Goal: Transaction & Acquisition: Purchase product/service

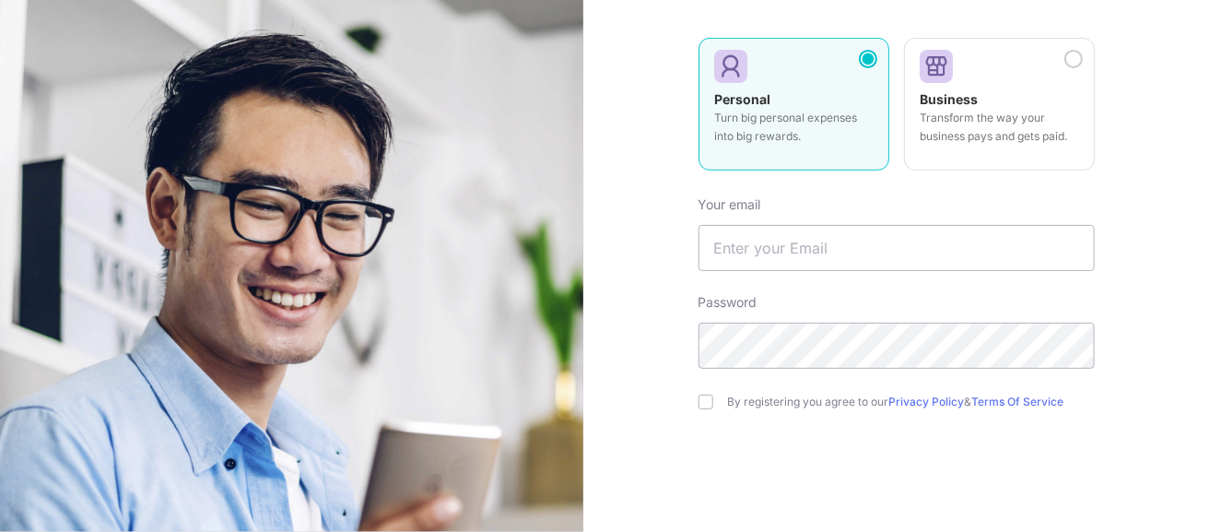
scroll to position [271, 0]
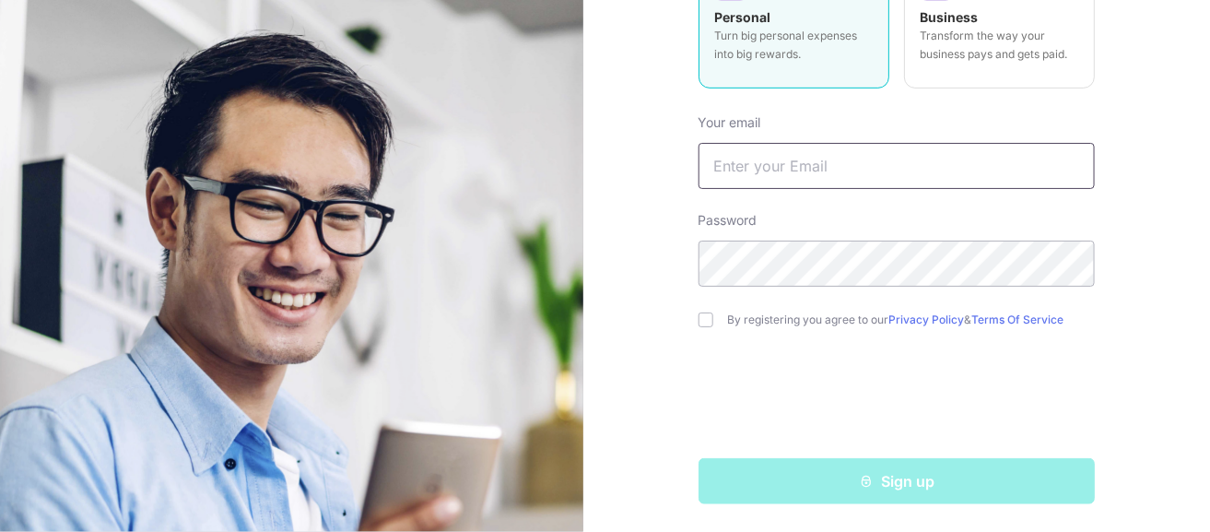
click at [852, 170] on input "text" at bounding box center [896, 166] width 396 height 46
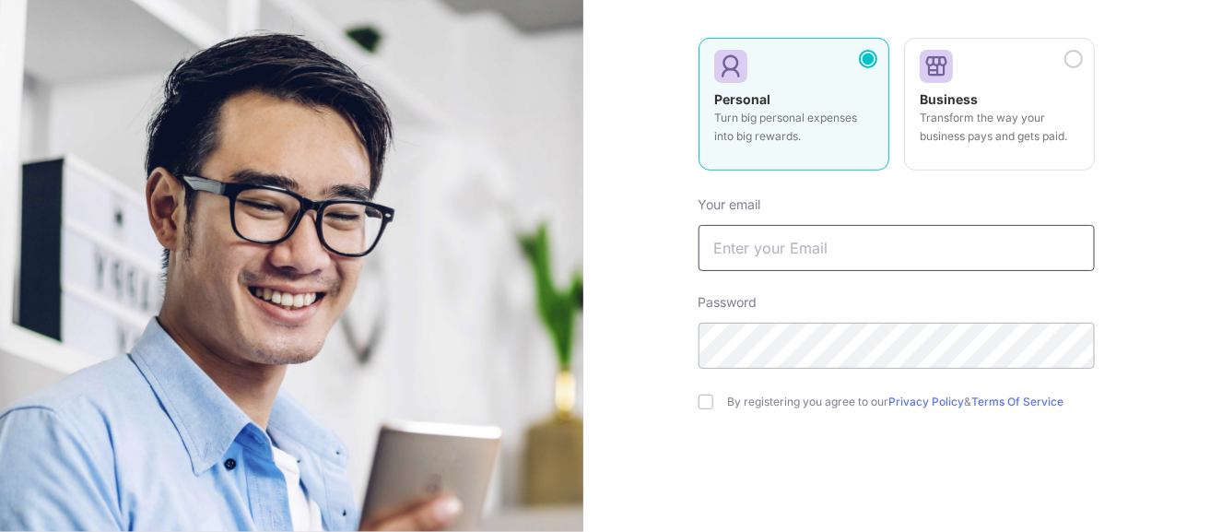
scroll to position [87, 0]
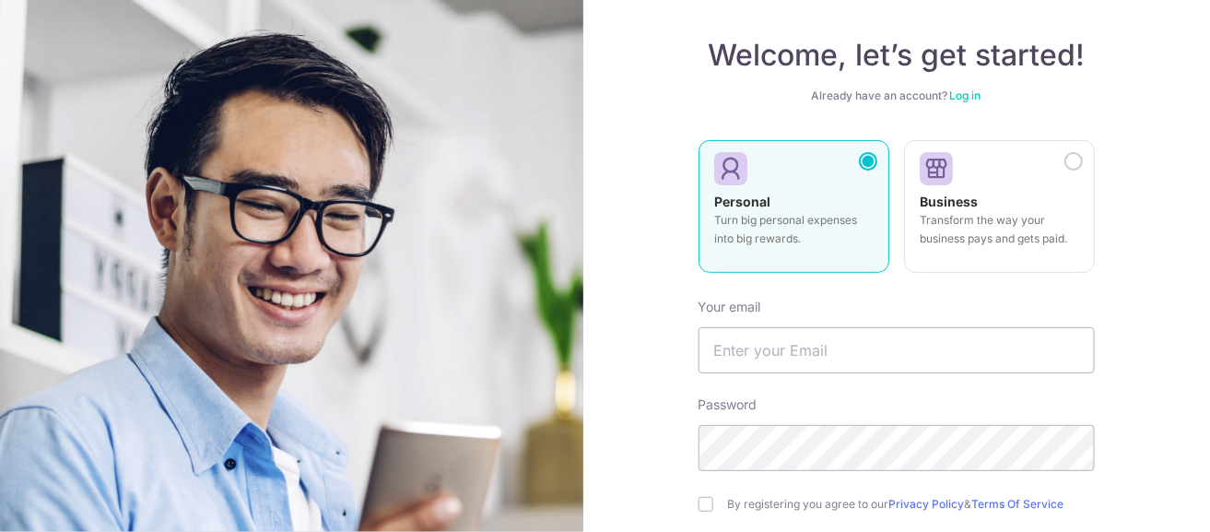
click at [960, 93] on link "Log in" at bounding box center [965, 95] width 31 height 14
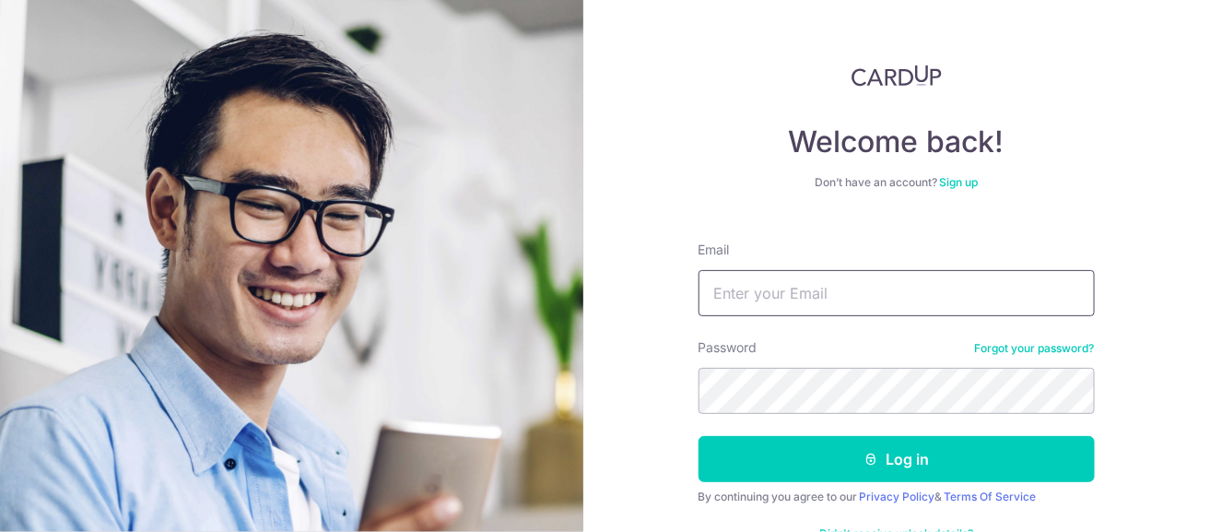
click at [800, 312] on input "Email" at bounding box center [896, 293] width 396 height 46
click at [1027, 293] on input "Email" at bounding box center [896, 293] width 396 height 46
paste input "mabelnsw@gmail.com"
type input "mabelnsw@gmail.com"
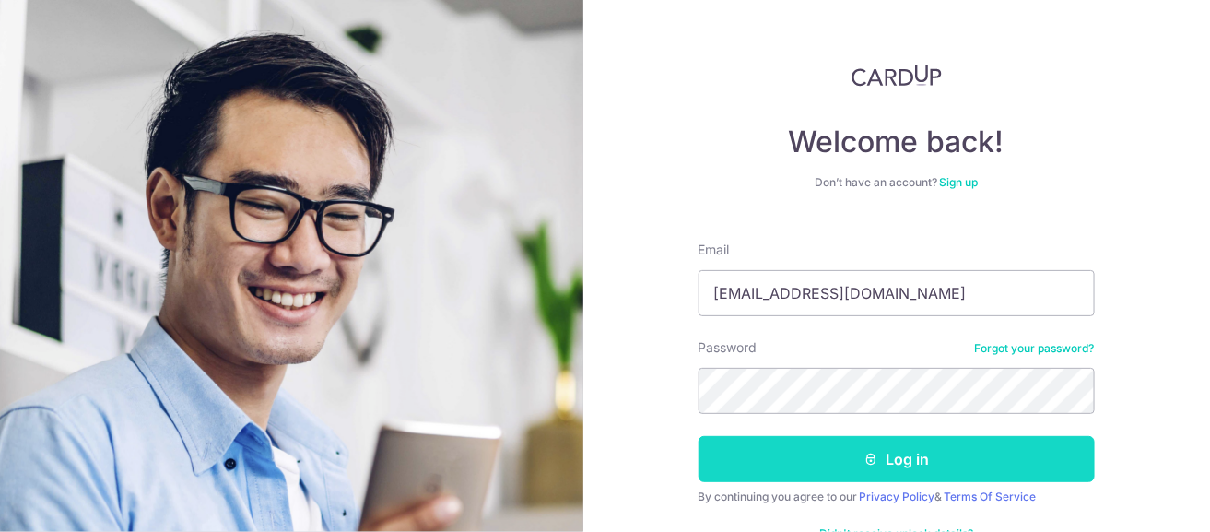
click at [866, 459] on icon "submit" at bounding box center [870, 459] width 15 height 15
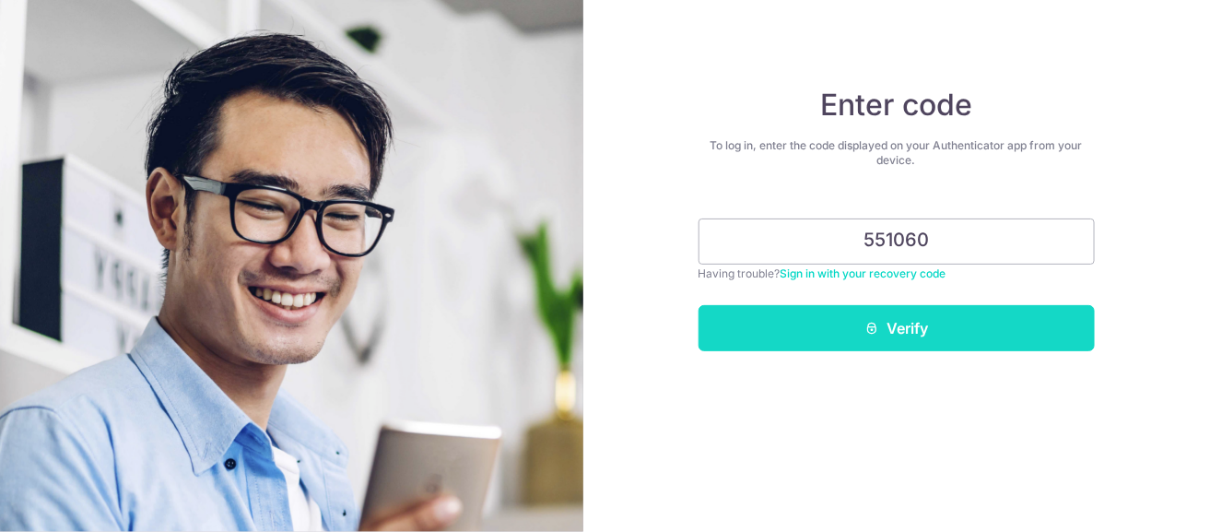
type input "551060"
click at [890, 320] on button "Verify" at bounding box center [896, 328] width 396 height 46
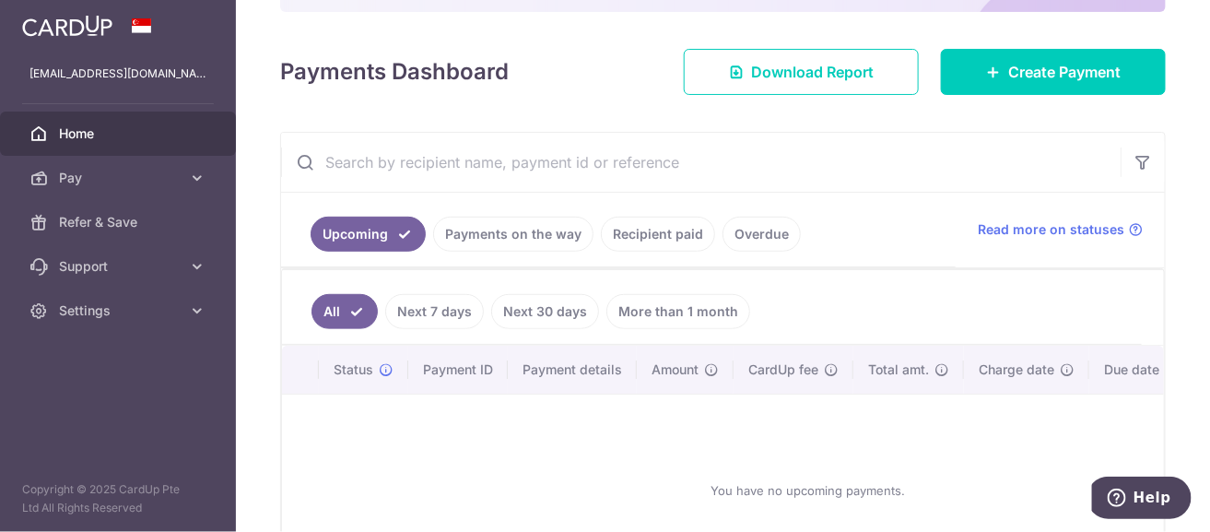
scroll to position [188, 0]
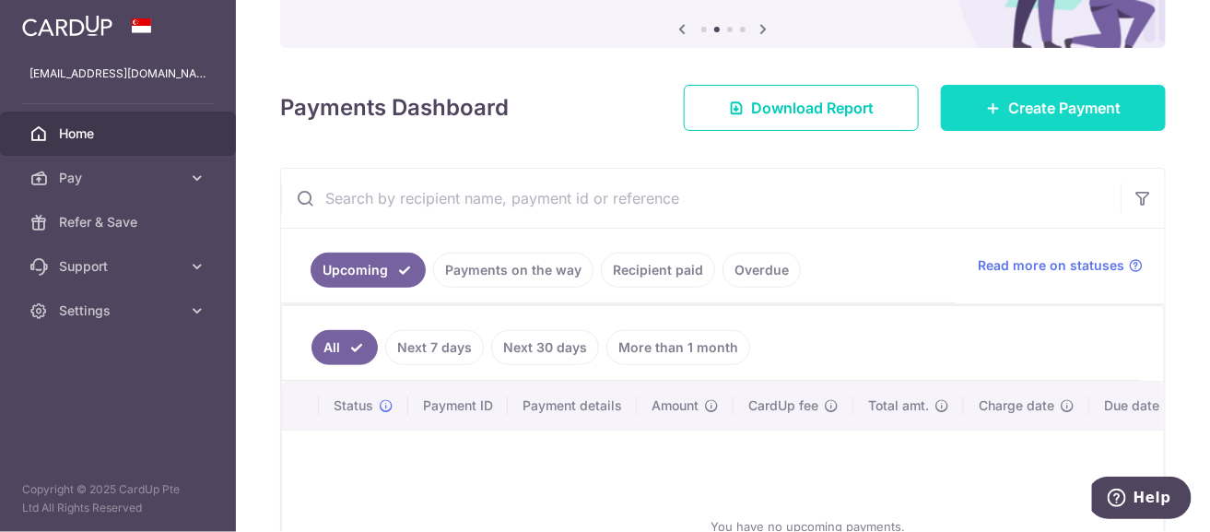
click at [1041, 111] on span "Create Payment" at bounding box center [1064, 108] width 112 height 22
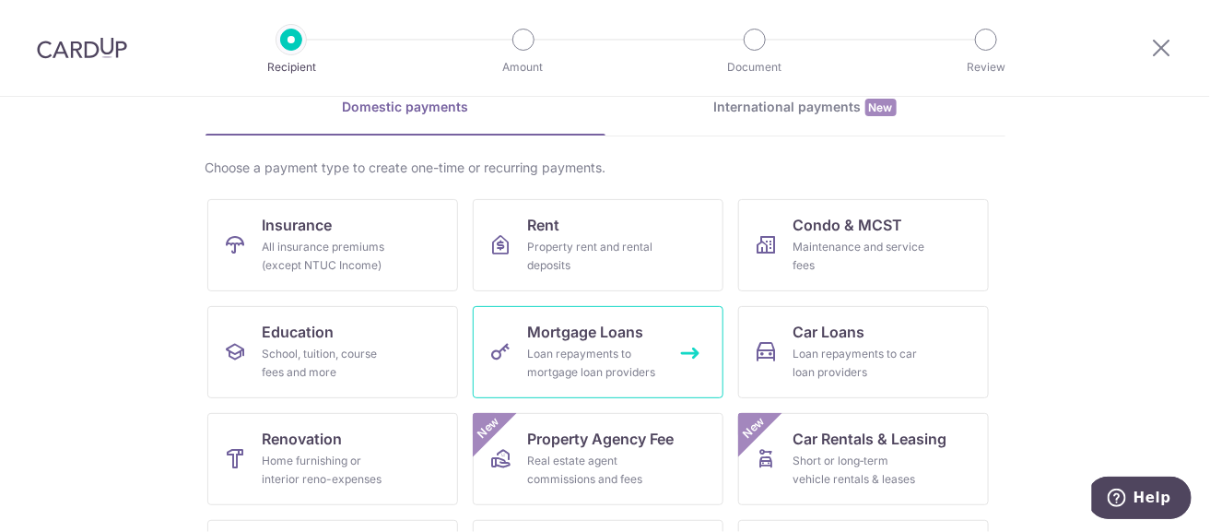
scroll to position [276, 0]
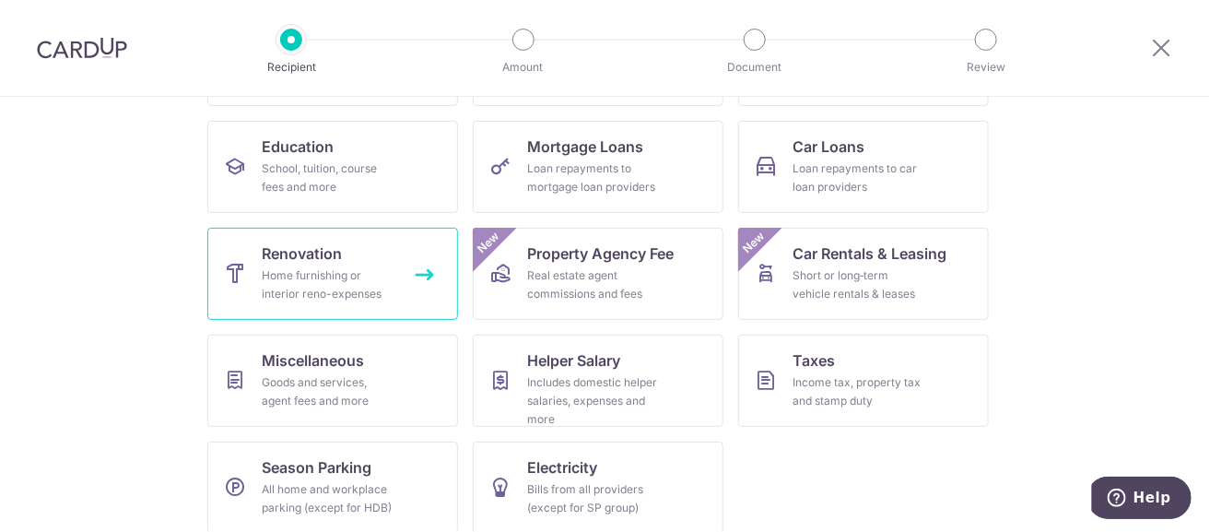
click at [225, 263] on icon at bounding box center [236, 274] width 22 height 22
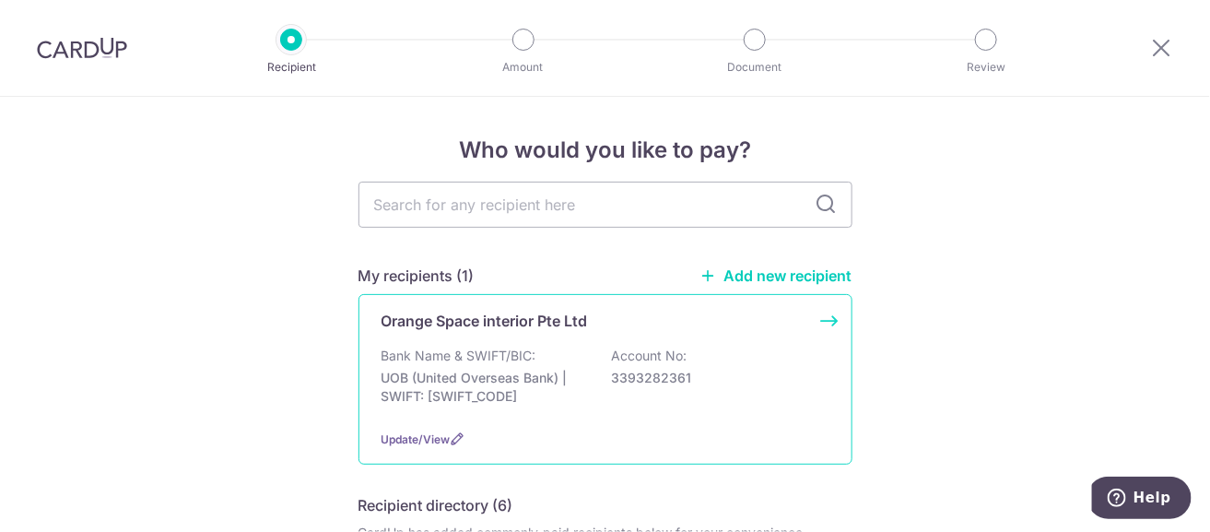
click at [498, 375] on p "UOB (United Overseas Bank) | SWIFT: UOVBSGSGXXX" at bounding box center [484, 387] width 206 height 37
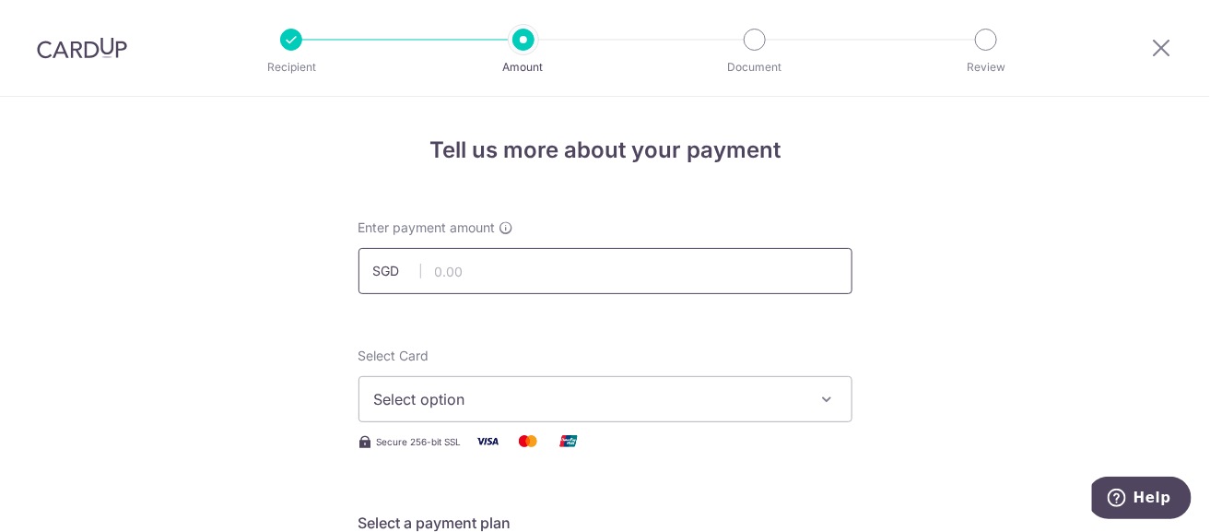
click at [523, 267] on input "text" at bounding box center [605, 271] width 494 height 46
type input "11,193.12"
click at [552, 400] on span "Select option" at bounding box center [588, 399] width 429 height 22
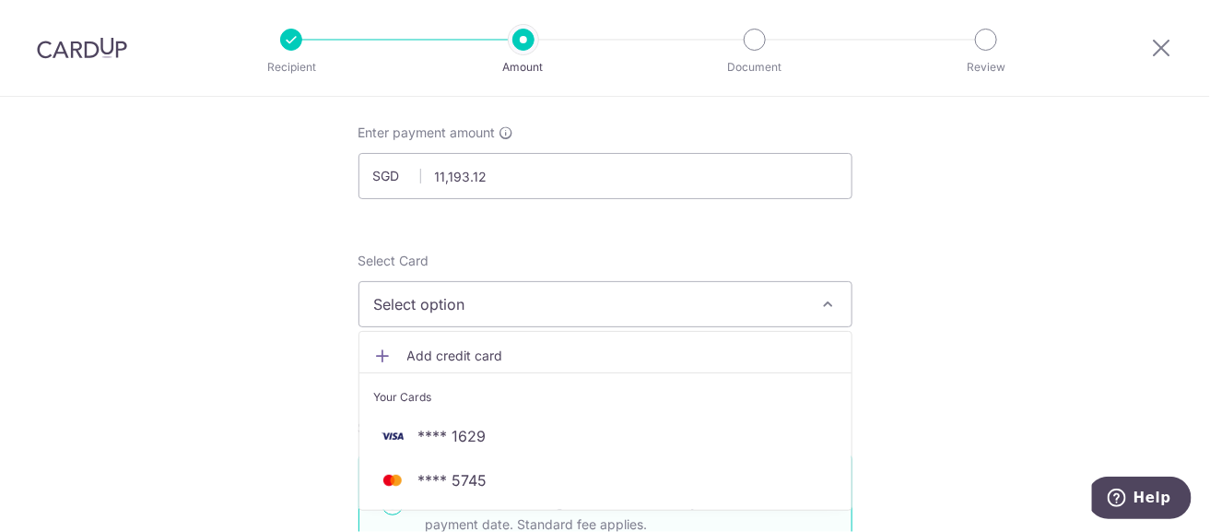
scroll to position [184, 0]
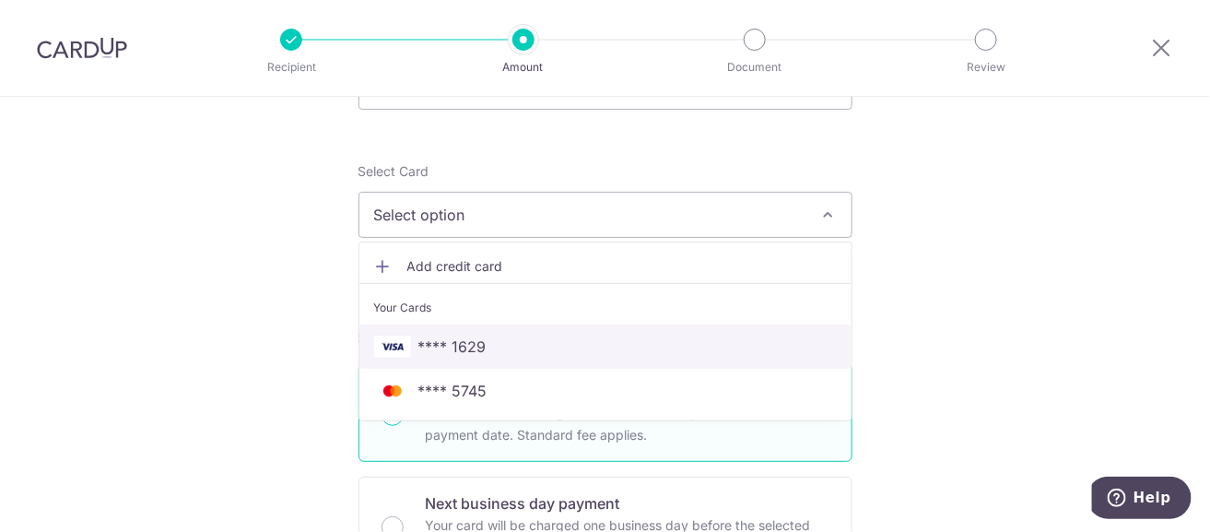
click at [569, 347] on span "**** 1629" at bounding box center [605, 346] width 463 height 22
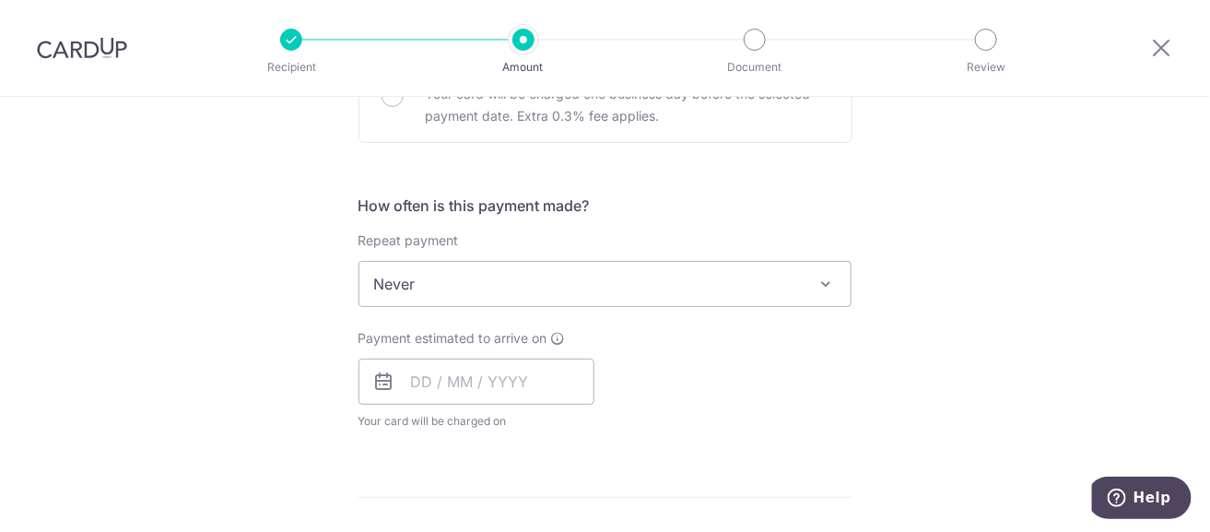
scroll to position [645, 0]
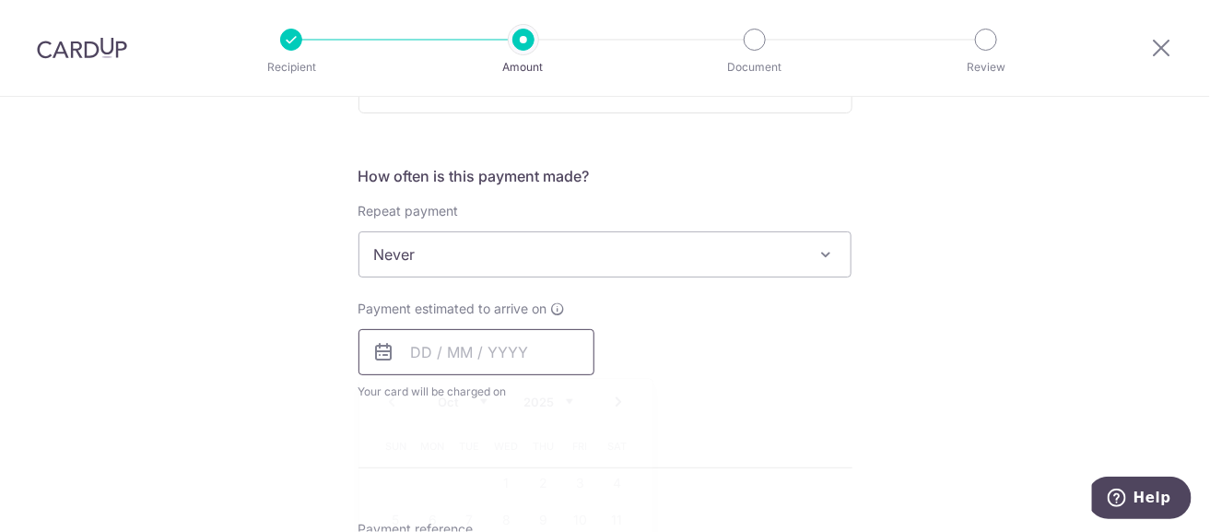
click at [513, 353] on input "text" at bounding box center [476, 352] width 236 height 46
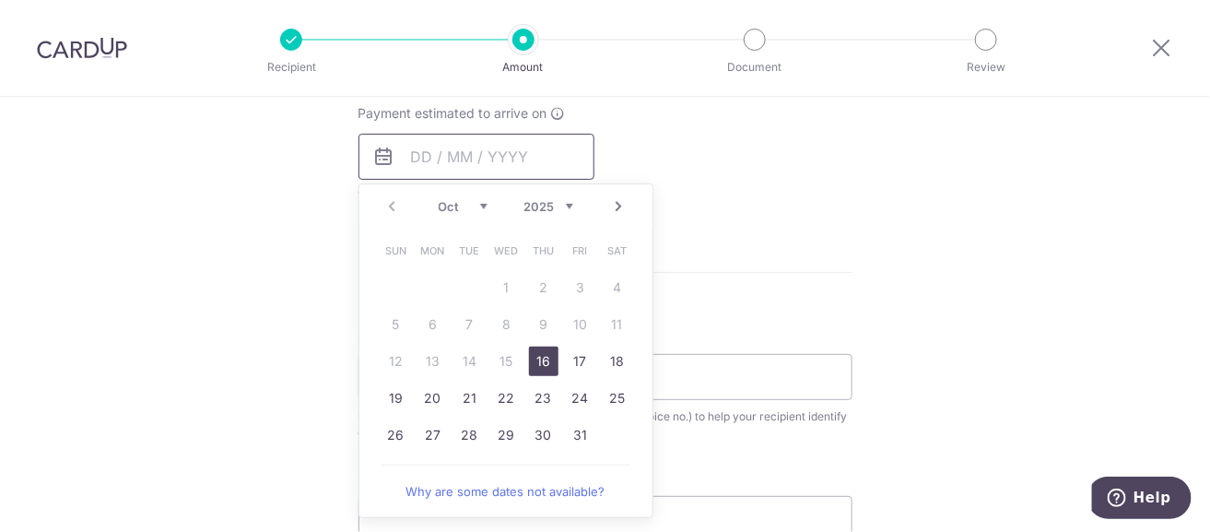
scroll to position [921, 0]
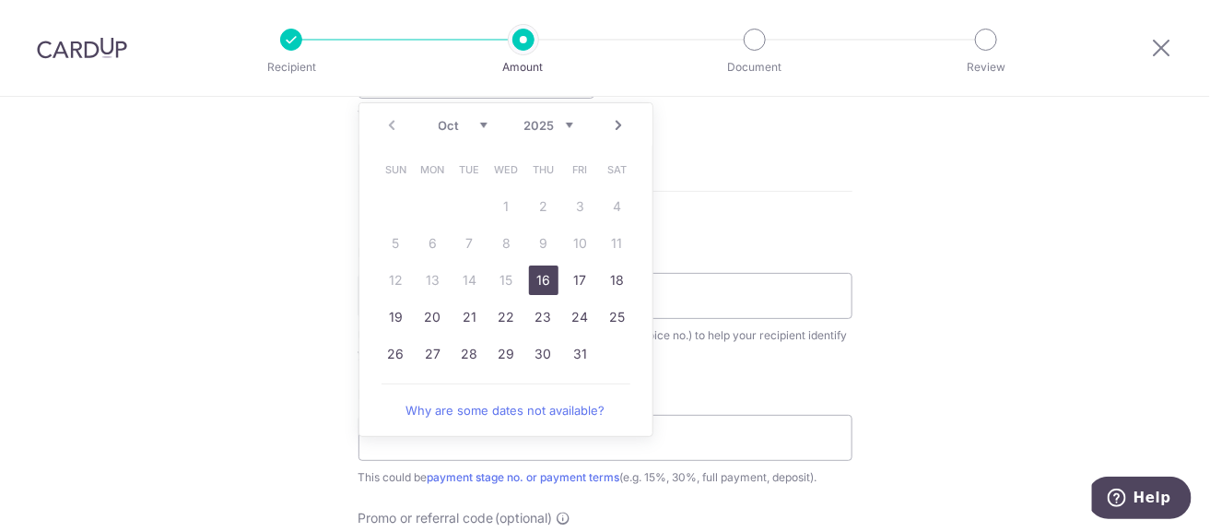
click at [542, 280] on link "16" at bounding box center [543, 279] width 29 height 29
type input "[DATE]"
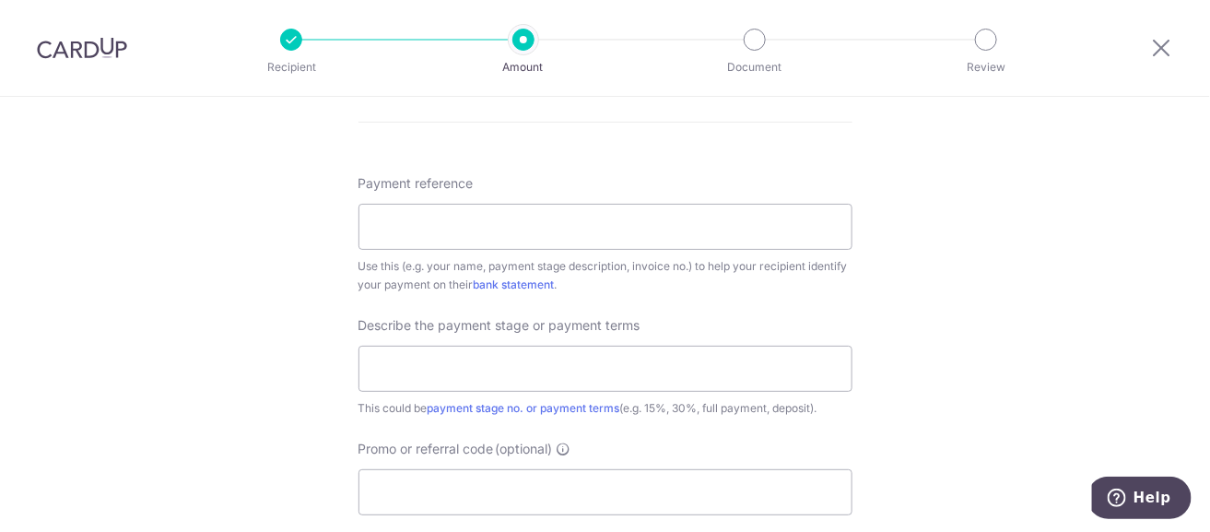
scroll to position [1106, 0]
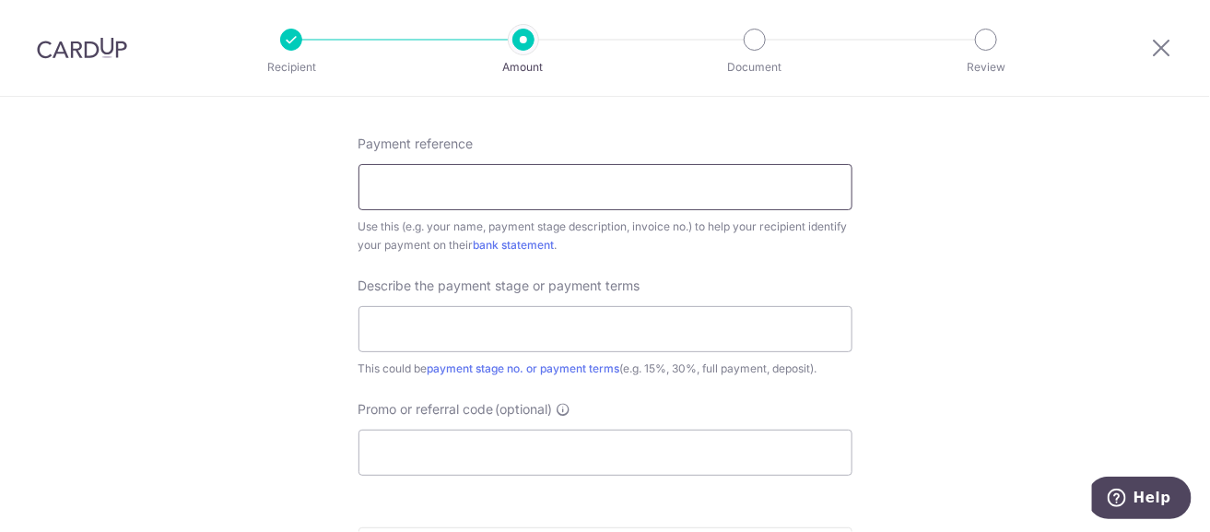
click at [455, 177] on input "Payment reference" at bounding box center [605, 187] width 494 height 46
type input "[PERSON_NAME]"
click at [436, 325] on input "text" at bounding box center [605, 329] width 494 height 46
paste input "Partial payment 3/4 of $44,772.50"
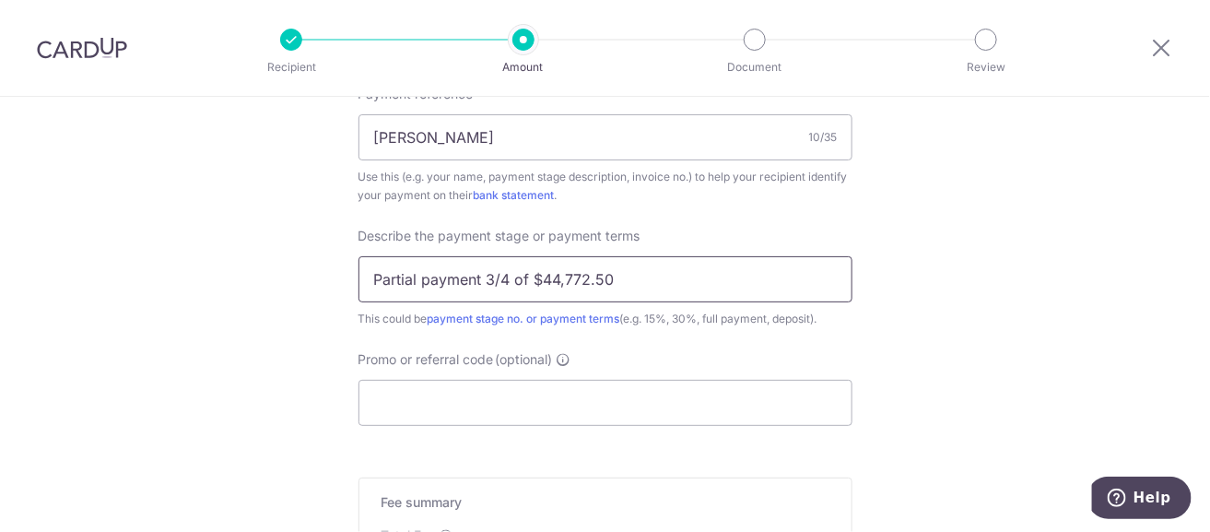
scroll to position [1197, 0]
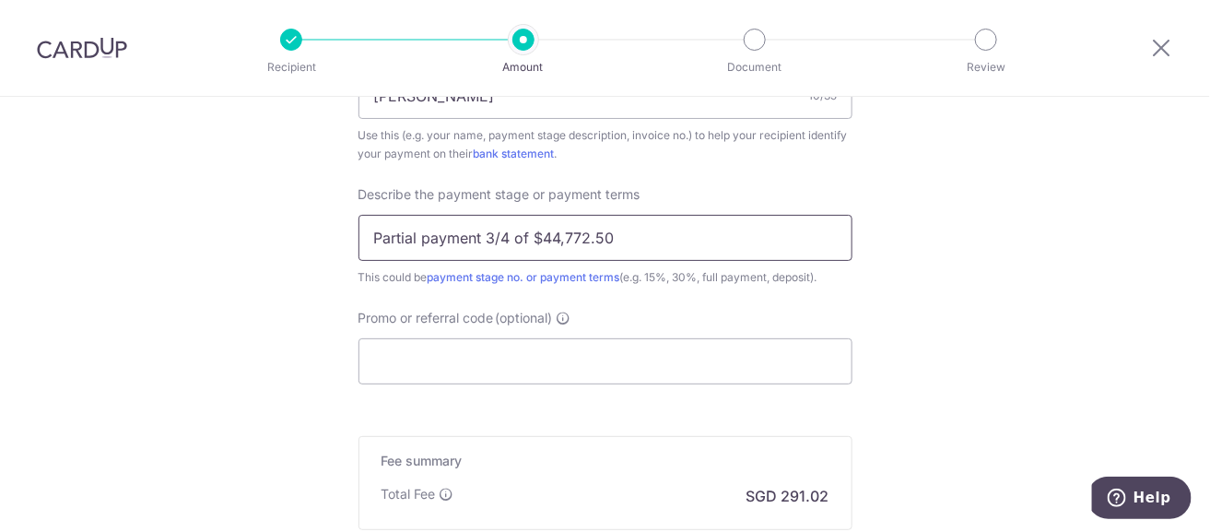
type input "Partial payment 3/4 of $44,772.50"
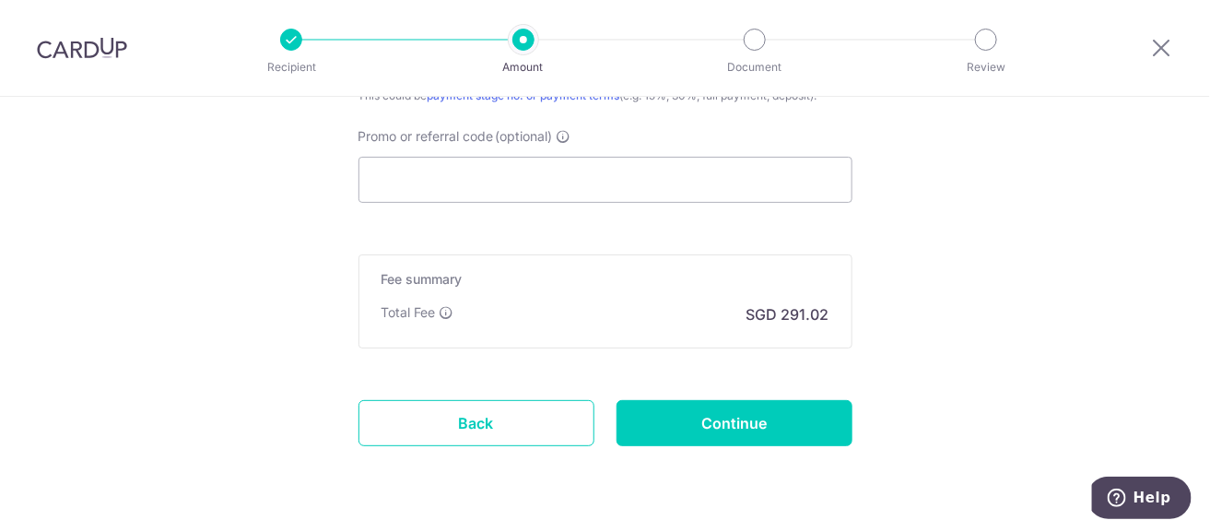
scroll to position [1382, 0]
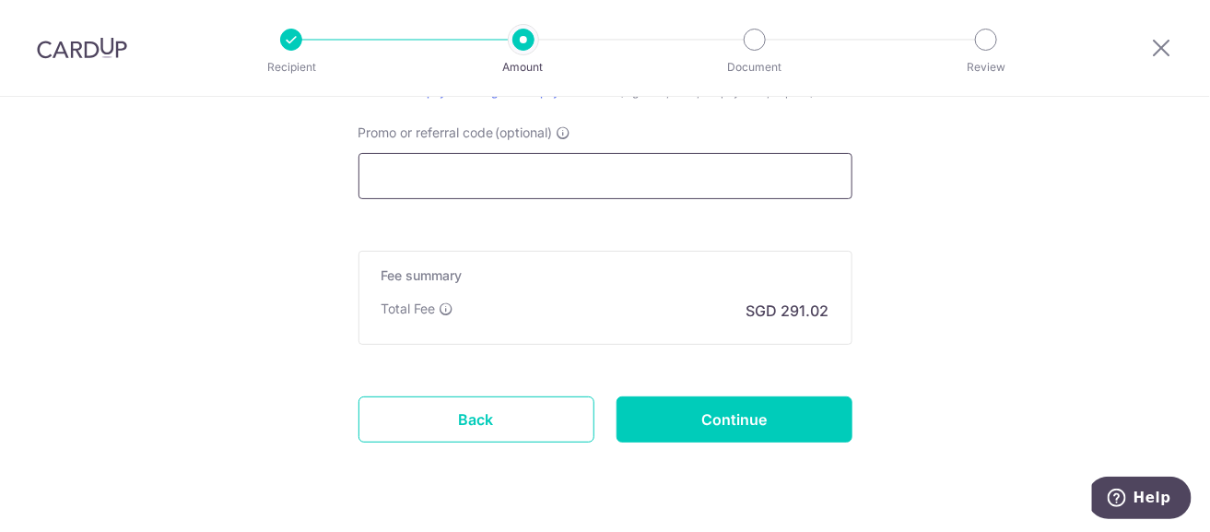
drag, startPoint x: 507, startPoint y: 171, endPoint x: 503, endPoint y: 11, distance: 160.4
click at [507, 170] on input "Promo or referral code (optional)" at bounding box center [605, 176] width 494 height 46
paste input "3HOME25R"
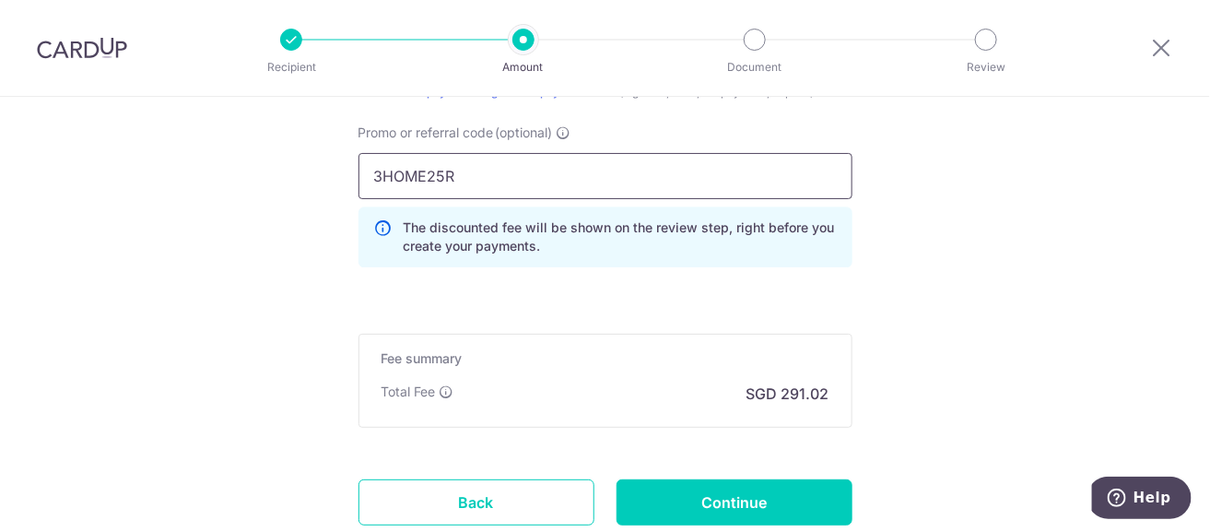
type input "3HOME25R"
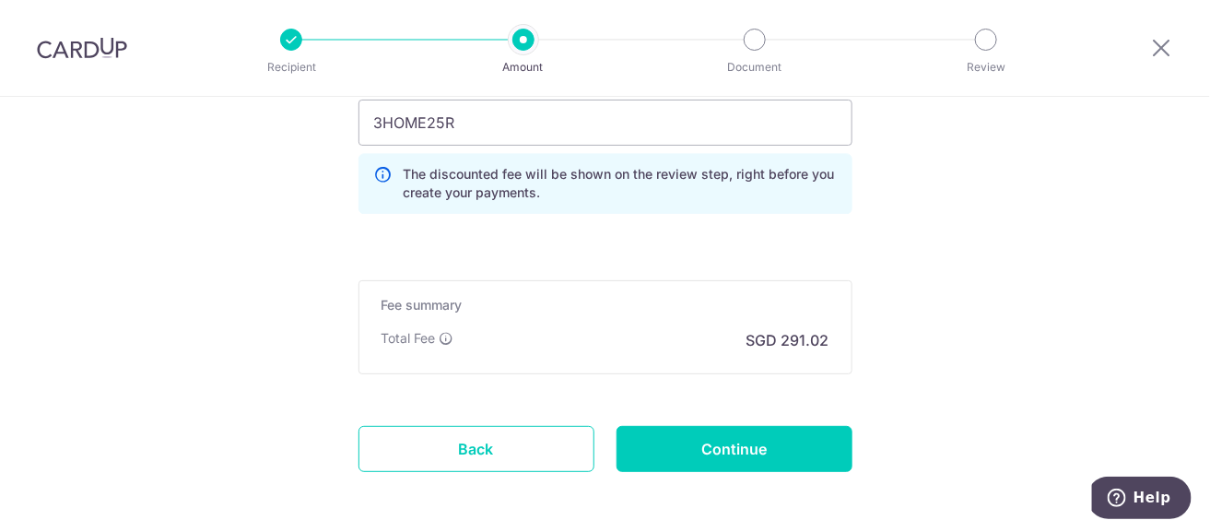
scroll to position [1474, 0]
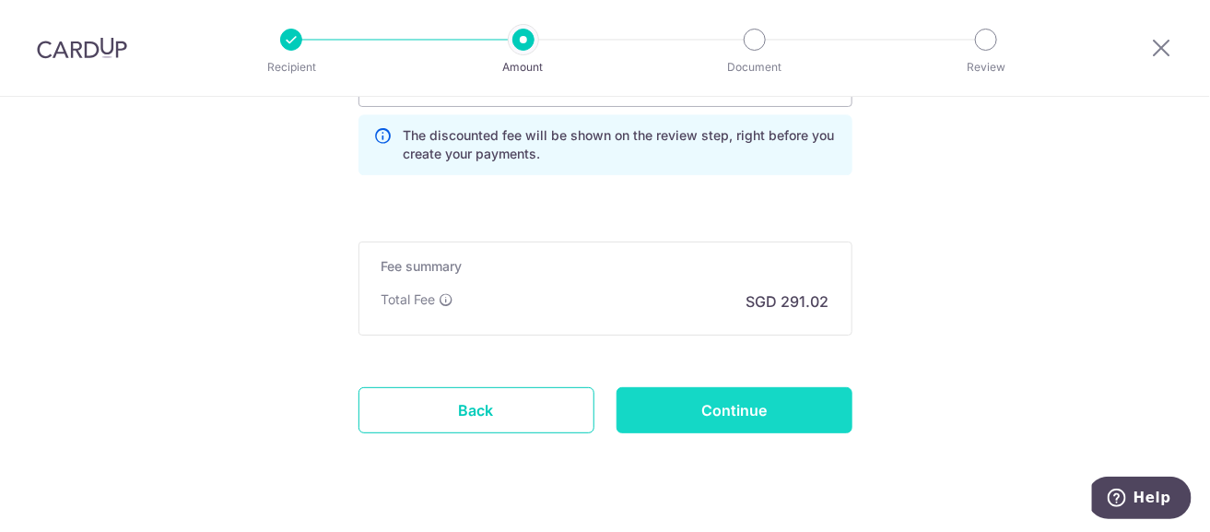
click at [744, 410] on input "Continue" at bounding box center [734, 410] width 236 height 46
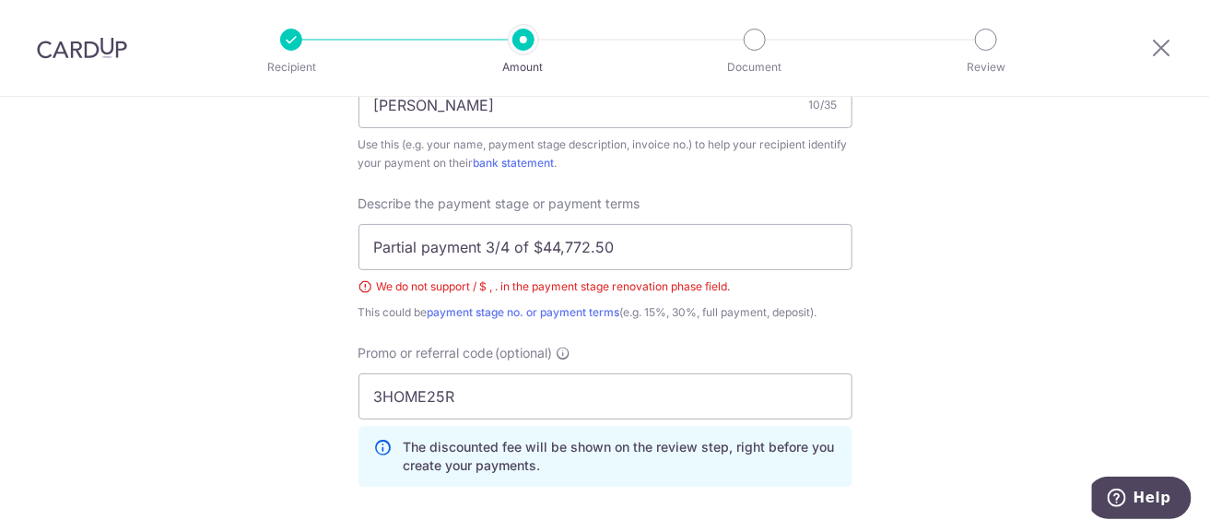
scroll to position [1181, 0]
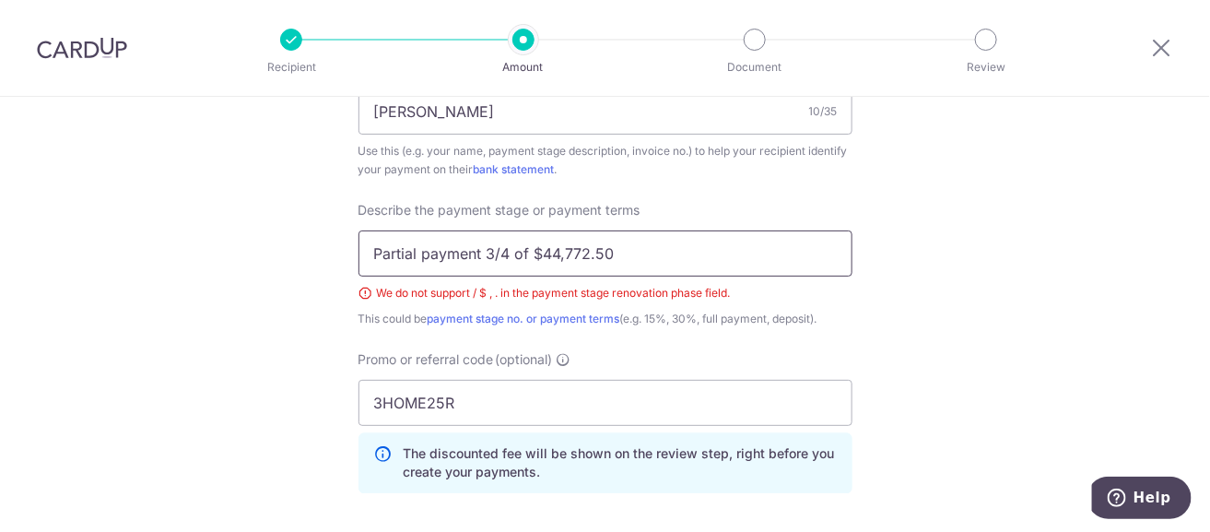
click at [493, 243] on input "Partial payment 3/4 of $44,772.50" at bounding box center [605, 253] width 494 height 46
click at [534, 249] on input "Partial payment 3of4 of $44,772.50" at bounding box center [605, 253] width 494 height 46
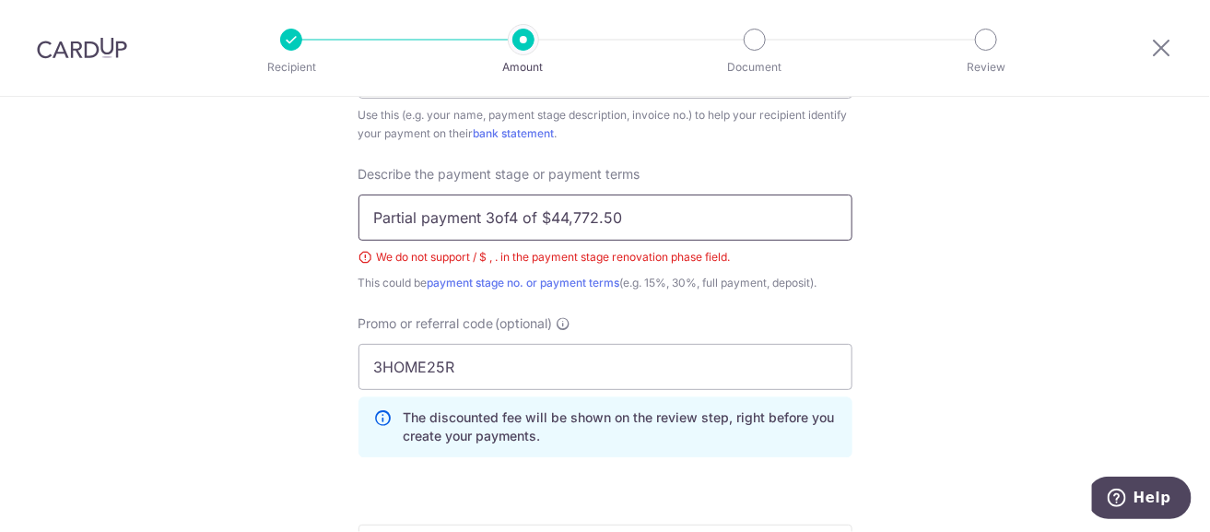
scroll to position [1273, 0]
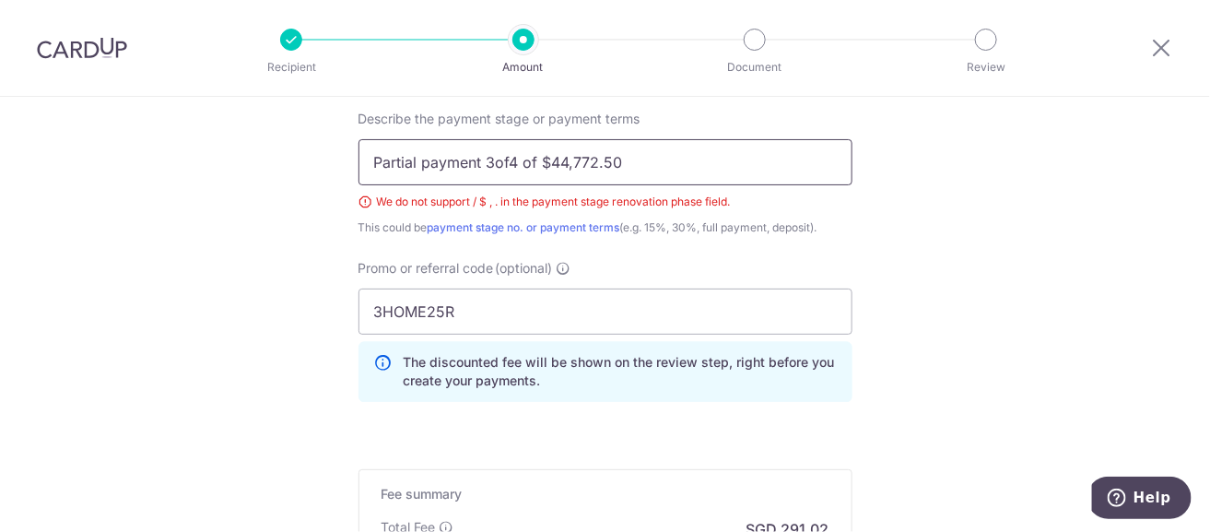
type input "Partial payment 3of4 of $44,772.50"
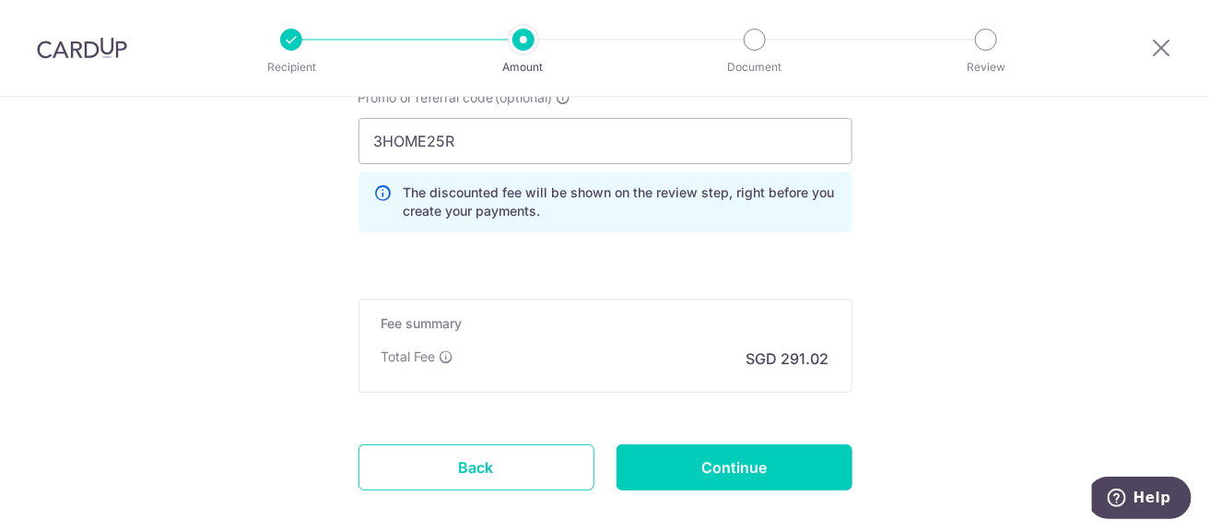
scroll to position [1457, 0]
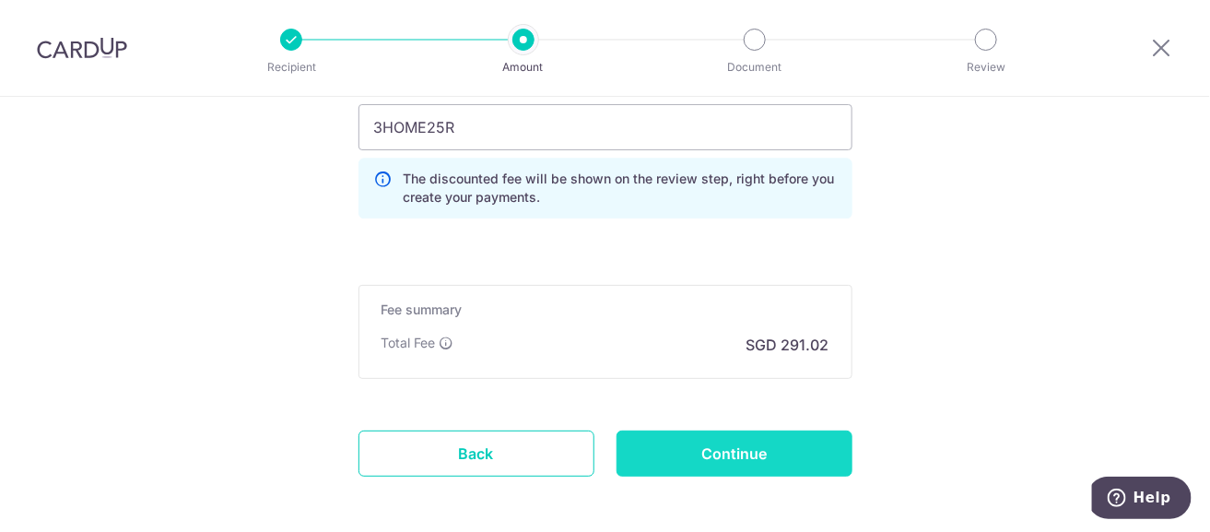
click at [718, 458] on input "Continue" at bounding box center [734, 453] width 236 height 46
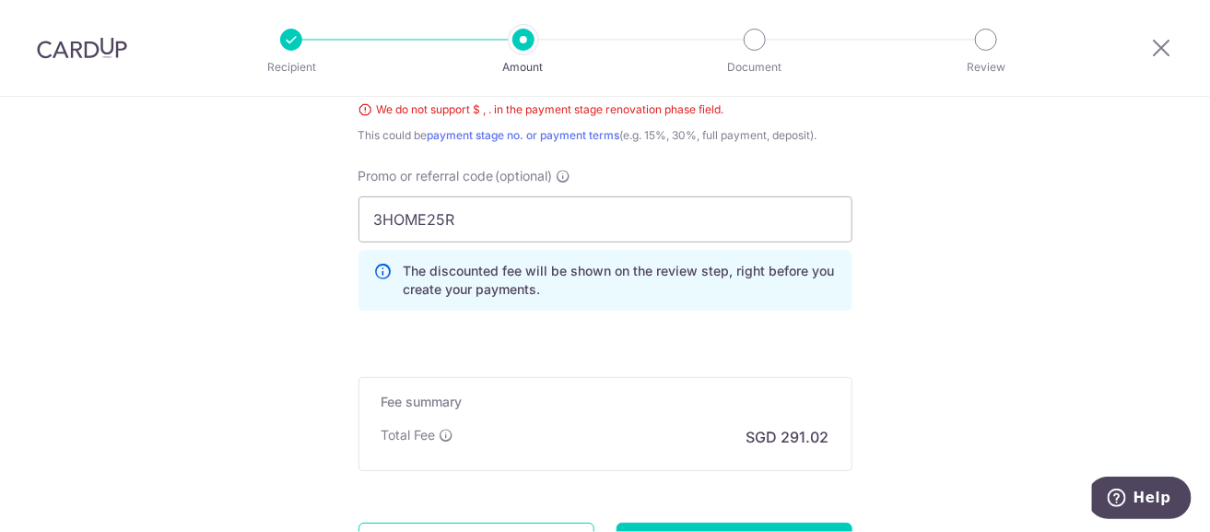
scroll to position [1273, 0]
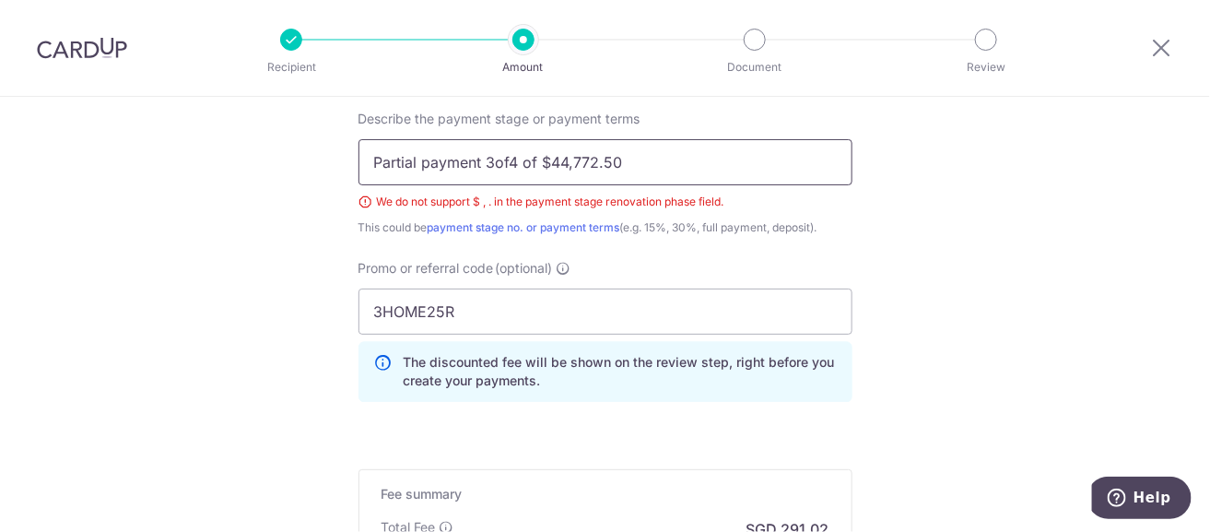
click at [538, 157] on input "Partial payment 3of4 of $44,772.50" at bounding box center [605, 162] width 494 height 46
click at [715, 267] on div "Promo or referral code (optional) 3HOME25R The discounted fee will be shown on …" at bounding box center [605, 331] width 494 height 144
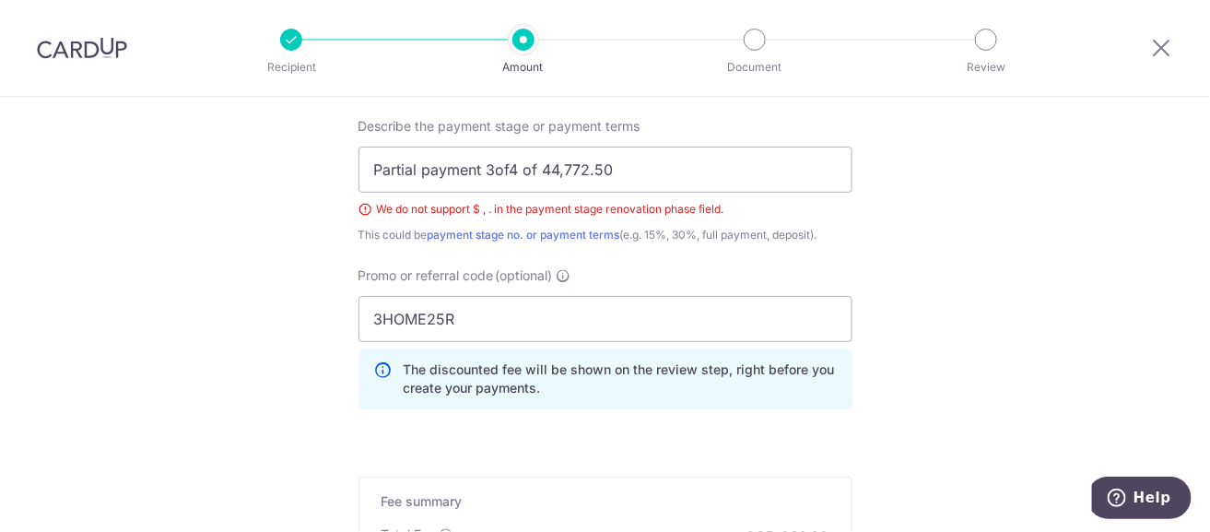
scroll to position [1181, 0]
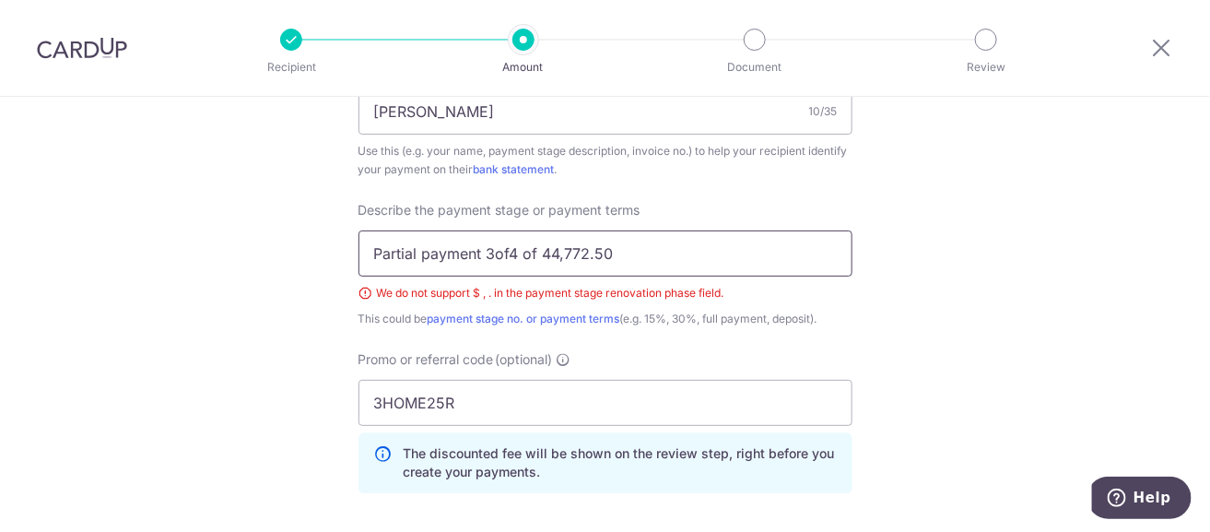
click at [591, 251] on input "Partial payment 3of4 of 44,772.50" at bounding box center [605, 253] width 494 height 46
drag, startPoint x: 625, startPoint y: 257, endPoint x: 516, endPoint y: 235, distance: 111.0
click at [516, 235] on input "Partial payment 3of4 of 44,772.50" at bounding box center [605, 253] width 494 height 46
click at [597, 353] on div "Promo or referral code (optional) 3HOME25R The discounted fee will be shown on …" at bounding box center [605, 422] width 494 height 144
click at [544, 257] on input "Partial payment 3/4 of" at bounding box center [605, 253] width 494 height 46
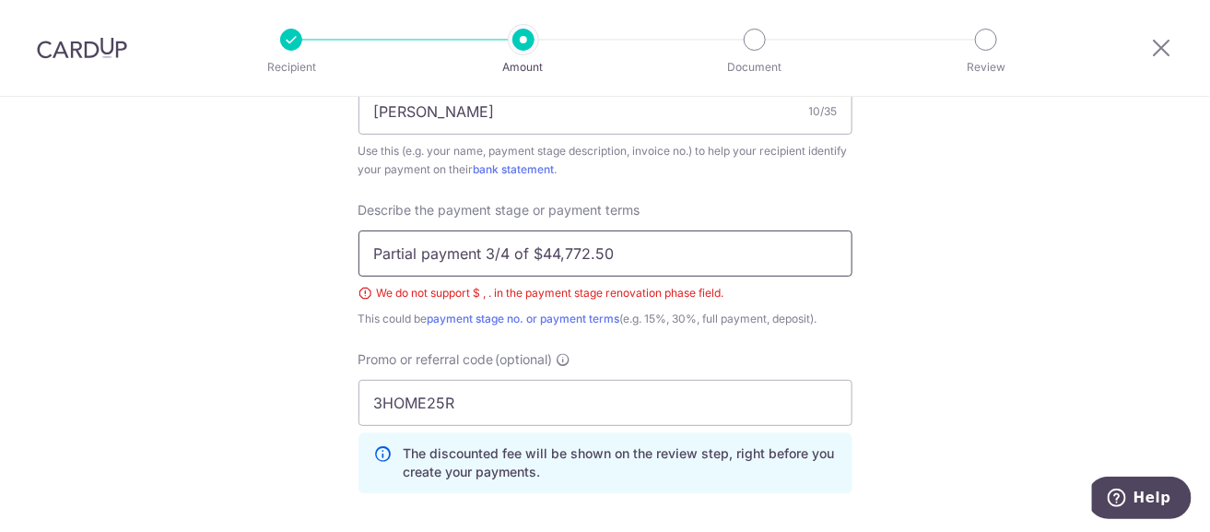
click at [498, 247] on input "Partial payment 3/4 of $44,772.50" at bounding box center [605, 253] width 494 height 46
click at [545, 252] on input "Partial payment 3of4 of $44,772.50" at bounding box center [605, 253] width 494 height 46
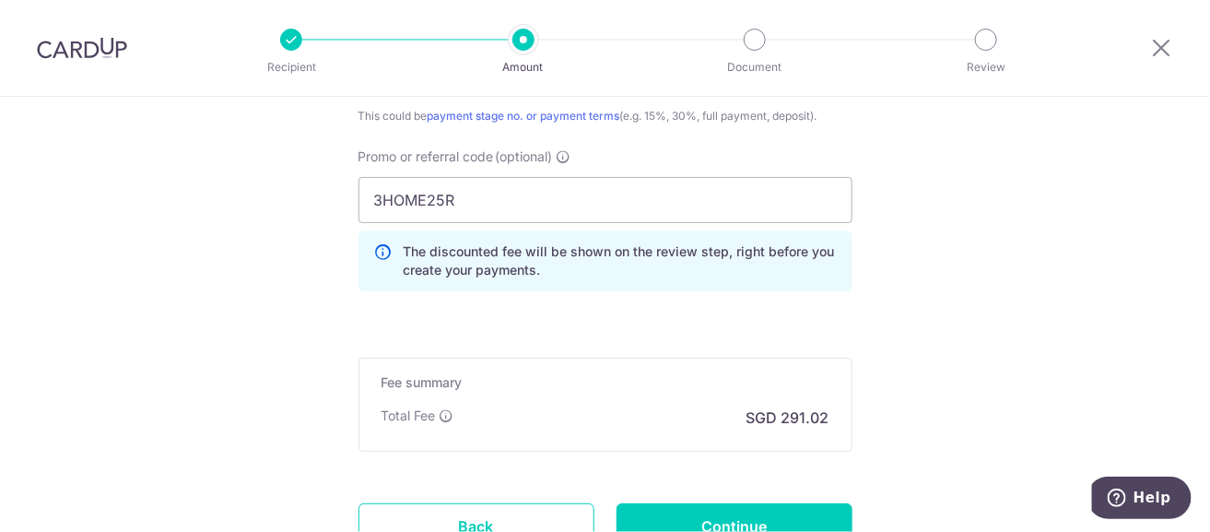
scroll to position [1534, 0]
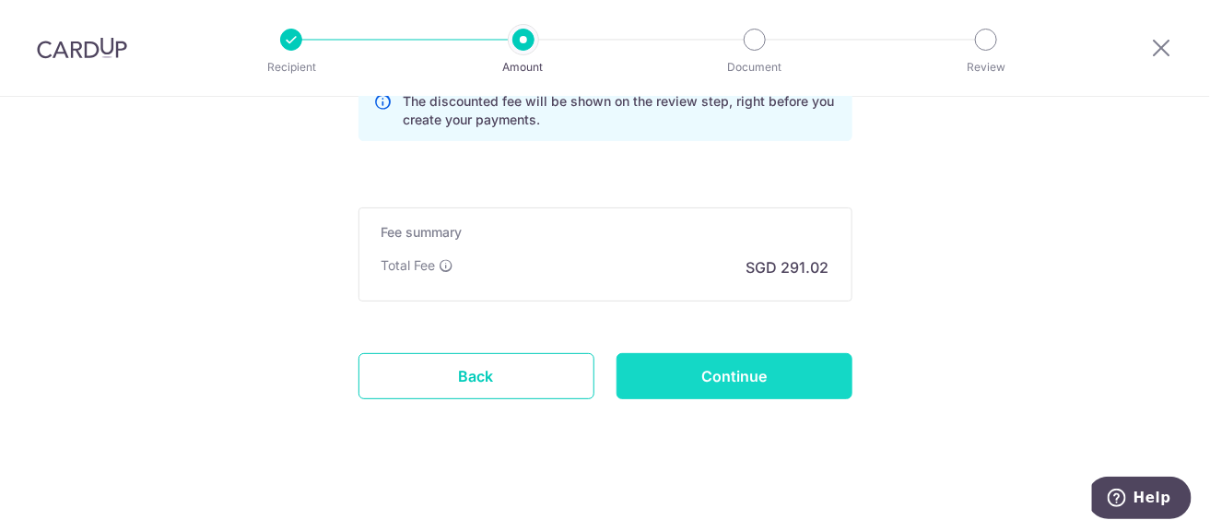
type input "Partial payment 3of4 of 44,772.50"
click at [756, 382] on input "Continue" at bounding box center [734, 376] width 236 height 46
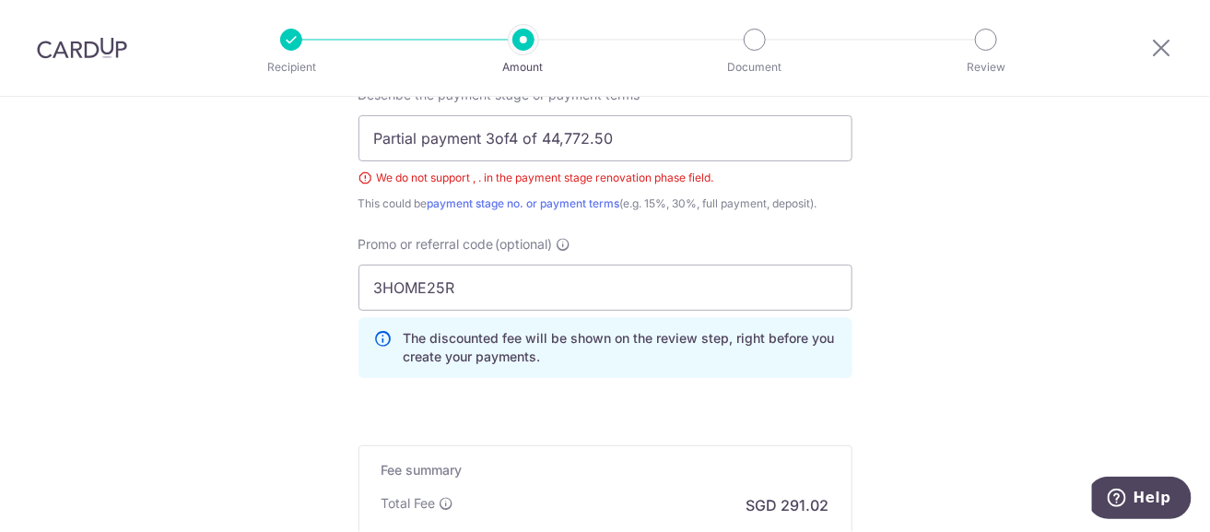
scroll to position [1181, 0]
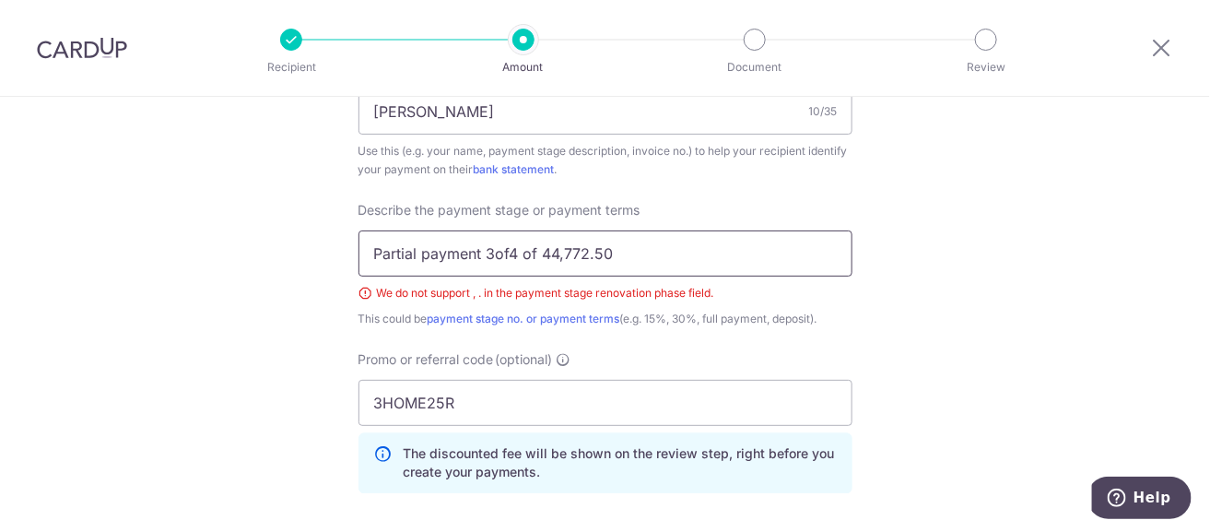
click at [610, 251] on input "Partial payment 3of4 of 44,772.50" at bounding box center [605, 253] width 494 height 46
click at [816, 244] on input "Partial payment 3of4 of 44,772" at bounding box center [605, 253] width 494 height 46
type input "Partial payment 3of4 of 44,772"
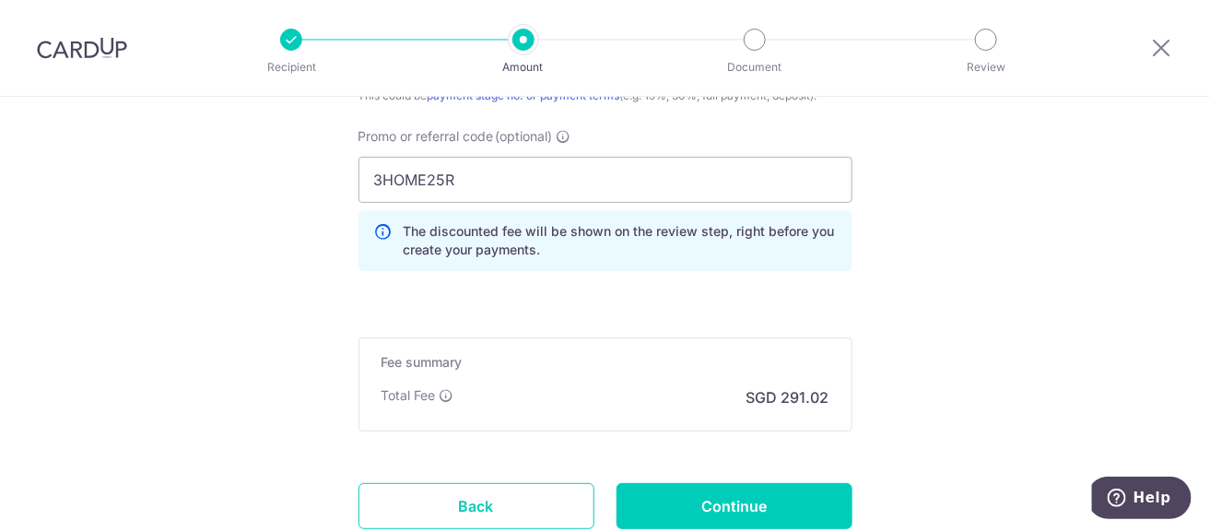
scroll to position [1534, 0]
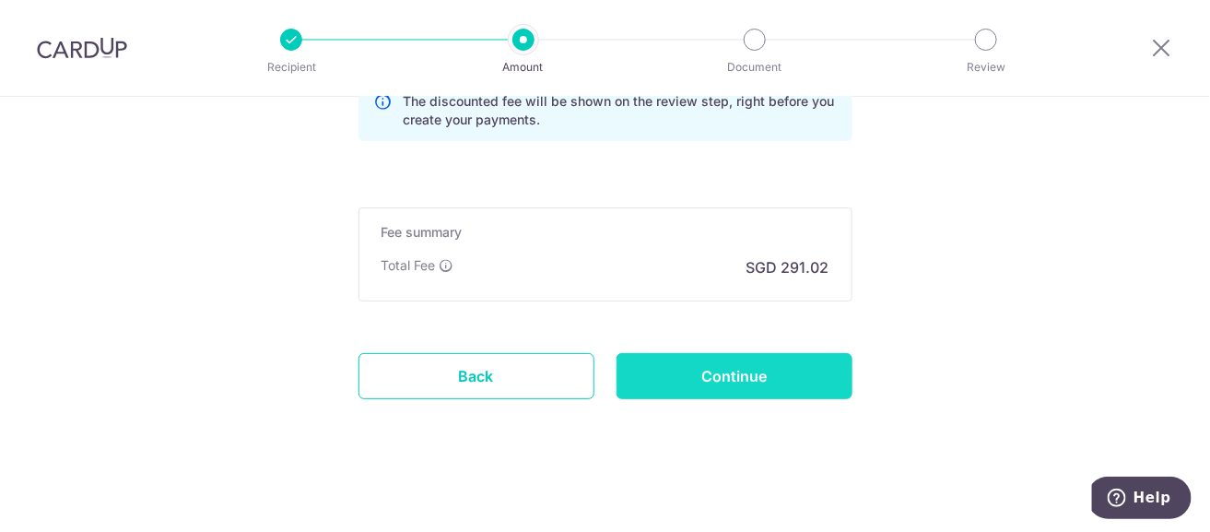
click at [762, 372] on input "Continue" at bounding box center [734, 376] width 236 height 46
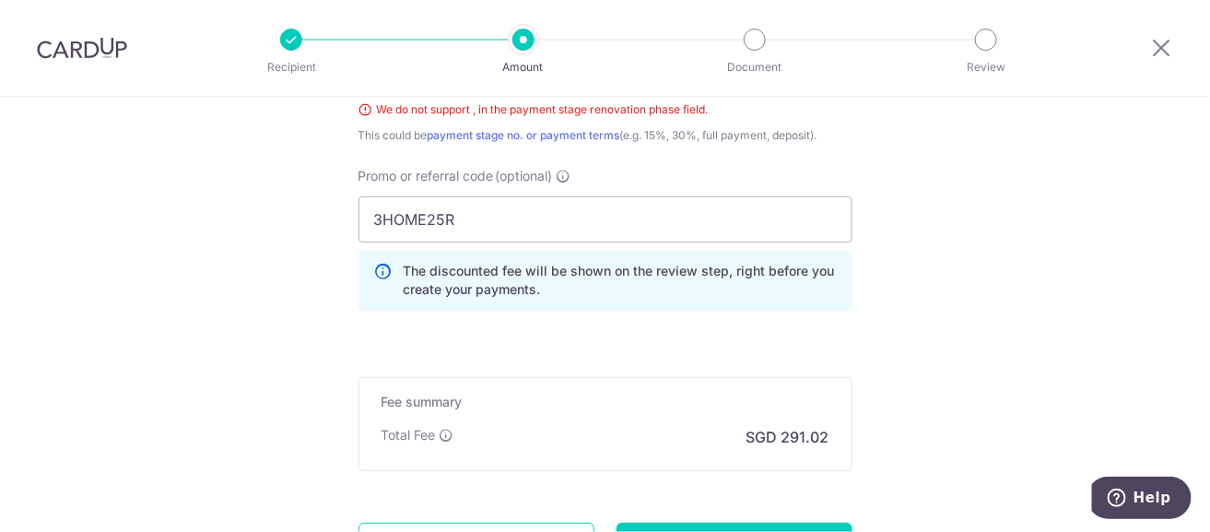
scroll to position [1273, 0]
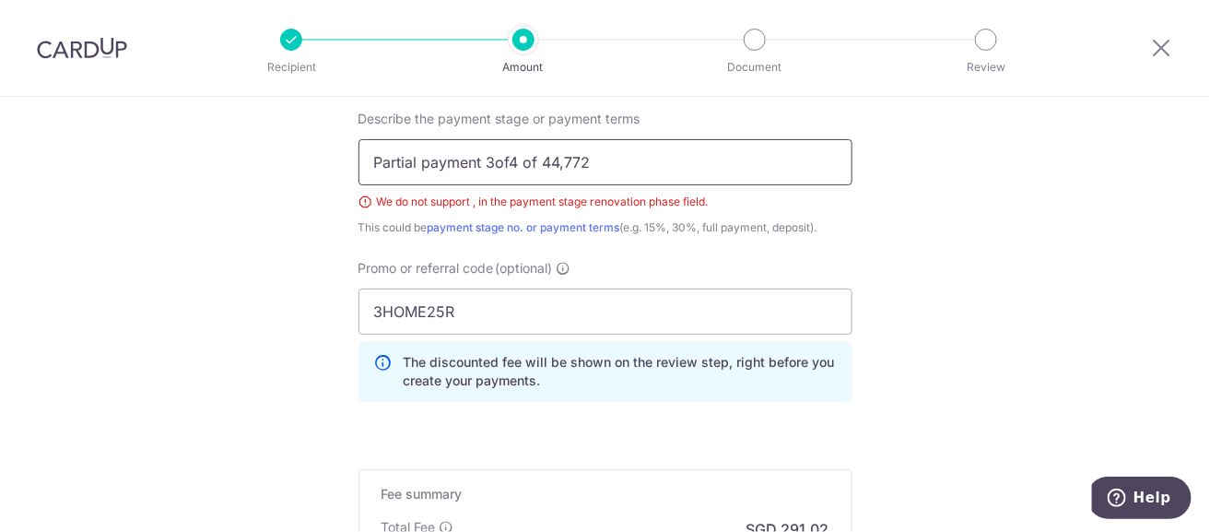
drag, startPoint x: 605, startPoint y: 154, endPoint x: 489, endPoint y: 153, distance: 116.1
click at [489, 153] on input "Partial payment 3of4 of 44,772" at bounding box center [605, 162] width 494 height 46
click at [476, 158] on input "Partial payment 3 of 4 commencement" at bounding box center [605, 162] width 494 height 46
click at [483, 159] on input "Partial pymt 3 of 4 commencement" at bounding box center [605, 162] width 494 height 46
click at [620, 162] on input "Partial pymt 3of4 commencement" at bounding box center [605, 162] width 494 height 46
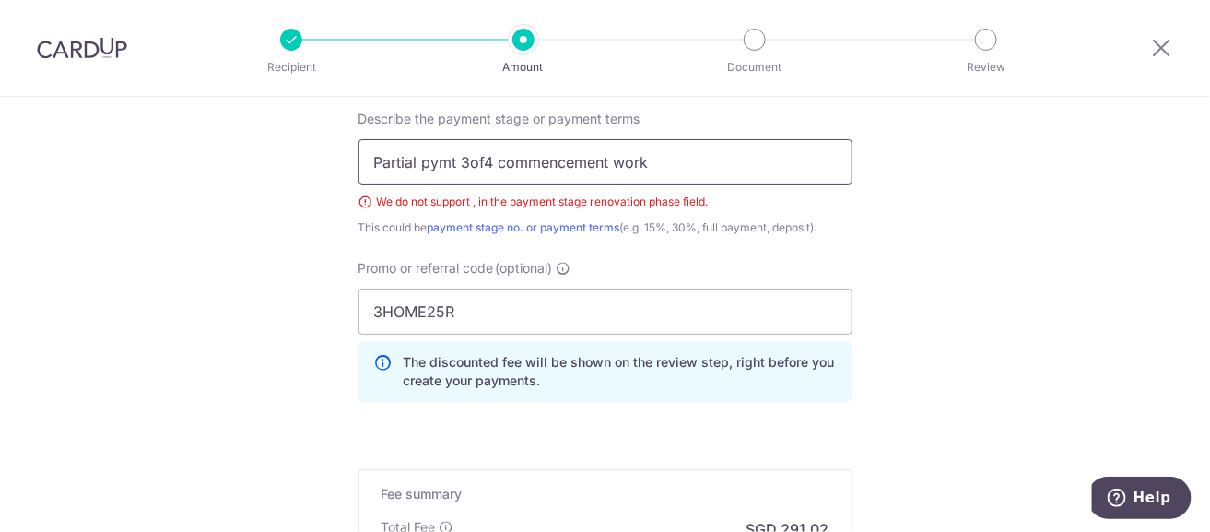
click at [597, 158] on input "Partial pymt 3of4 commencement work" at bounding box center [605, 162] width 494 height 46
click at [605, 159] on input "Partial pymt 3of4 cmtmt work" at bounding box center [605, 162] width 494 height 46
drag, startPoint x: 651, startPoint y: 163, endPoint x: 418, endPoint y: 156, distance: 233.2
click at [418, 156] on input "Partial pymt 3of4 cmtmt work on sit" at bounding box center [605, 162] width 494 height 46
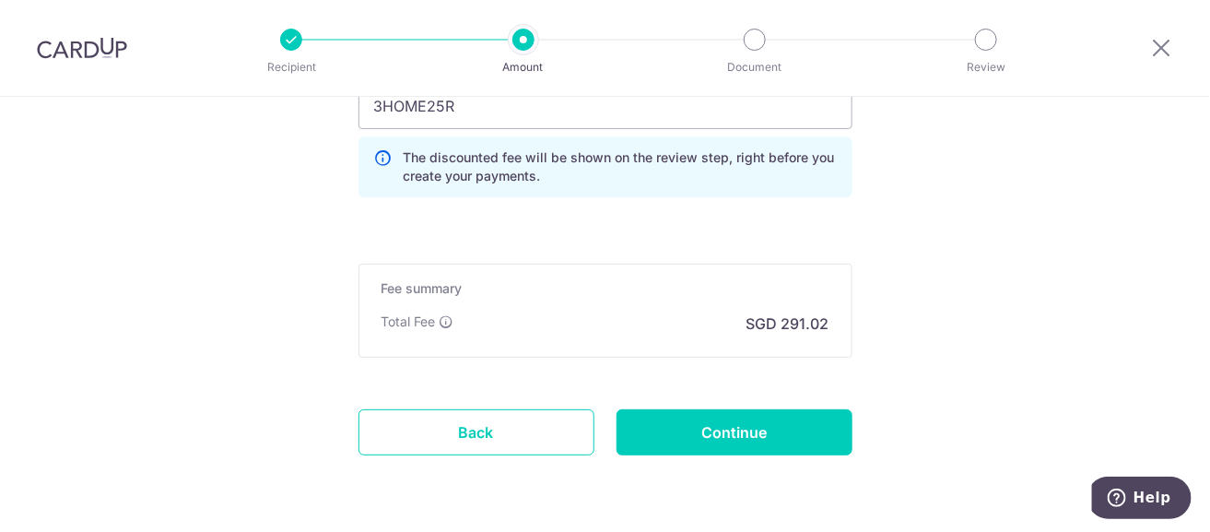
scroll to position [1534, 0]
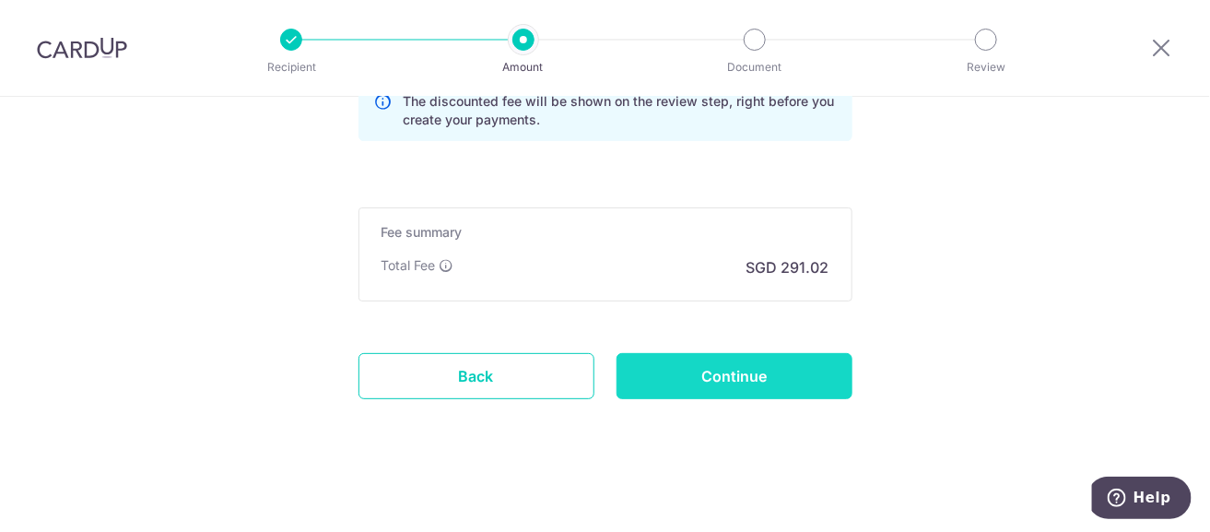
type input "Partial payment 3 of 4 work on site"
click at [760, 381] on input "Continue" at bounding box center [734, 376] width 236 height 46
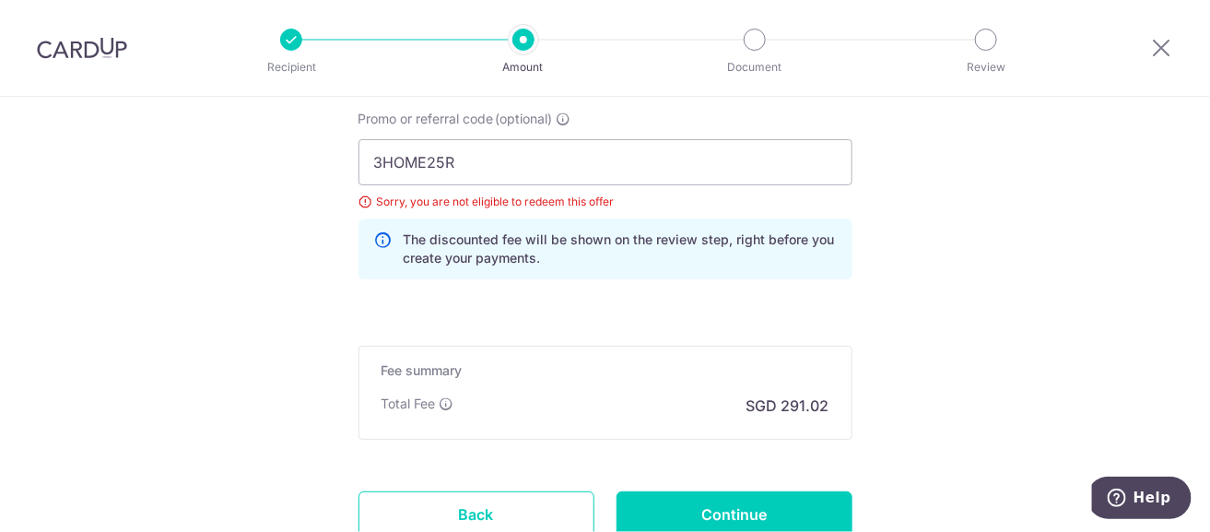
scroll to position [1212, 0]
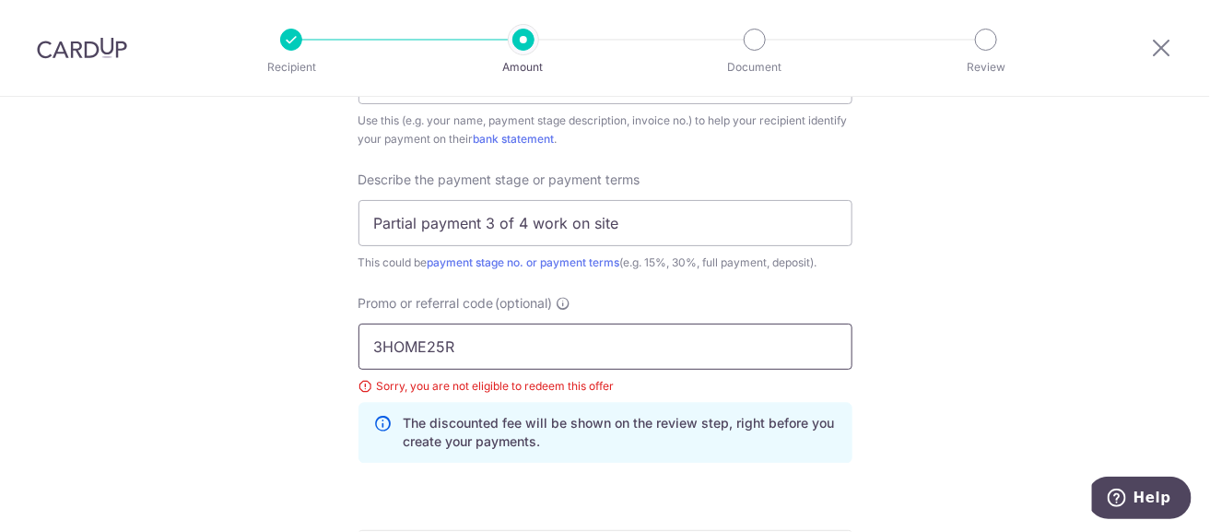
click at [468, 346] on input "3HOME25R" at bounding box center [605, 346] width 494 height 46
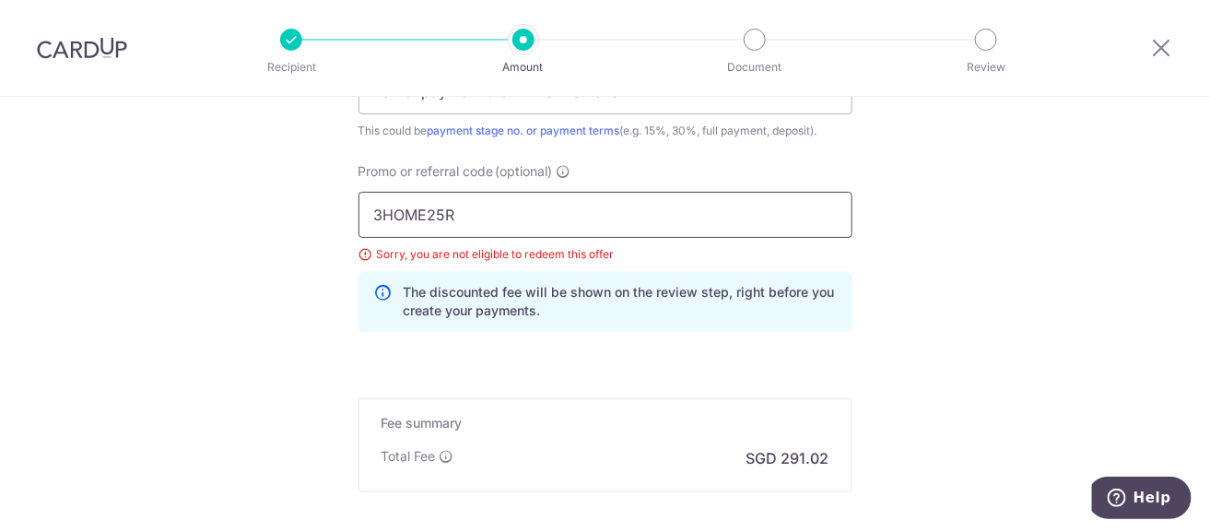
scroll to position [1382, 0]
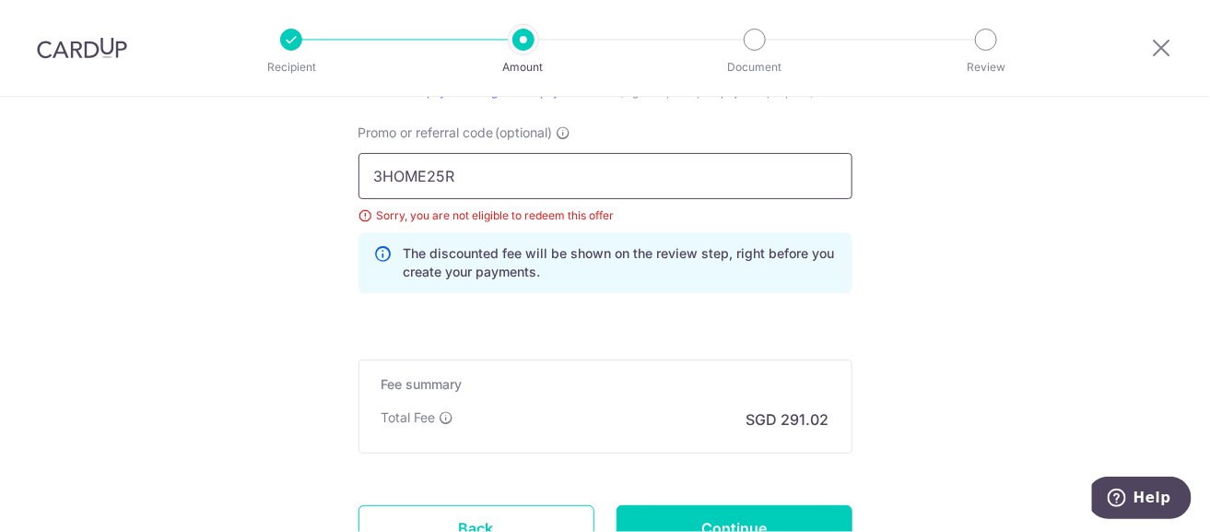
drag, startPoint x: 470, startPoint y: 160, endPoint x: 167, endPoint y: 129, distance: 304.8
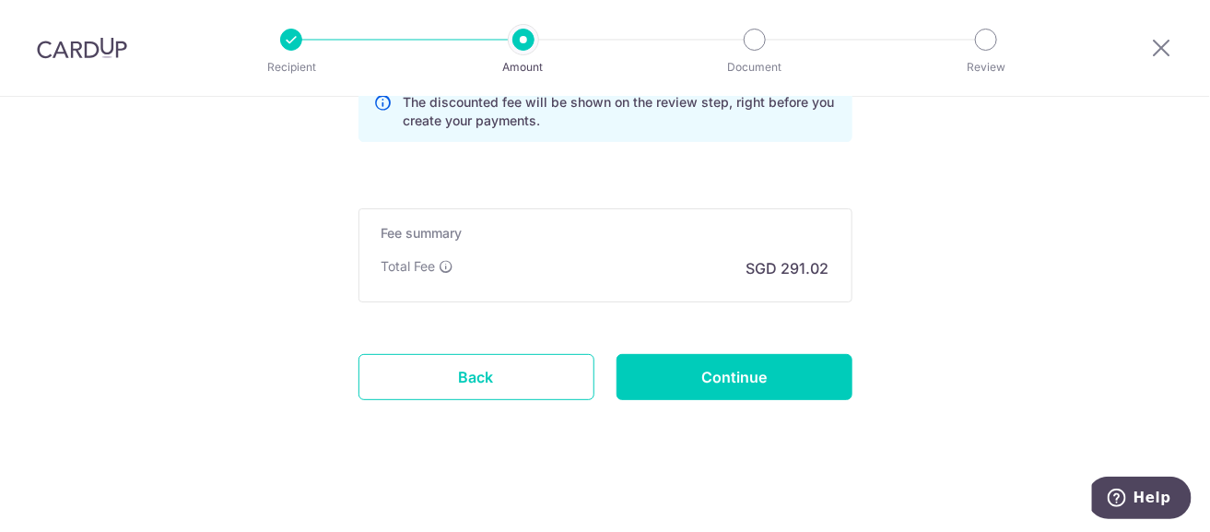
scroll to position [1534, 0]
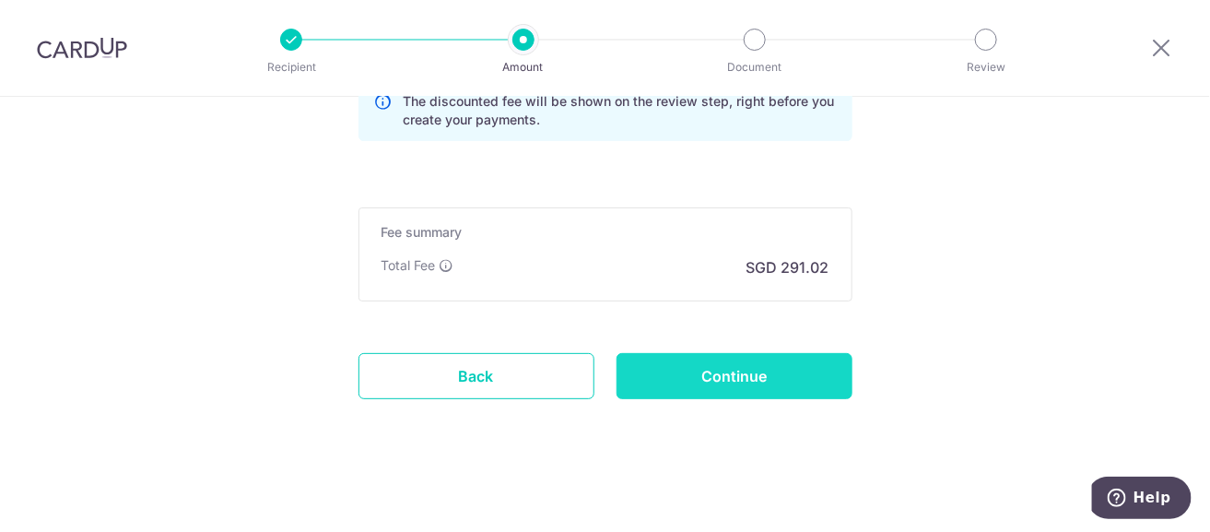
click at [748, 358] on input "Continue" at bounding box center [734, 376] width 236 height 46
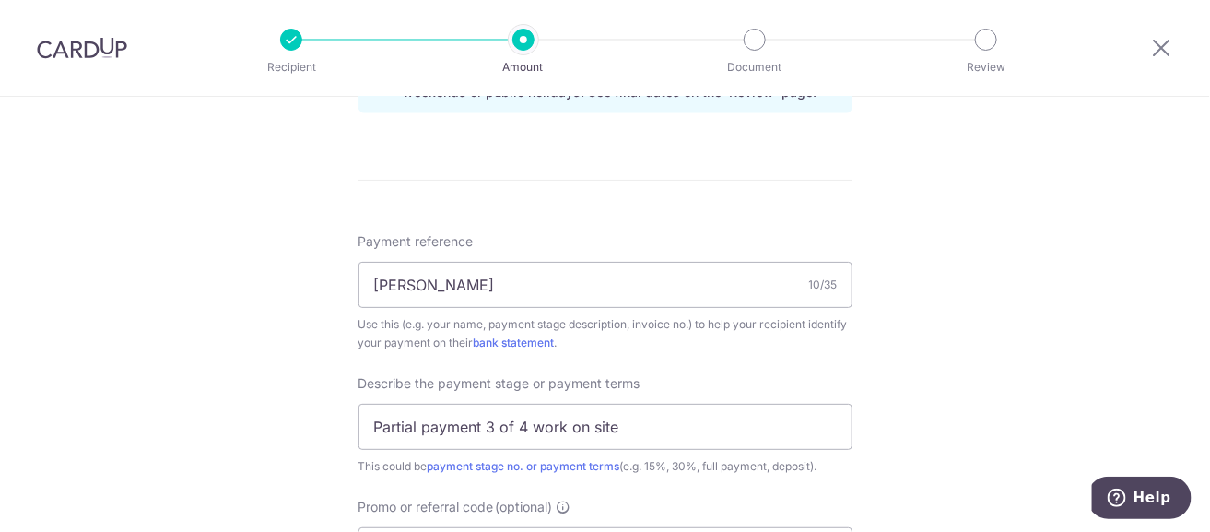
scroll to position [1197, 0]
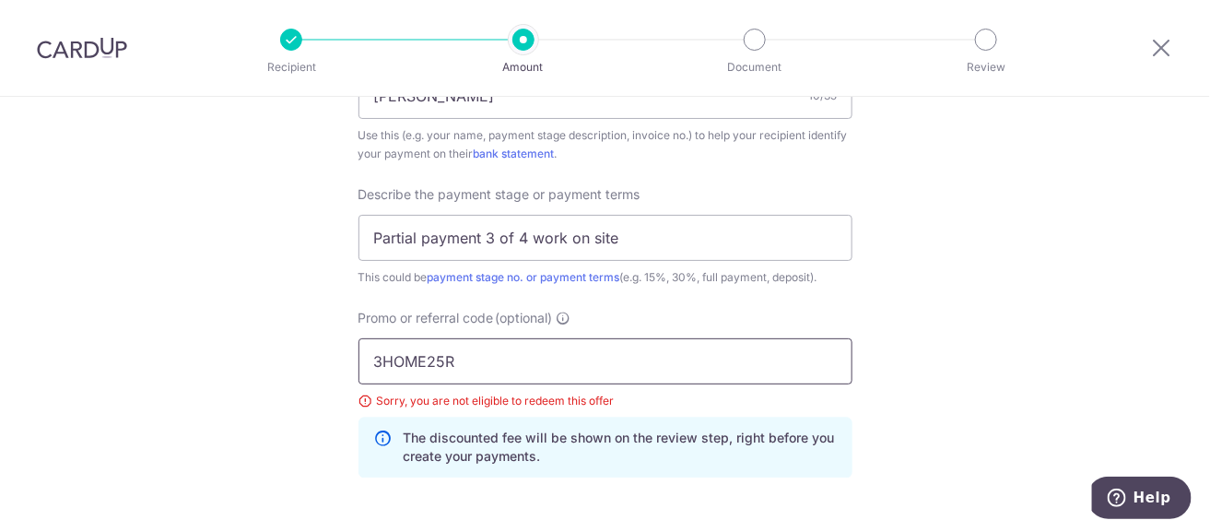
drag, startPoint x: 475, startPoint y: 354, endPoint x: 278, endPoint y: 310, distance: 201.2
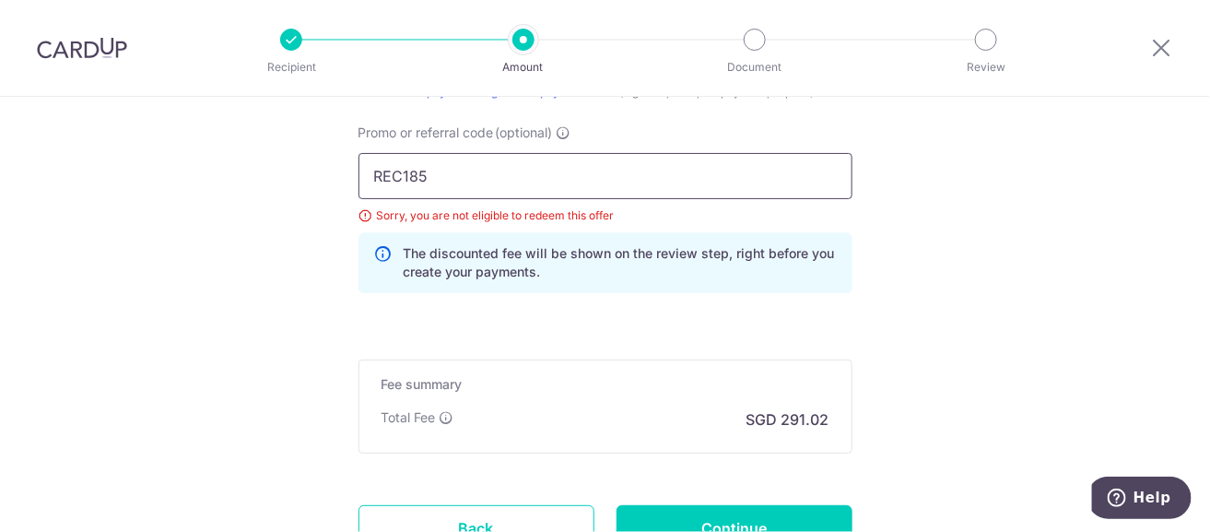
scroll to position [1534, 0]
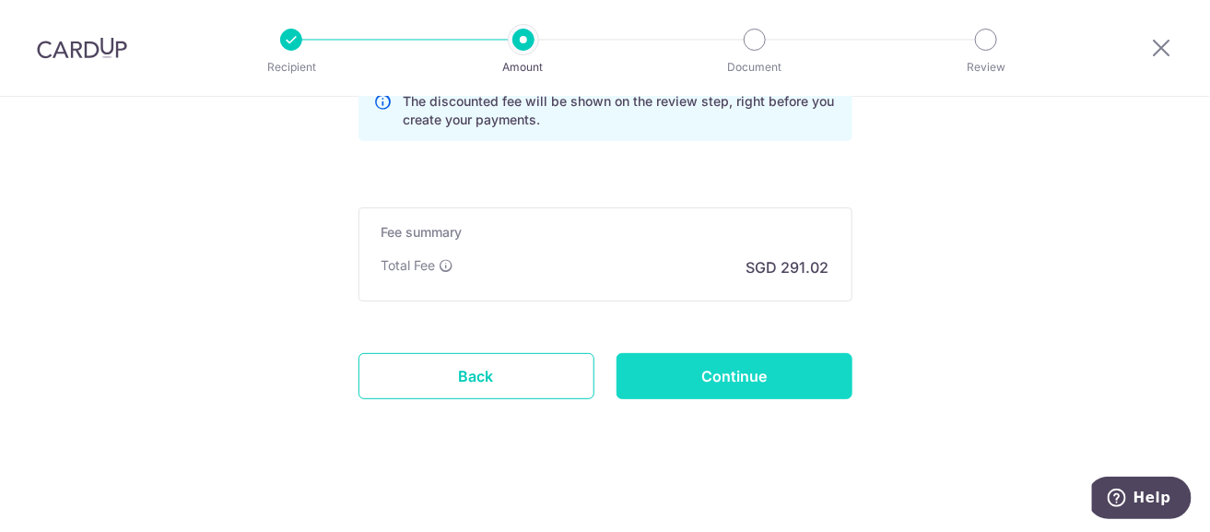
type input "REC185"
click at [749, 370] on input "Continue" at bounding box center [734, 376] width 236 height 46
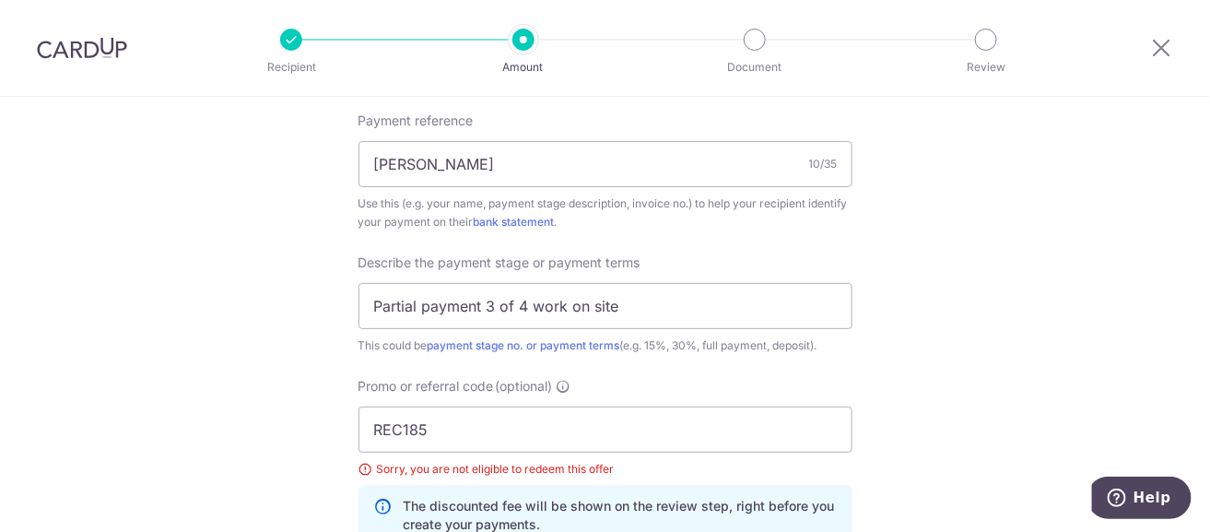
scroll to position [1197, 0]
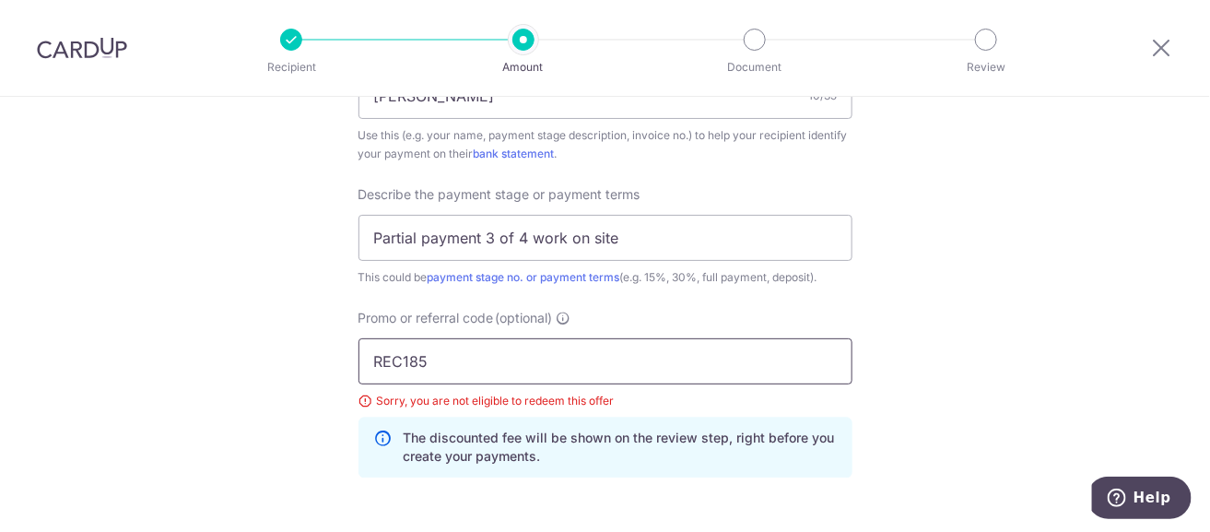
drag, startPoint x: 444, startPoint y: 352, endPoint x: 338, endPoint y: 354, distance: 106.0
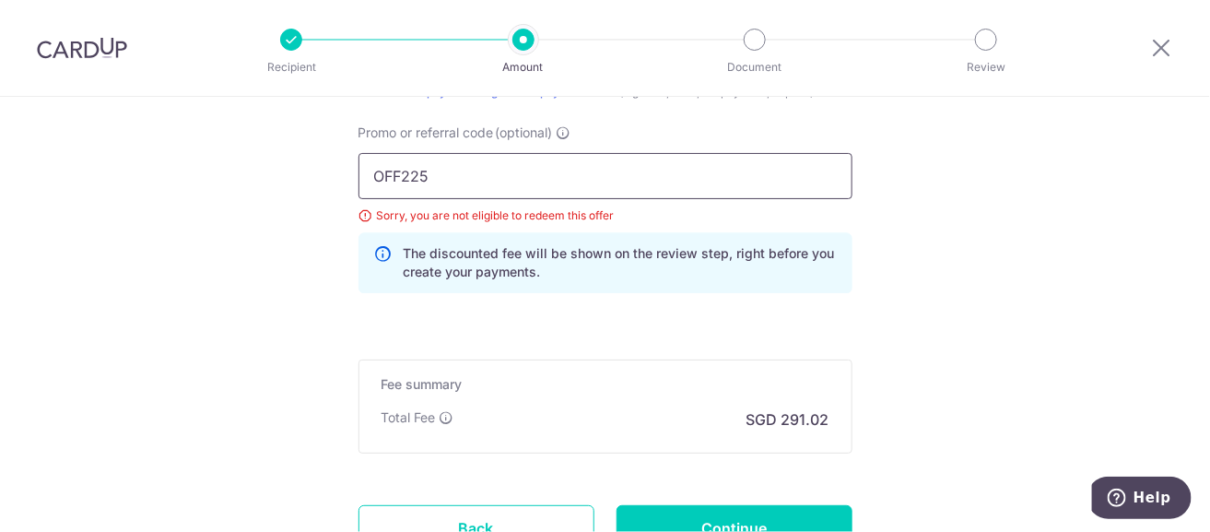
scroll to position [1534, 0]
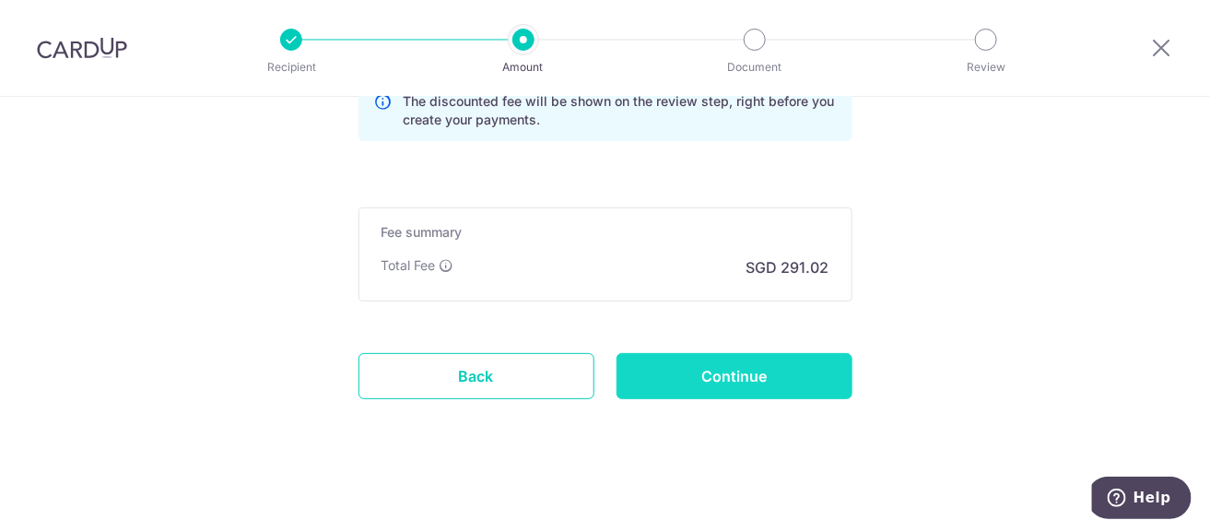
type input "OFF225"
click at [752, 372] on input "Continue" at bounding box center [734, 376] width 236 height 46
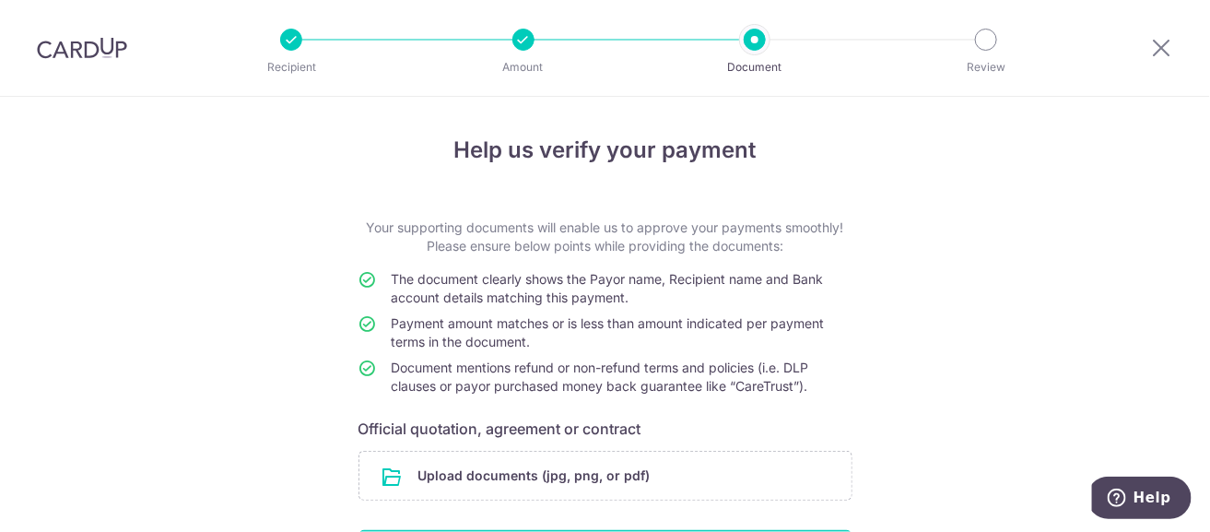
scroll to position [129, 0]
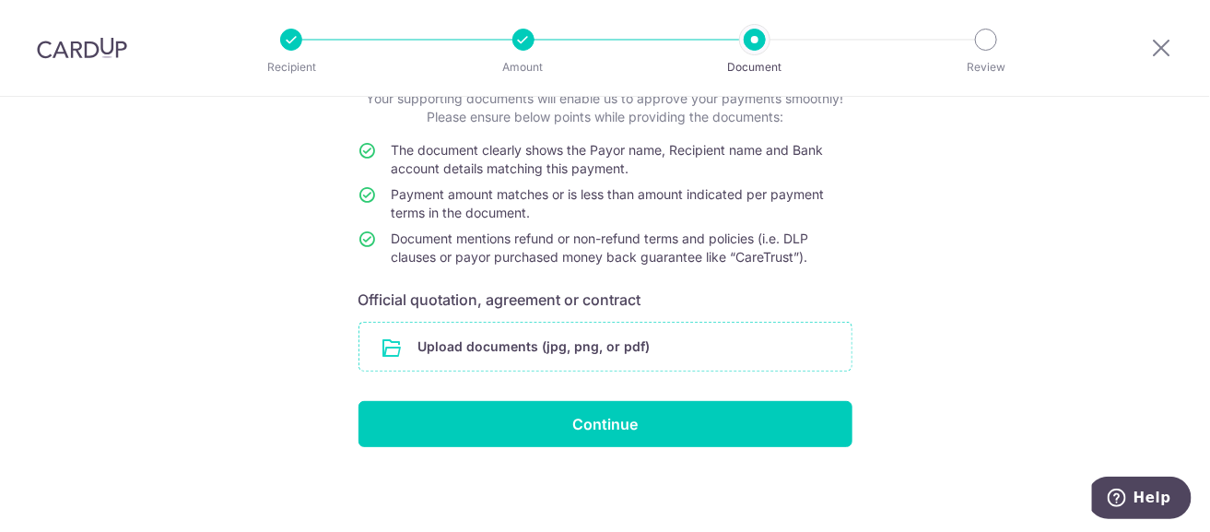
click at [548, 345] on input "file" at bounding box center [605, 347] width 492 height 48
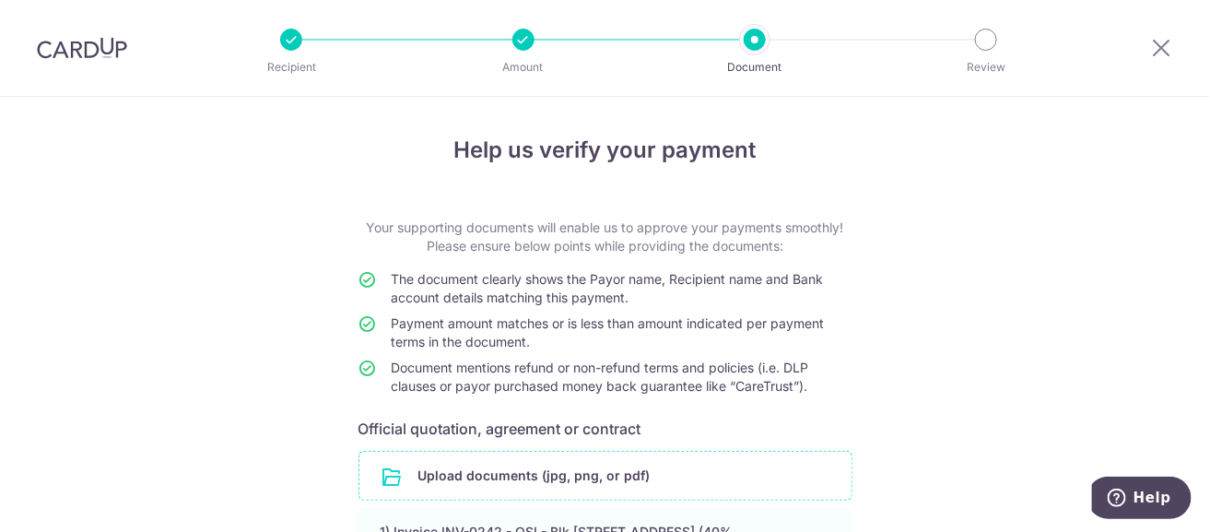
scroll to position [232, 0]
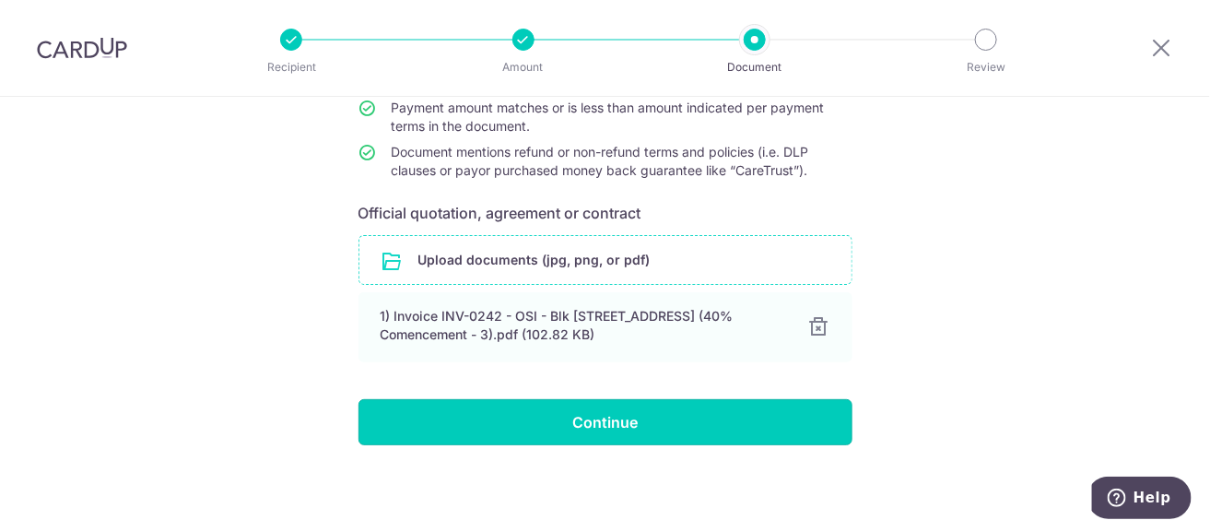
drag, startPoint x: 659, startPoint y: 424, endPoint x: 1005, endPoint y: 404, distance: 347.1
click at [1005, 404] on div "Help us verify your payment Your supporting documents will enable us to approve…" at bounding box center [605, 206] width 1210 height 651
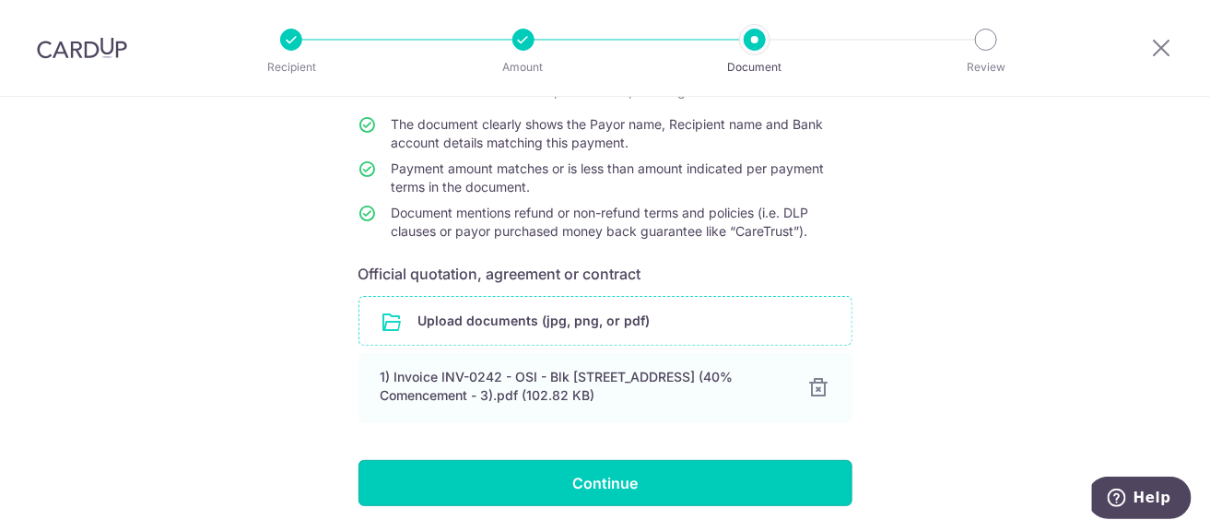
scroll to position [184, 0]
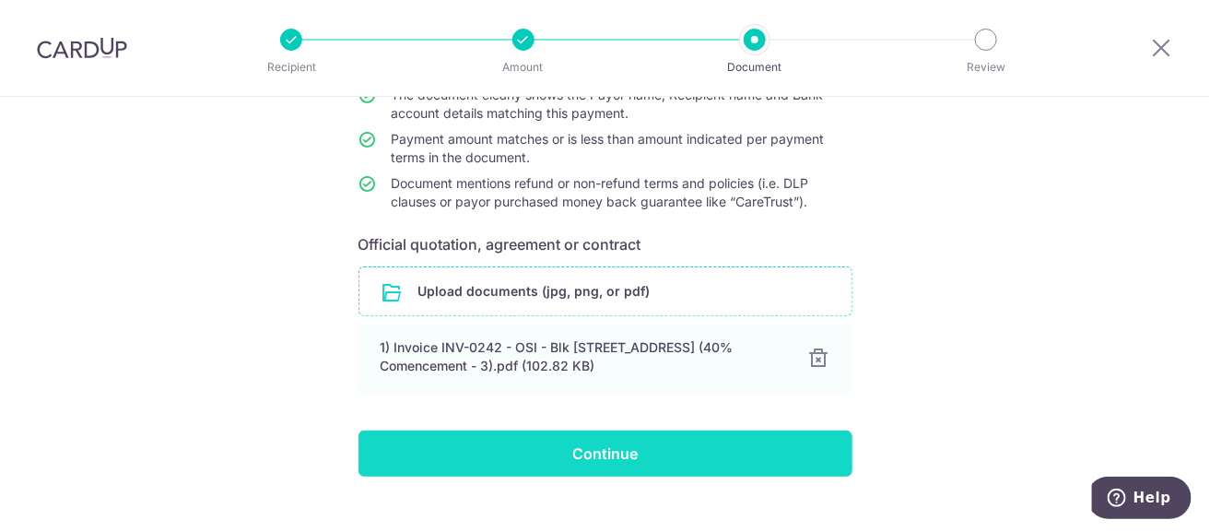
click at [616, 474] on input "Continue" at bounding box center [605, 453] width 494 height 46
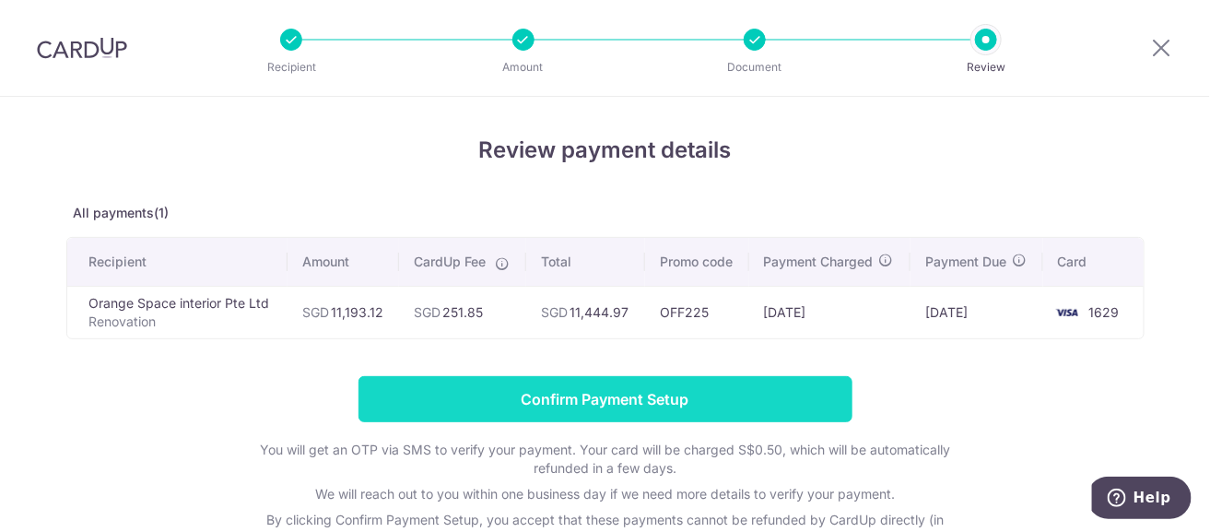
click at [637, 400] on input "Confirm Payment Setup" at bounding box center [605, 399] width 494 height 46
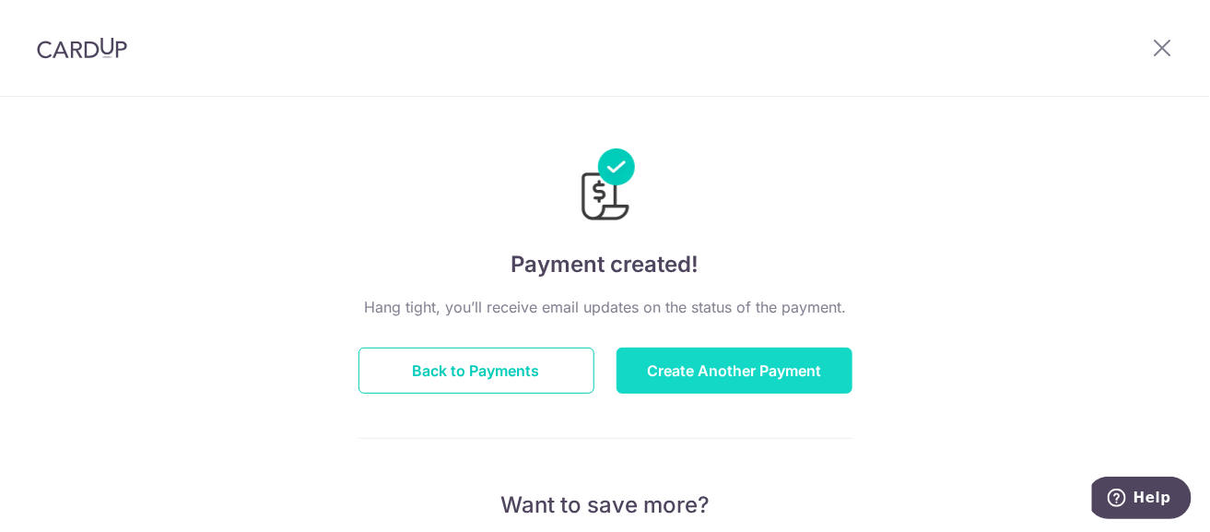
click at [739, 379] on button "Create Another Payment" at bounding box center [734, 370] width 236 height 46
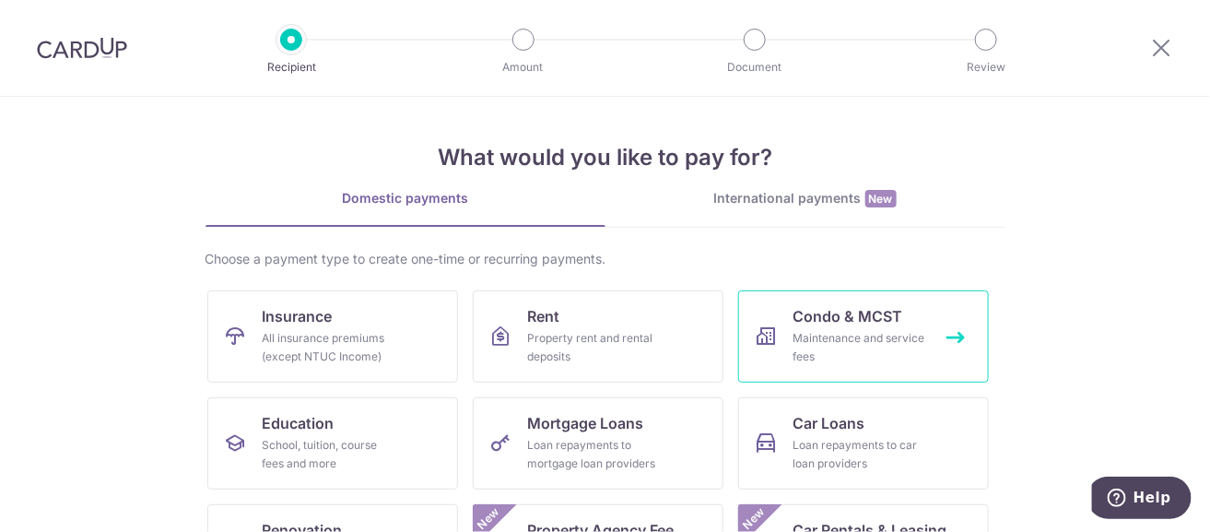
scroll to position [91, 0]
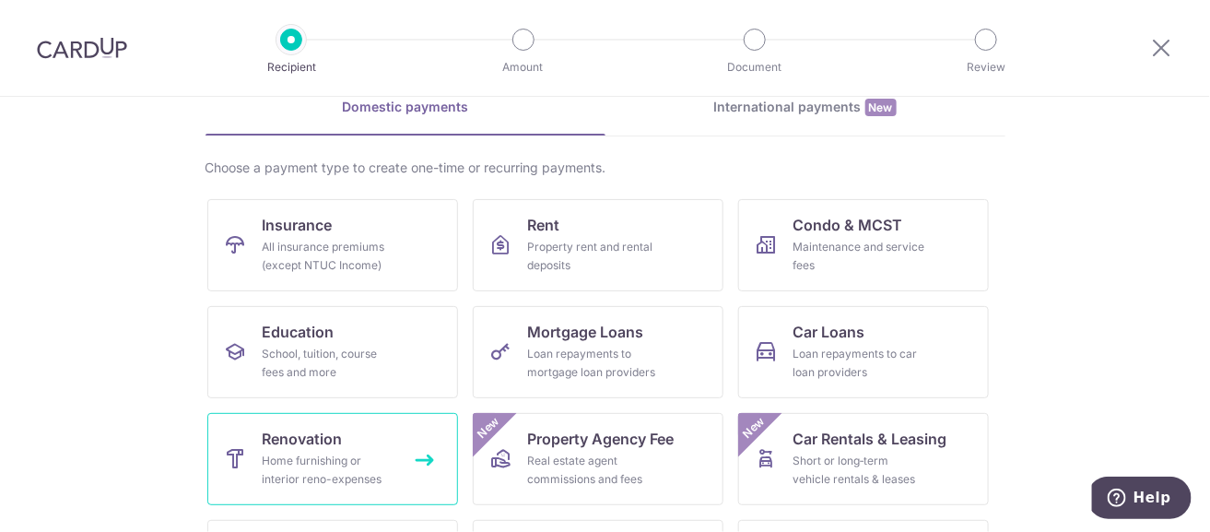
click at [338, 434] on link "Renovation Home furnishing or interior reno-expenses" at bounding box center [332, 459] width 251 height 92
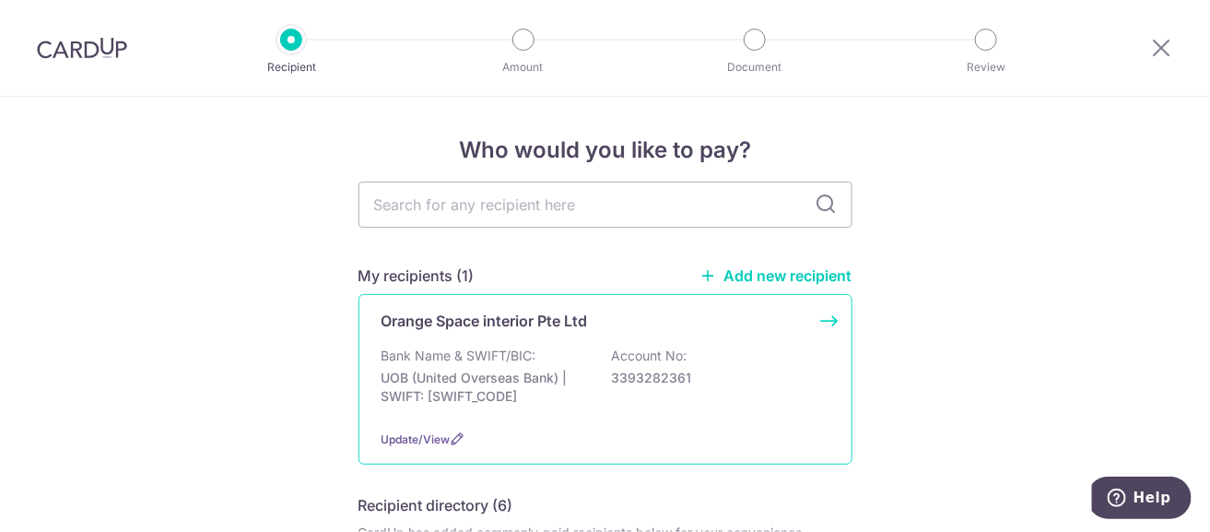
click at [481, 369] on p "UOB (United Overseas Bank) | SWIFT: [SWIFT_CODE]" at bounding box center [484, 387] width 206 height 37
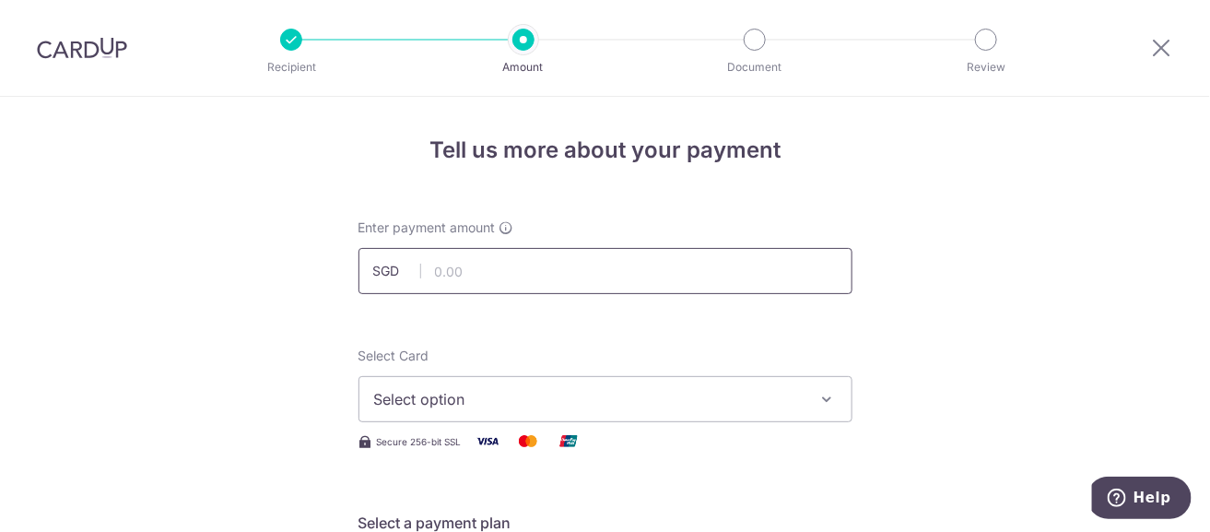
click at [501, 276] on input "text" at bounding box center [605, 271] width 494 height 46
type input "11,193.13"
click at [669, 406] on span "Select option" at bounding box center [588, 399] width 429 height 22
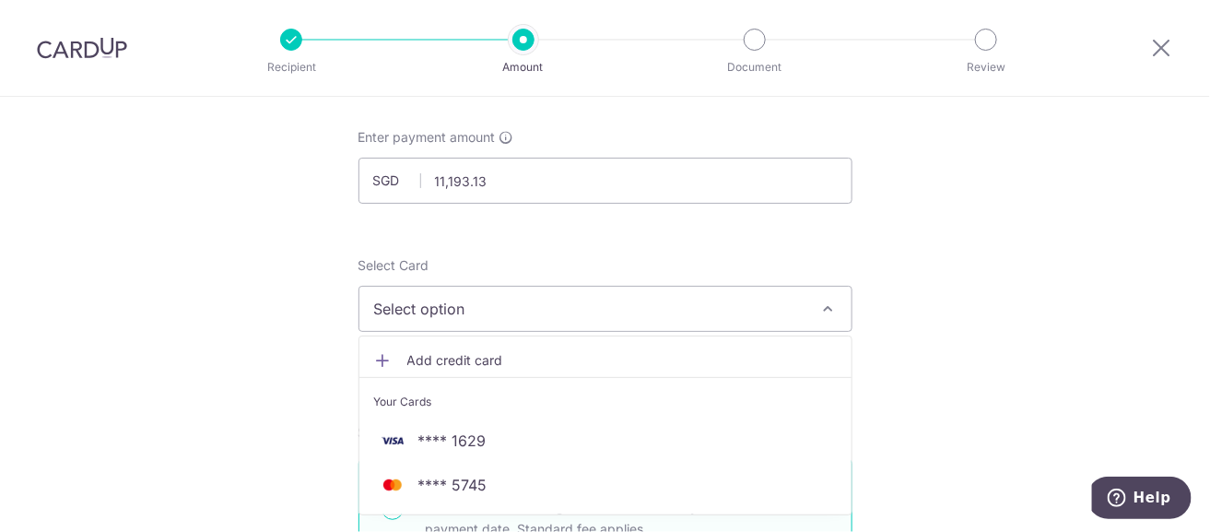
scroll to position [184, 0]
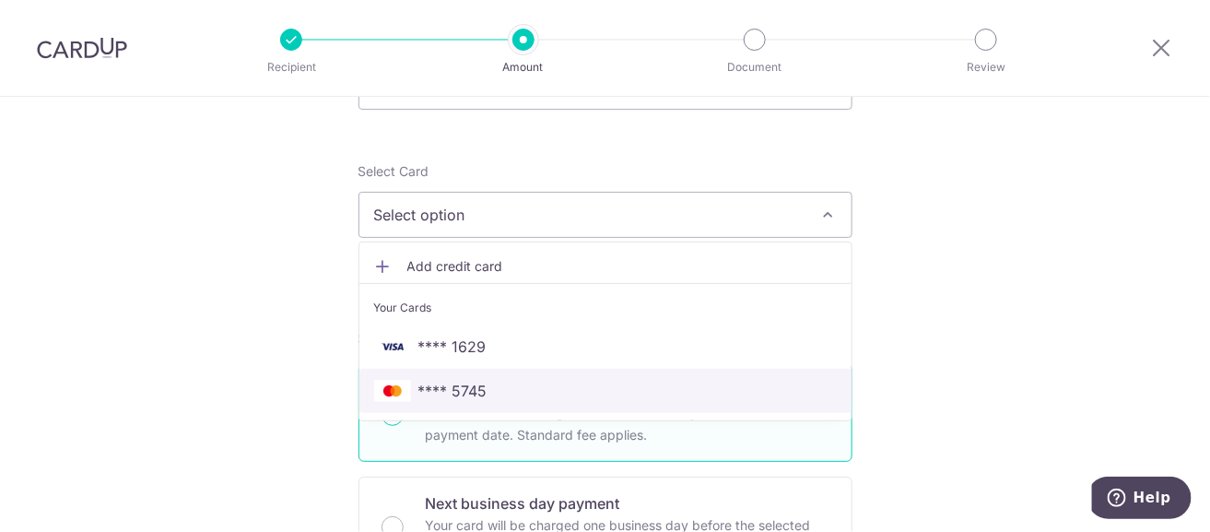
click at [510, 398] on span "**** 5745" at bounding box center [605, 391] width 463 height 22
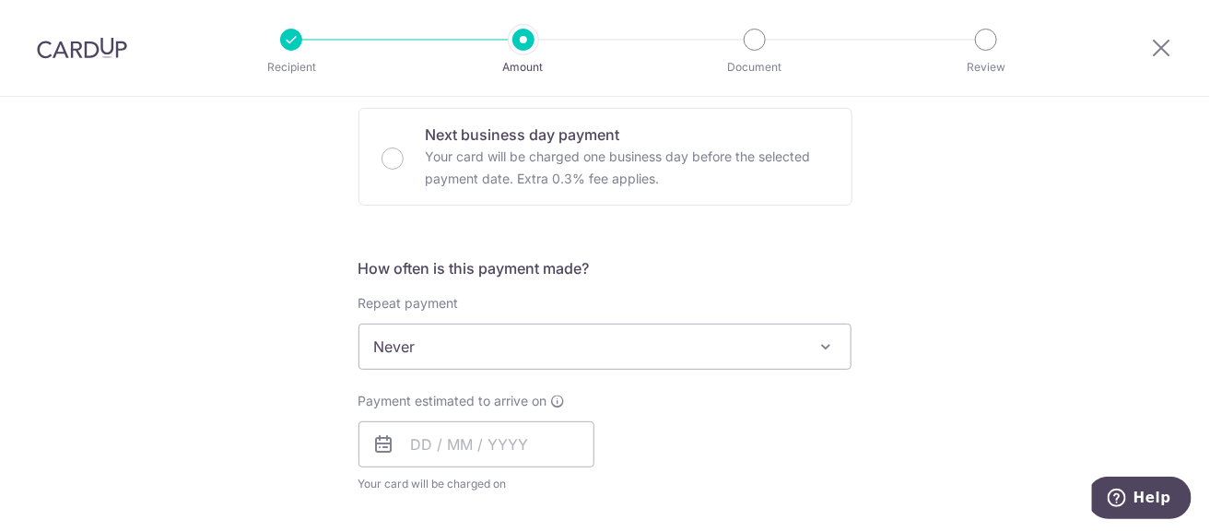
scroll to position [737, 0]
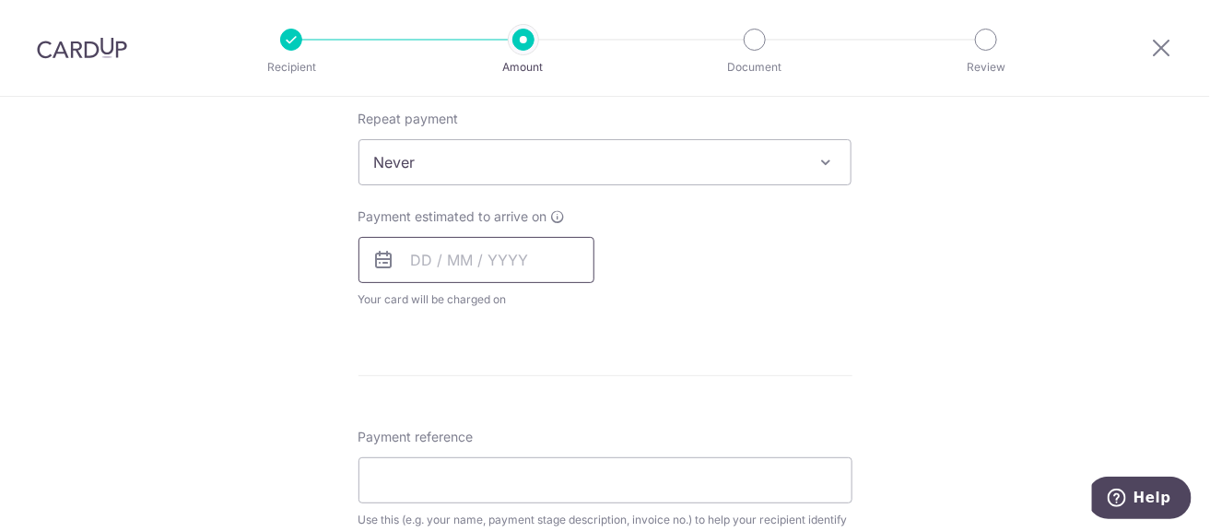
click at [536, 264] on input "text" at bounding box center [476, 260] width 236 height 46
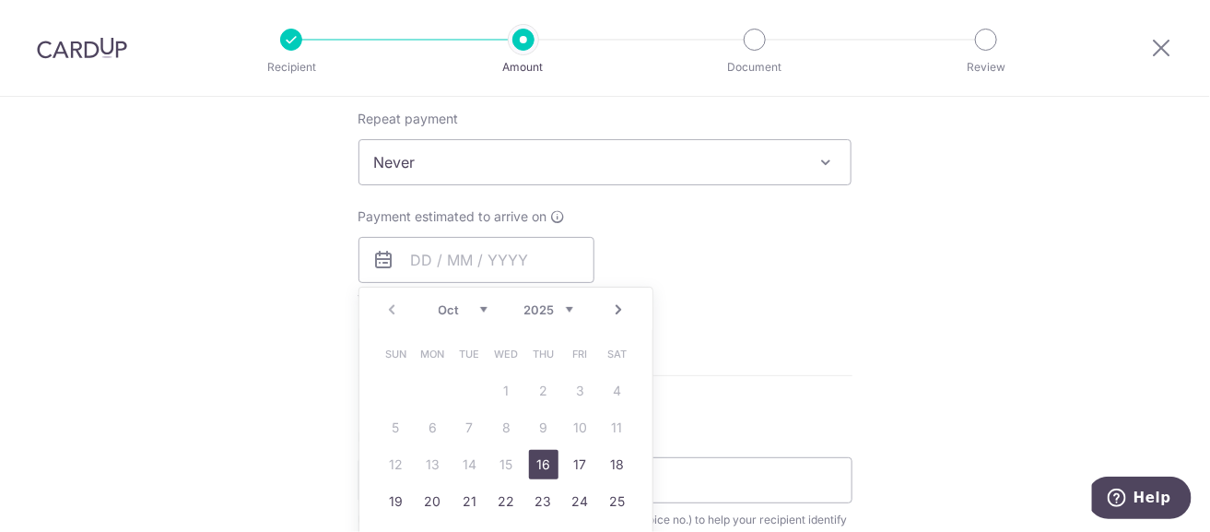
click at [537, 469] on link "16" at bounding box center [543, 464] width 29 height 29
type input "16/10/2025"
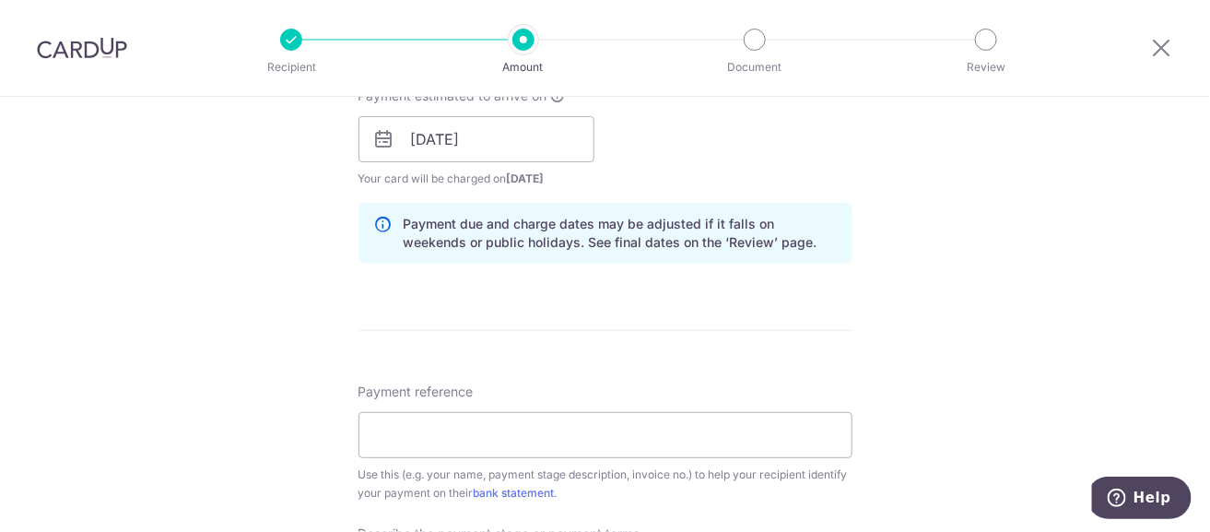
scroll to position [921, 0]
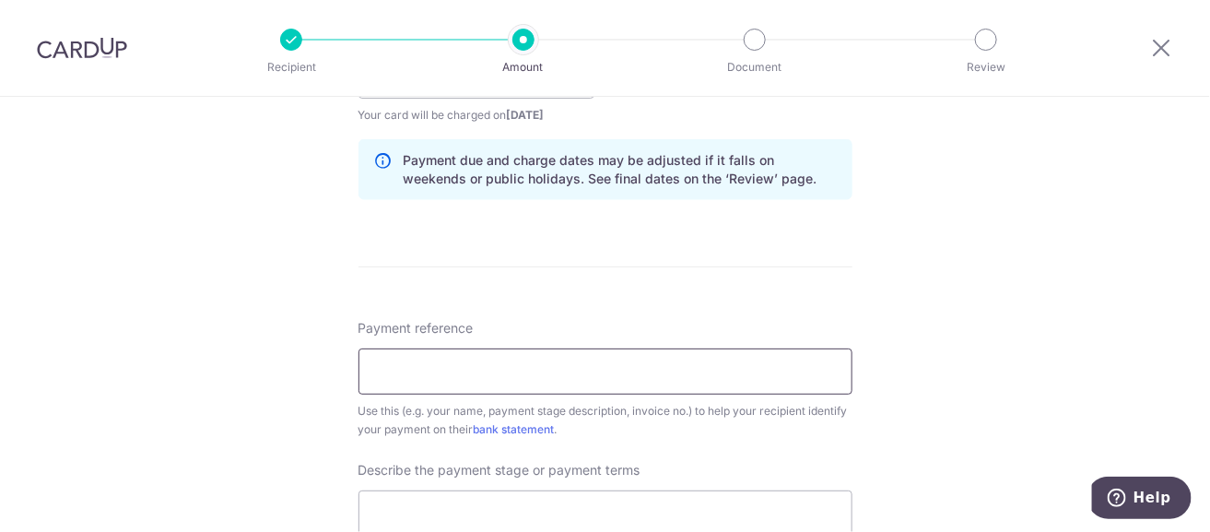
click at [563, 366] on input "Payment reference" at bounding box center [605, 371] width 494 height 46
type input "m"
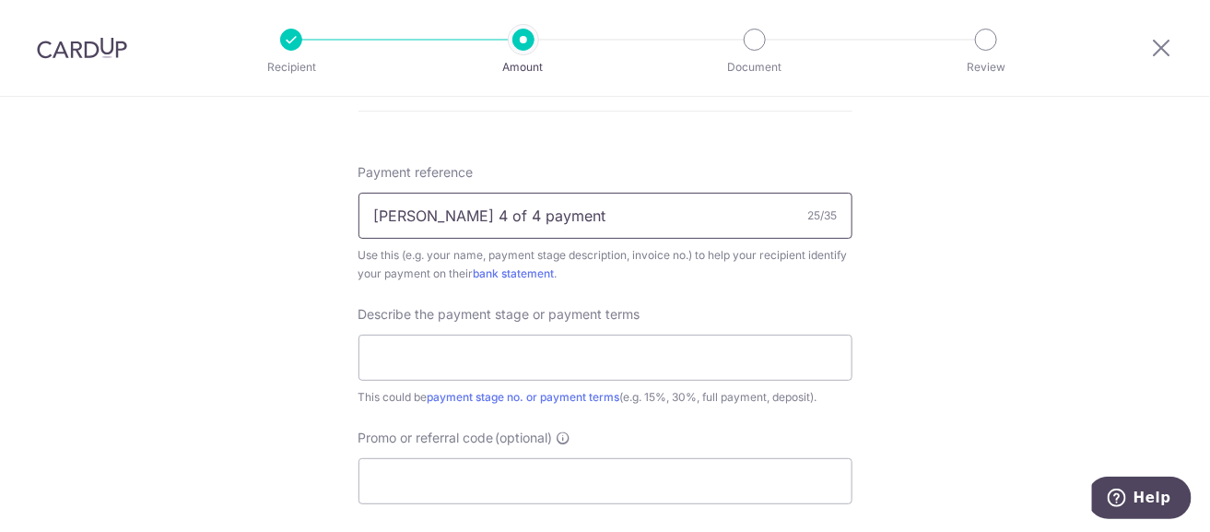
scroll to position [1197, 0]
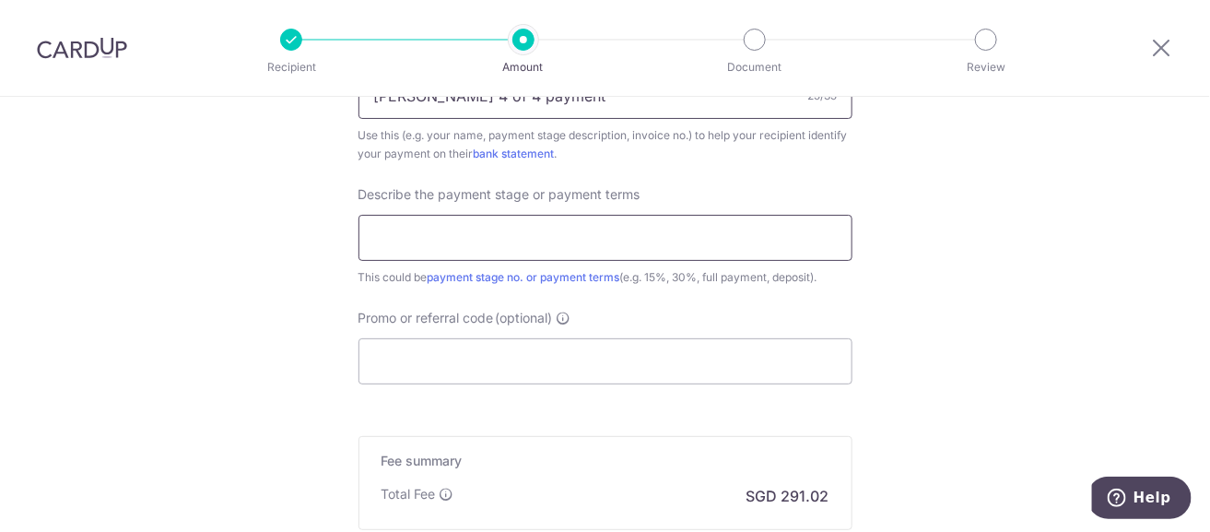
type input "Mabel Wong 4 of 4 payment"
click at [530, 228] on input "text" at bounding box center [605, 238] width 494 height 46
click at [489, 232] on input "Partial payment 3 of 4 work on site" at bounding box center [605, 238] width 494 height 46
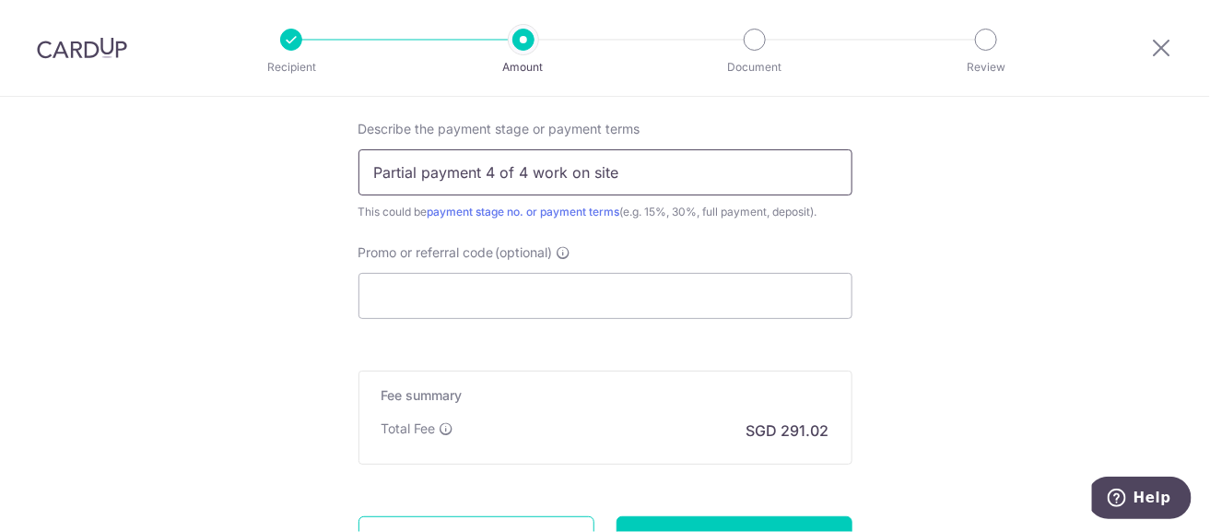
scroll to position [1290, 0]
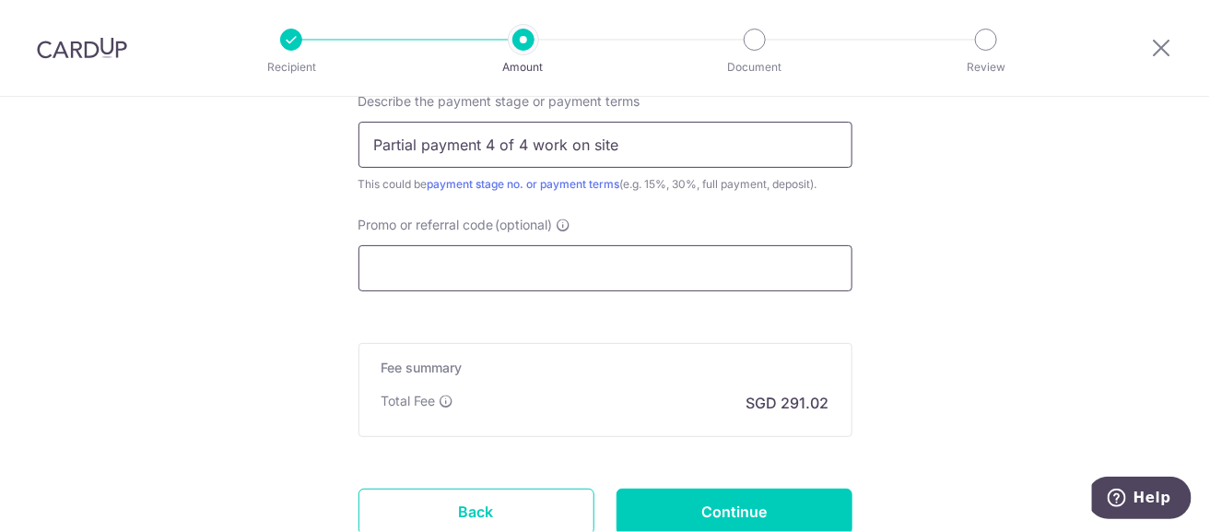
type input "Partial payment 4 of 4 work on site"
click at [490, 251] on input "Promo or referral code (optional)" at bounding box center [605, 268] width 494 height 46
paste input "3HOME25R"
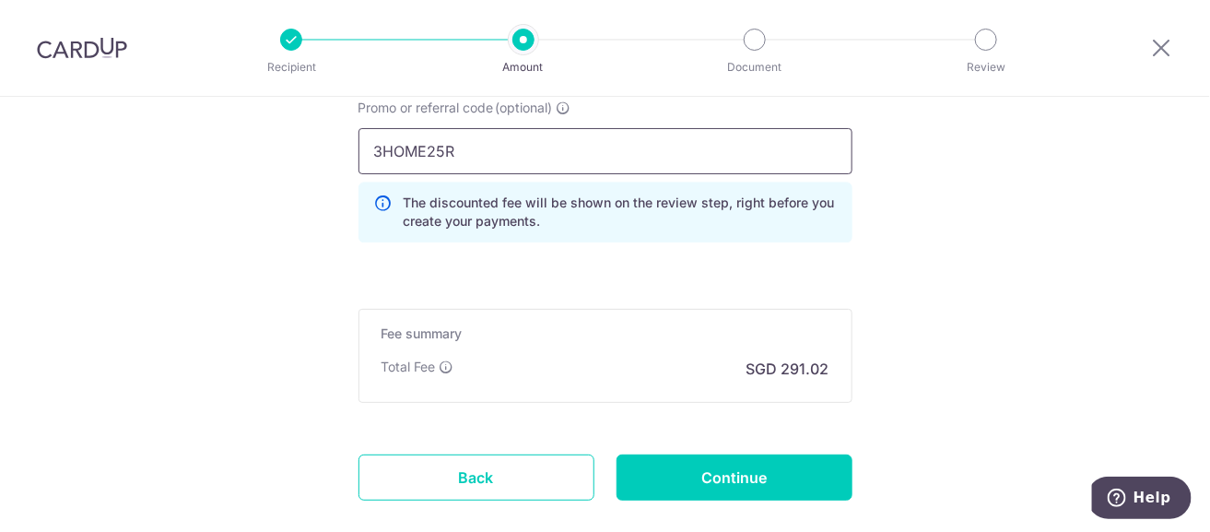
scroll to position [1474, 0]
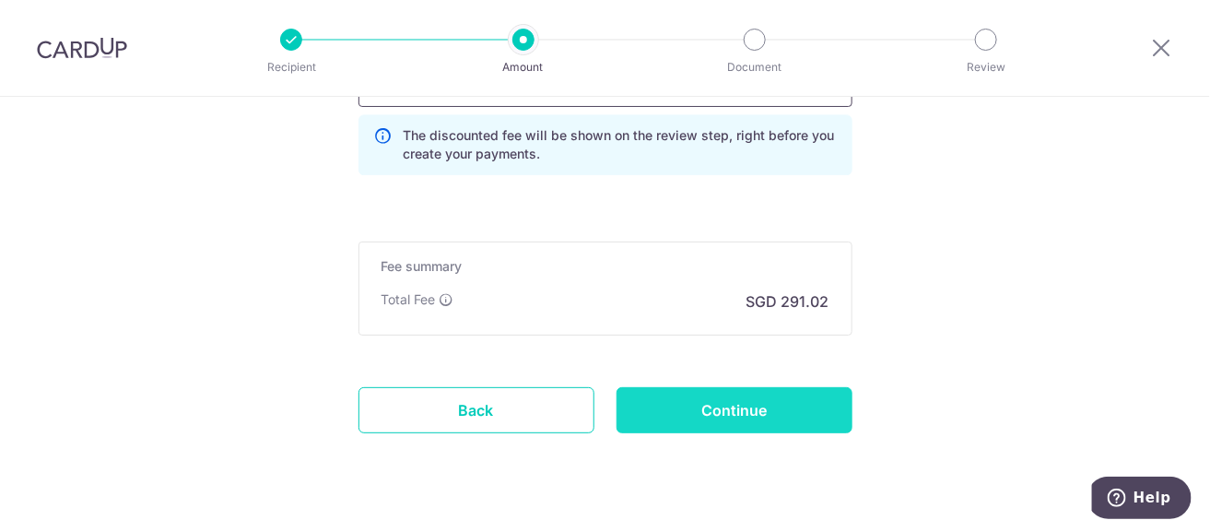
type input "3HOME25R"
click at [751, 407] on input "Continue" at bounding box center [734, 410] width 236 height 46
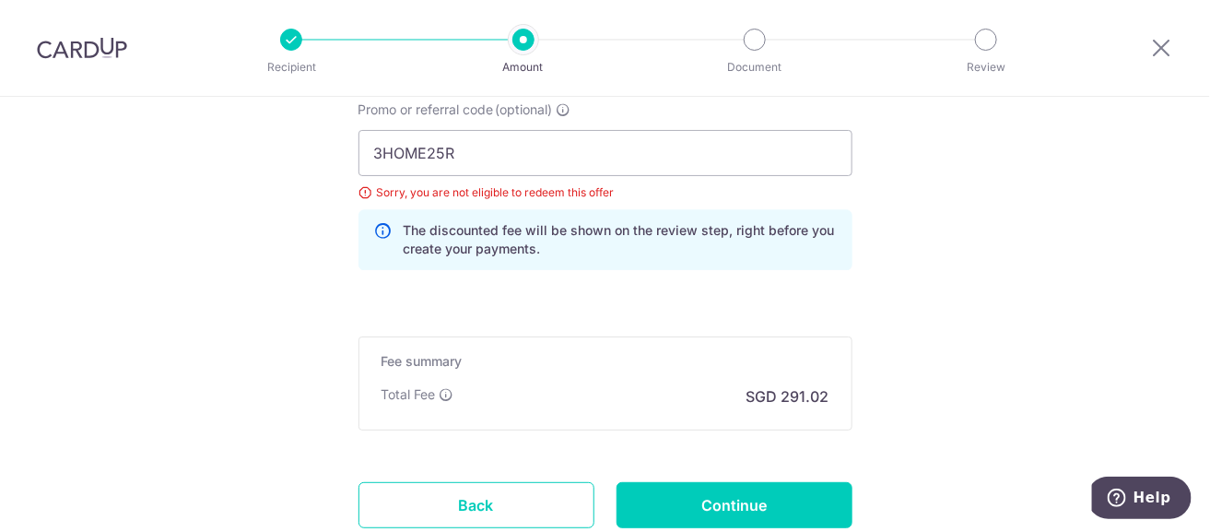
scroll to position [1305, 0]
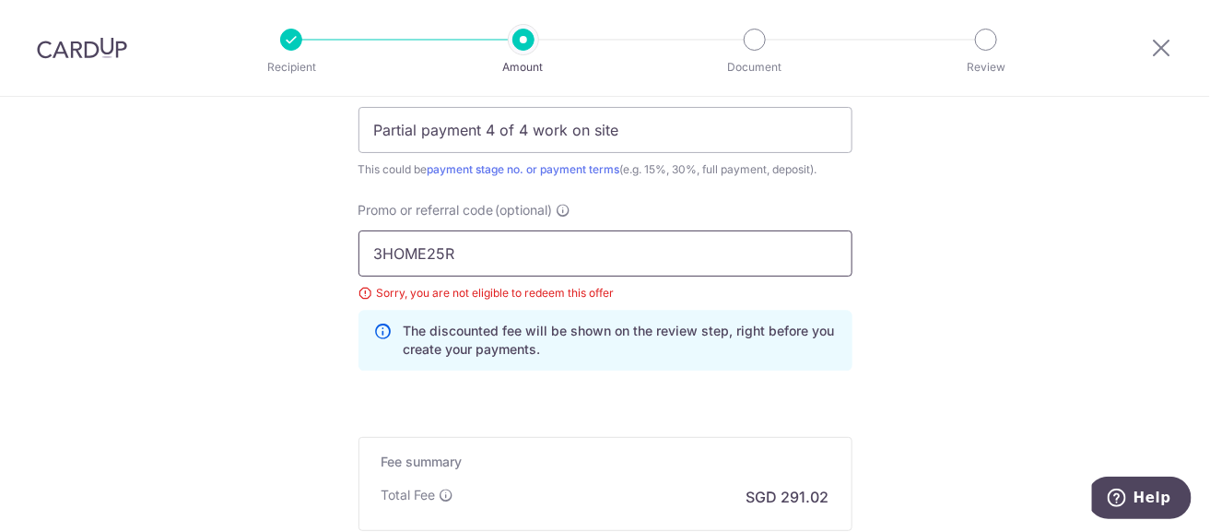
drag, startPoint x: 468, startPoint y: 254, endPoint x: 279, endPoint y: 219, distance: 192.1
type input "off225"
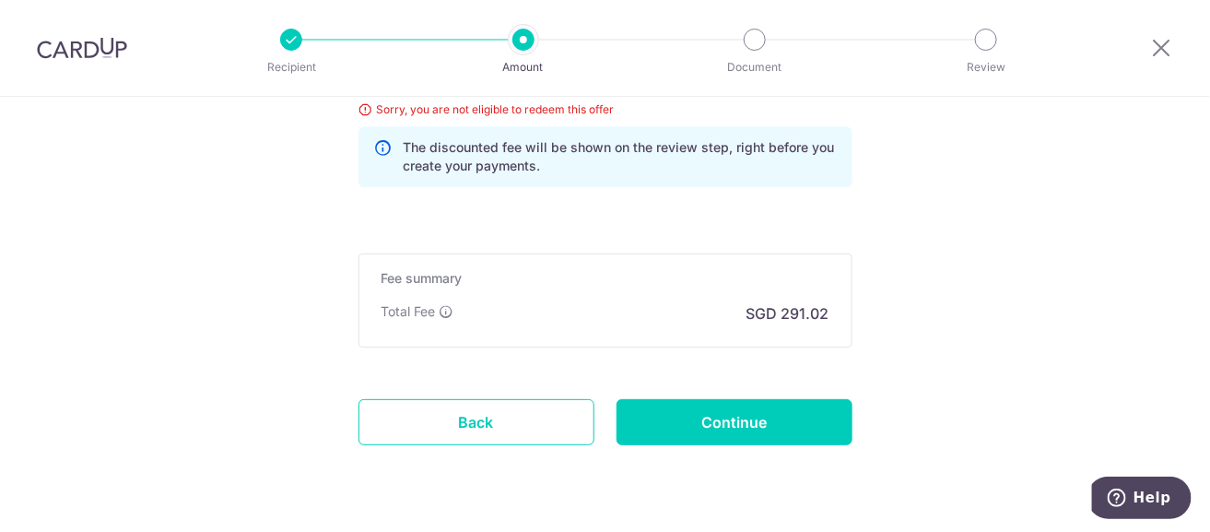
scroll to position [1534, 0]
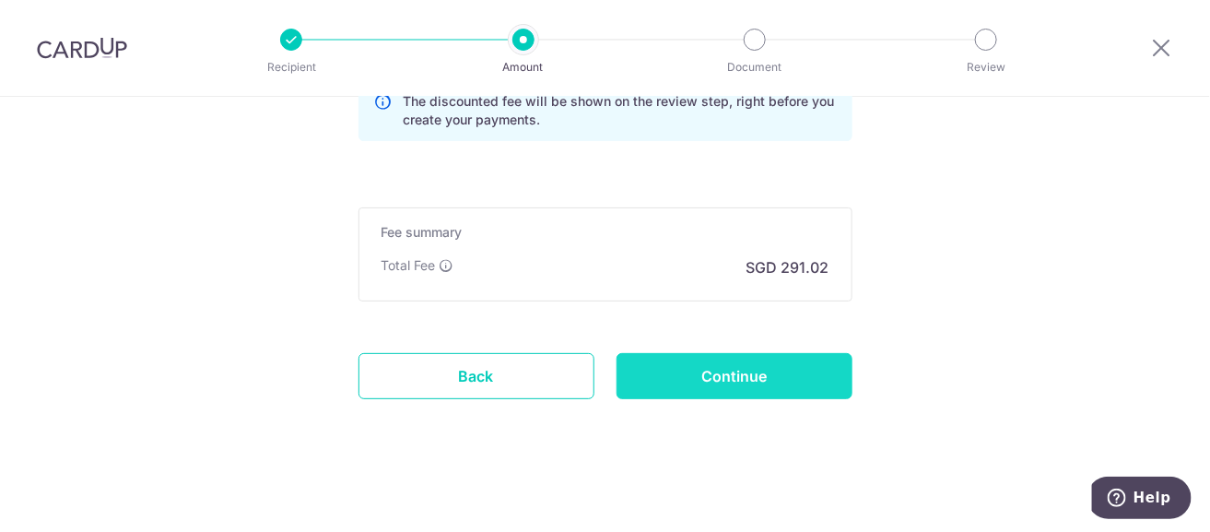
click at [771, 374] on input "Continue" at bounding box center [734, 376] width 236 height 46
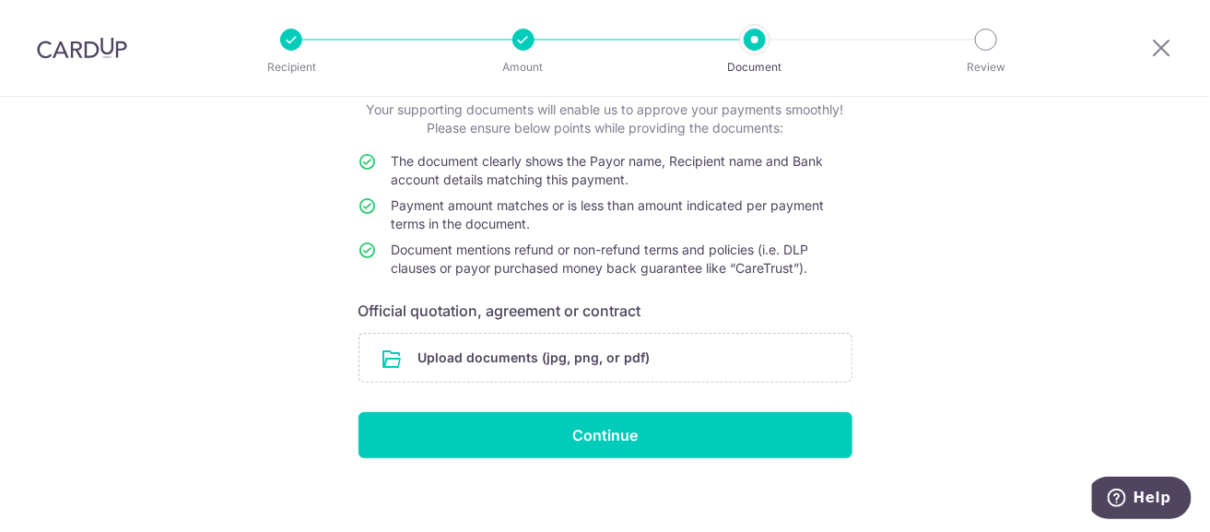
scroll to position [129, 0]
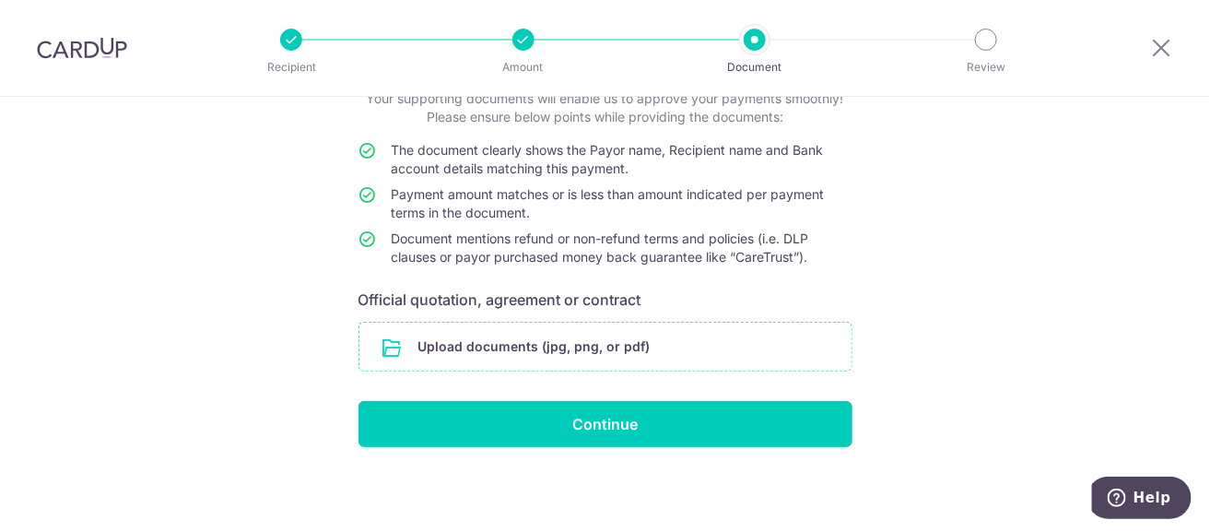
click at [607, 340] on input "file" at bounding box center [605, 347] width 492 height 48
click at [595, 355] on input "file" at bounding box center [605, 347] width 492 height 48
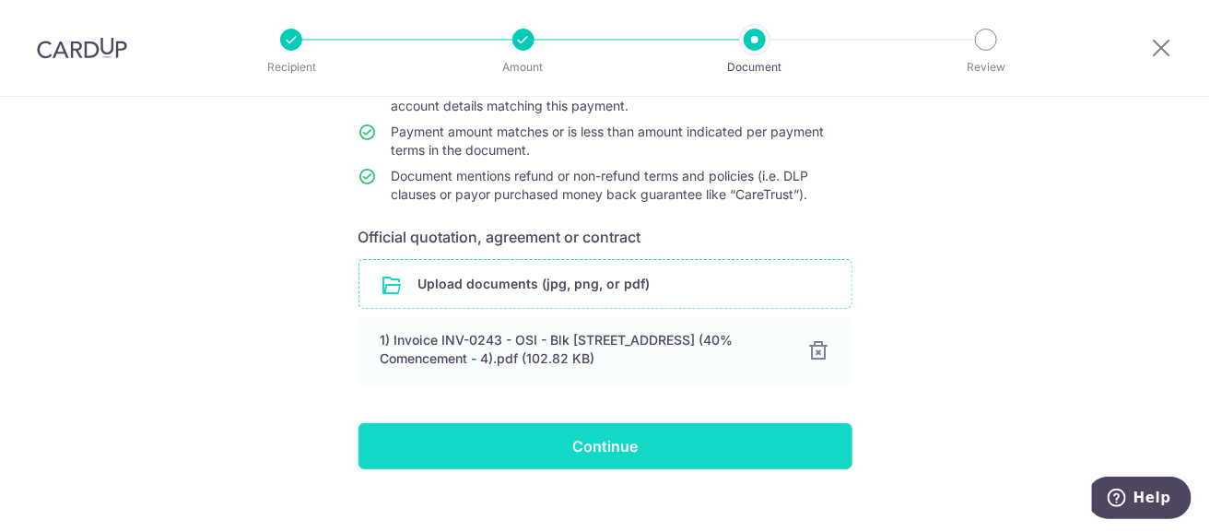
scroll to position [232, 0]
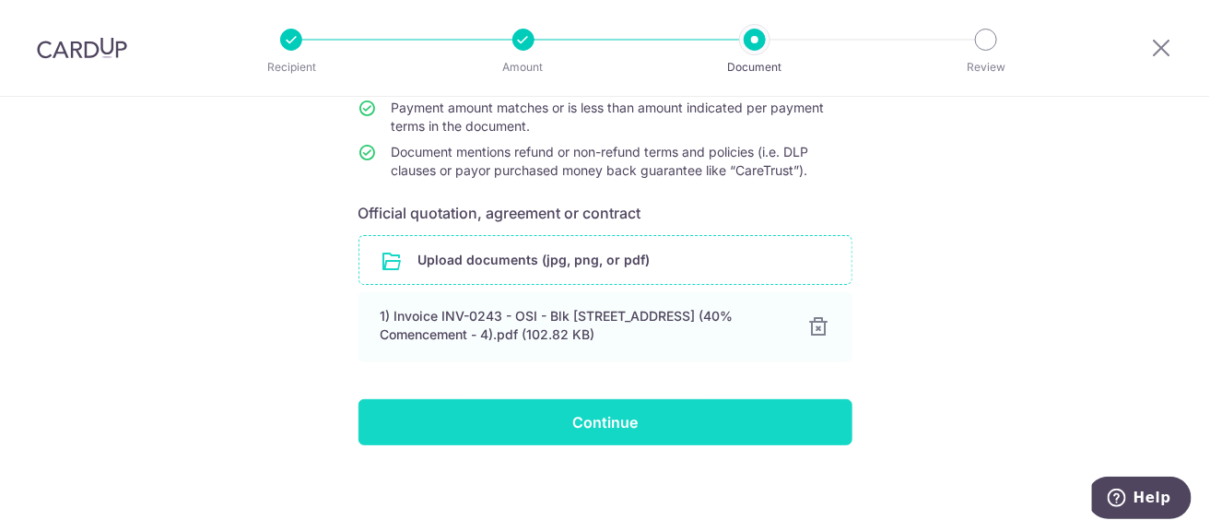
click at [651, 418] on input "Continue" at bounding box center [605, 422] width 494 height 46
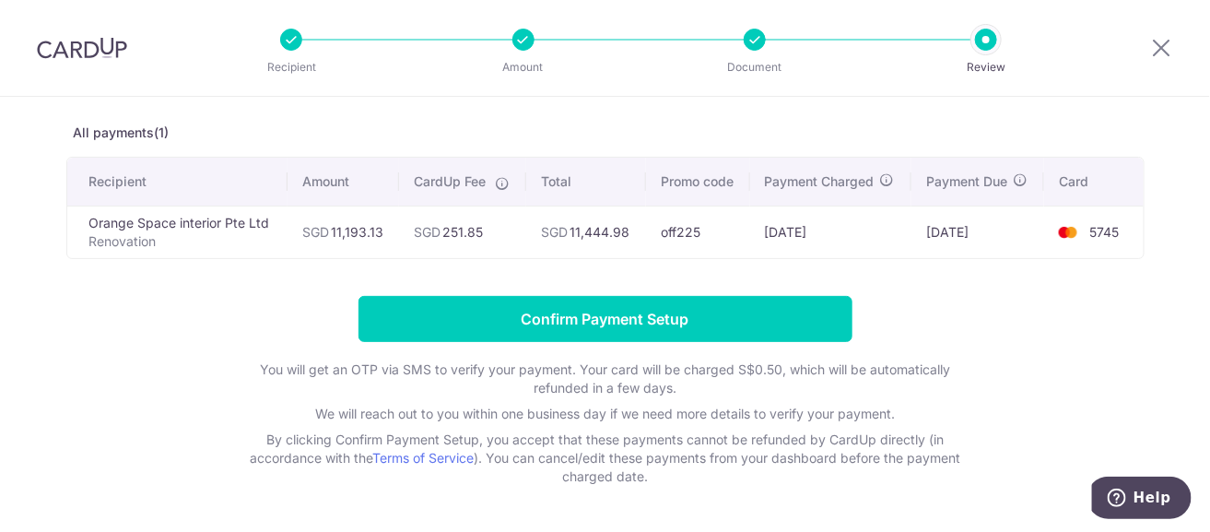
scroll to position [141, 0]
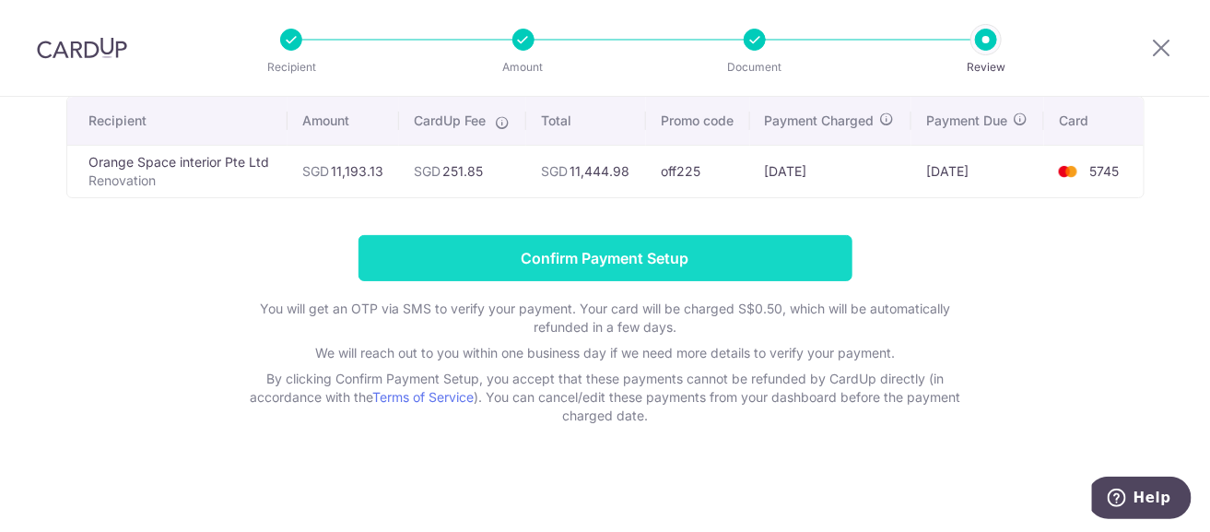
click at [672, 249] on input "Confirm Payment Setup" at bounding box center [605, 258] width 494 height 46
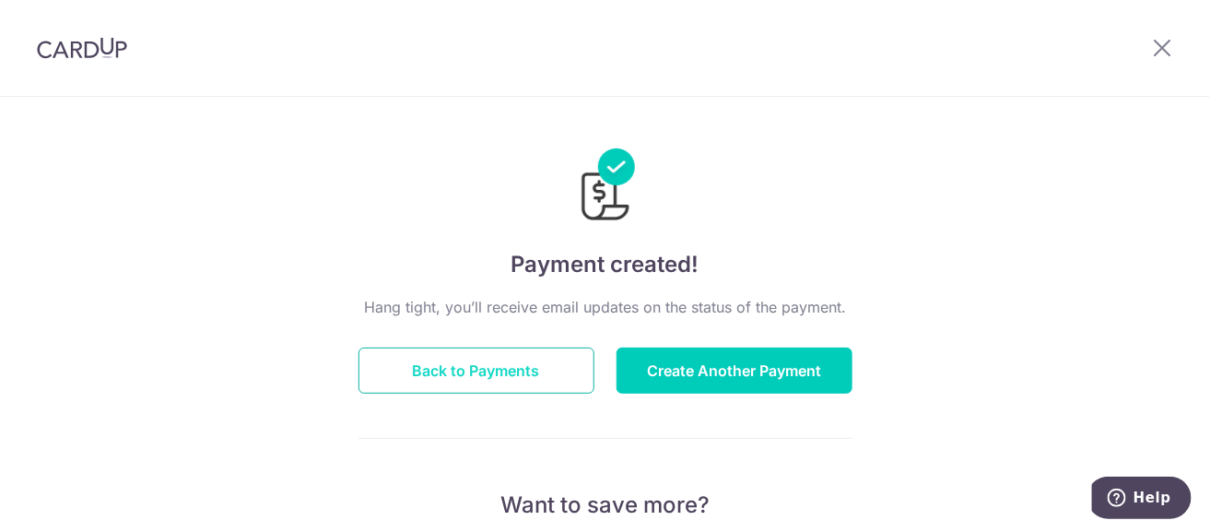
click at [511, 373] on button "Back to Payments" at bounding box center [476, 370] width 236 height 46
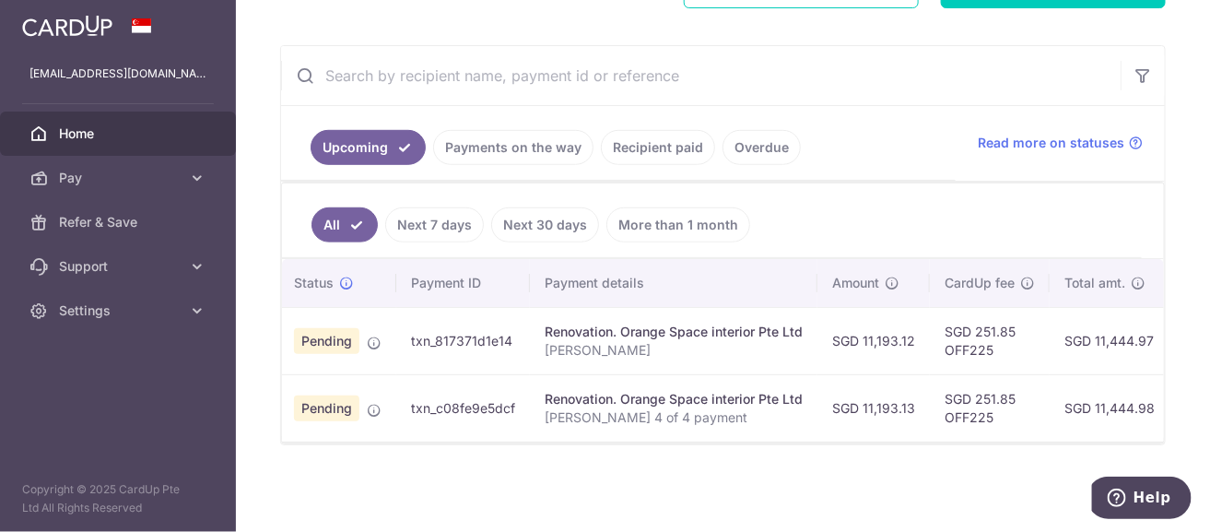
scroll to position [0, 31]
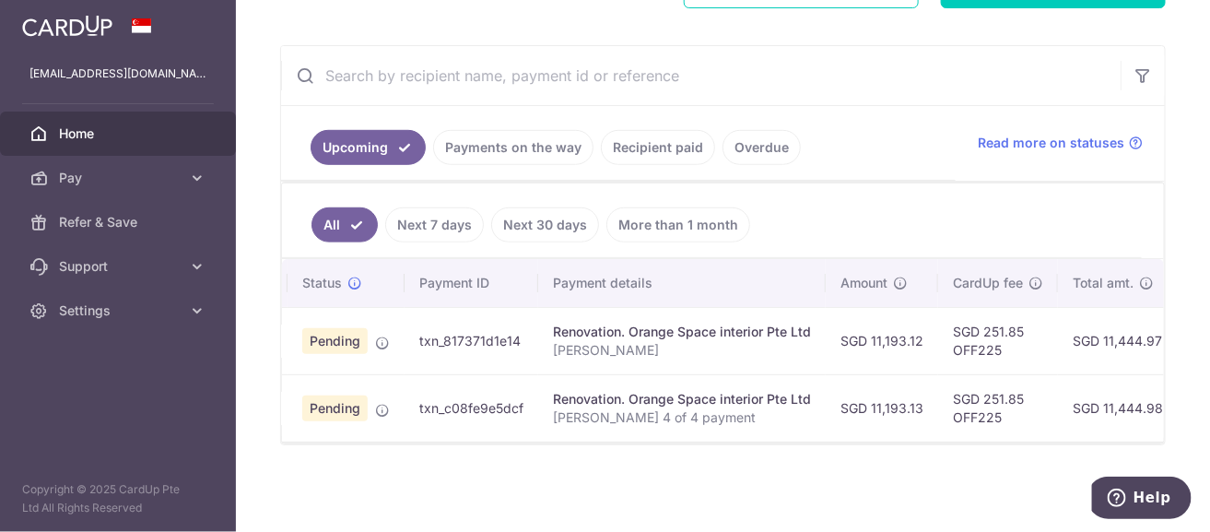
click at [1194, 176] on div "× Pause Schedule Pause all future payments in this series Pause just this one p…" at bounding box center [723, 266] width 974 height 532
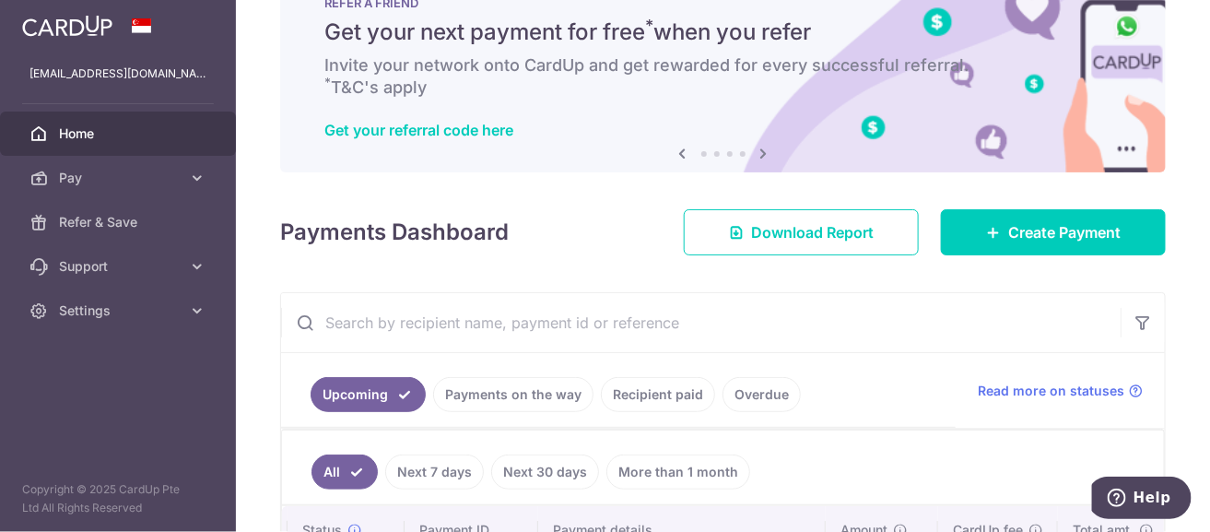
scroll to position [0, 0]
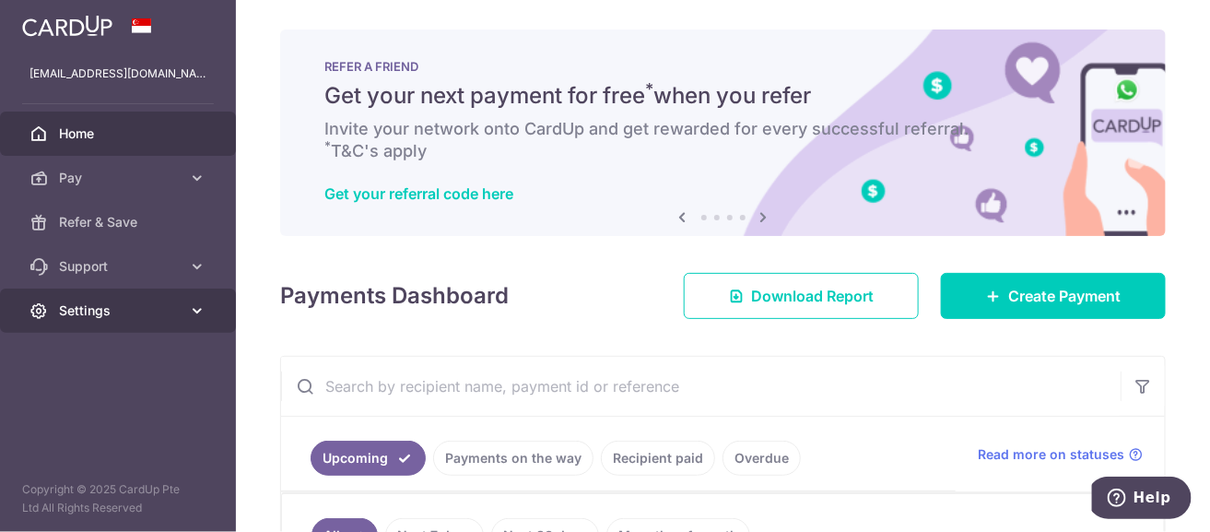
click at [172, 307] on span "Settings" at bounding box center [120, 310] width 122 height 18
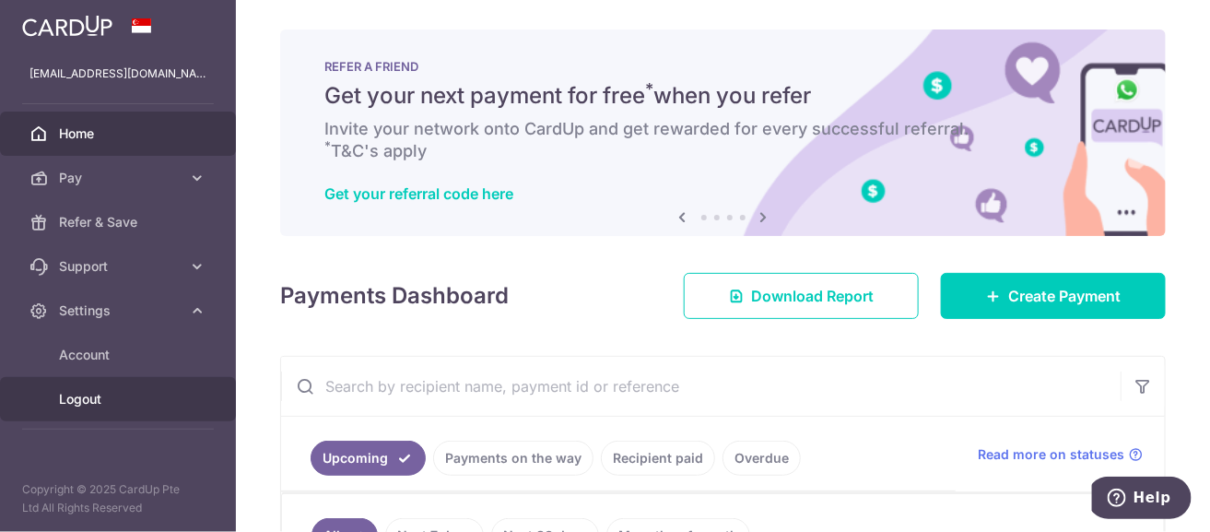
click at [80, 399] on span "Logout" at bounding box center [120, 399] width 122 height 18
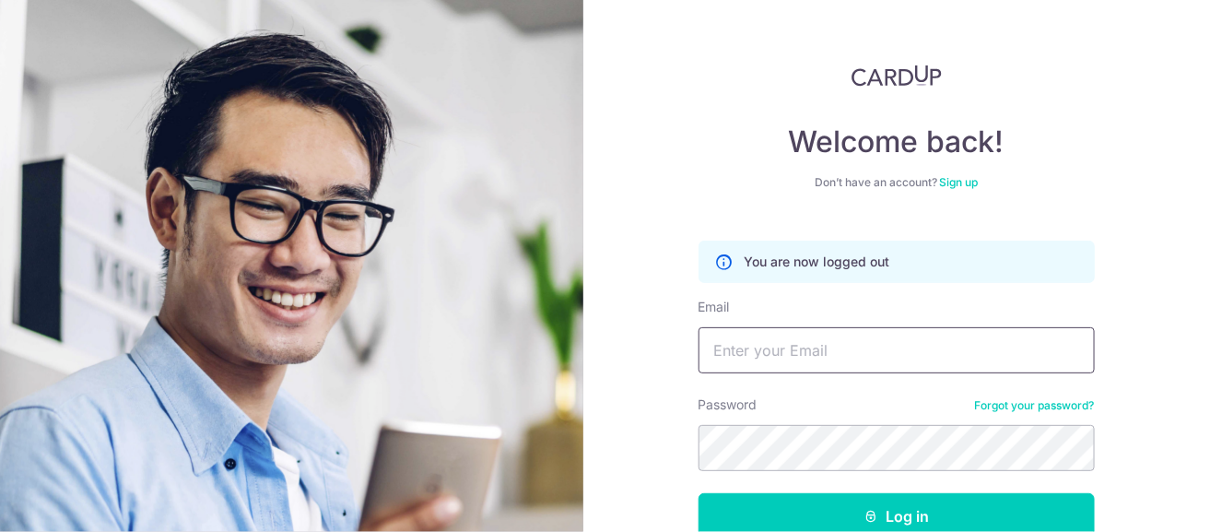
click at [861, 334] on input "Email" at bounding box center [896, 350] width 396 height 46
type input "[EMAIL_ADDRESS][DOMAIN_NAME]"
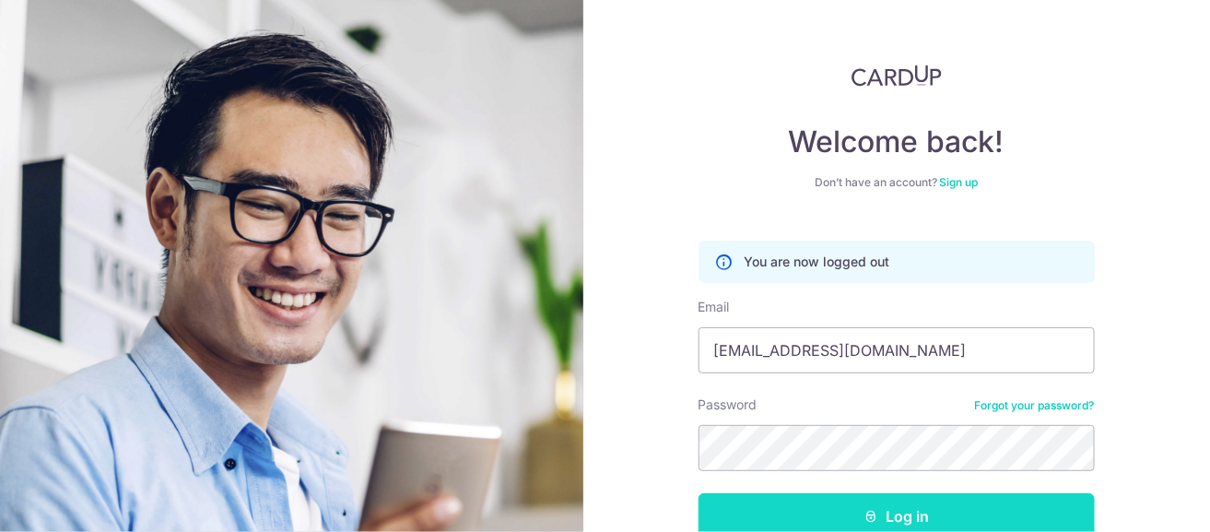
click at [882, 511] on button "Log in" at bounding box center [896, 516] width 396 height 46
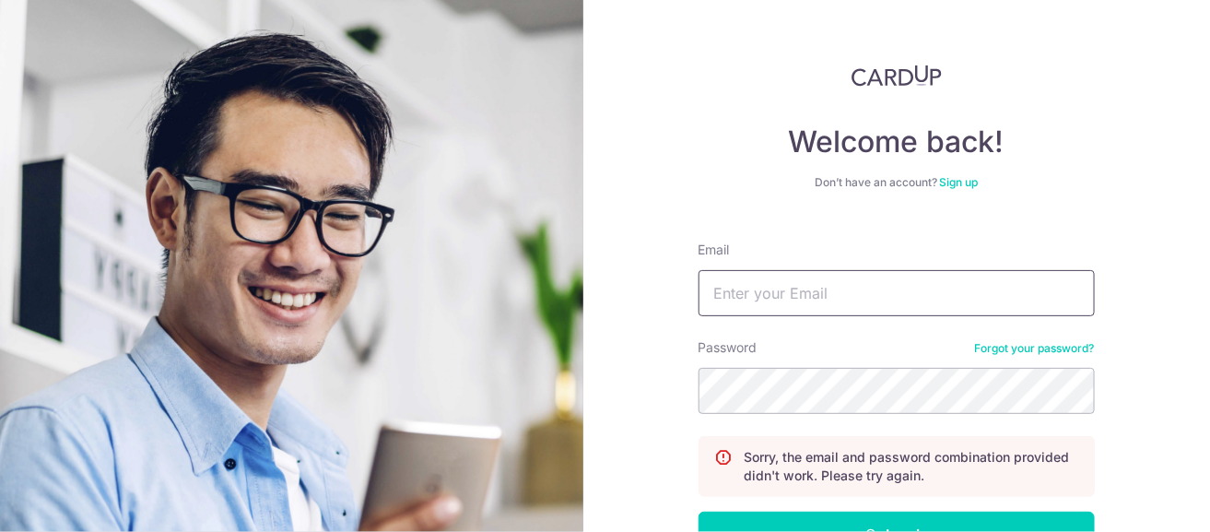
click at [897, 299] on input "Email" at bounding box center [896, 293] width 396 height 46
type input "[EMAIL_ADDRESS][DOMAIN_NAME]"
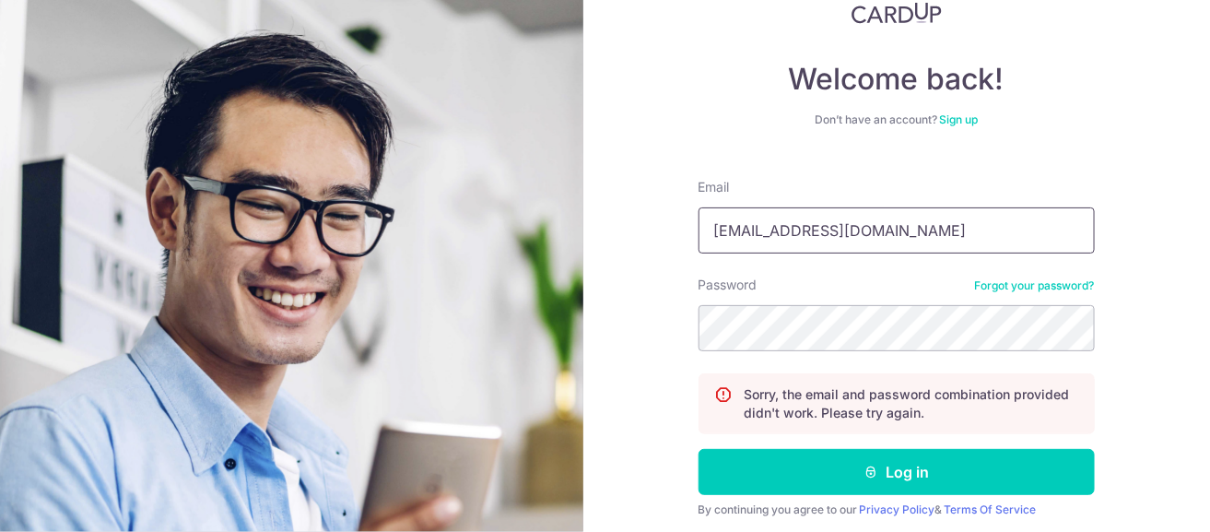
scroll to position [91, 0]
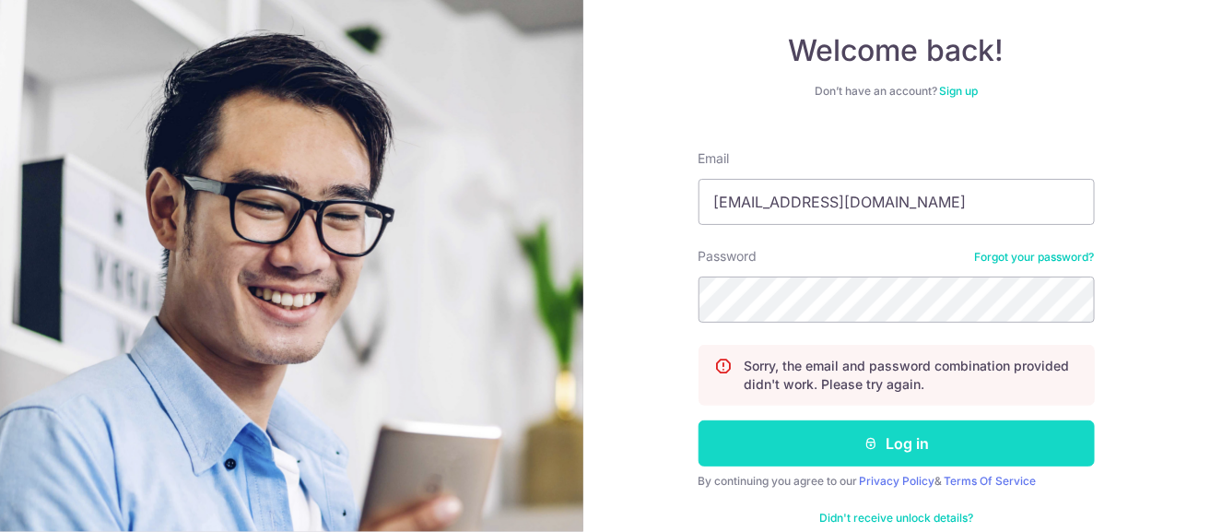
click at [909, 444] on button "Log in" at bounding box center [896, 443] width 396 height 46
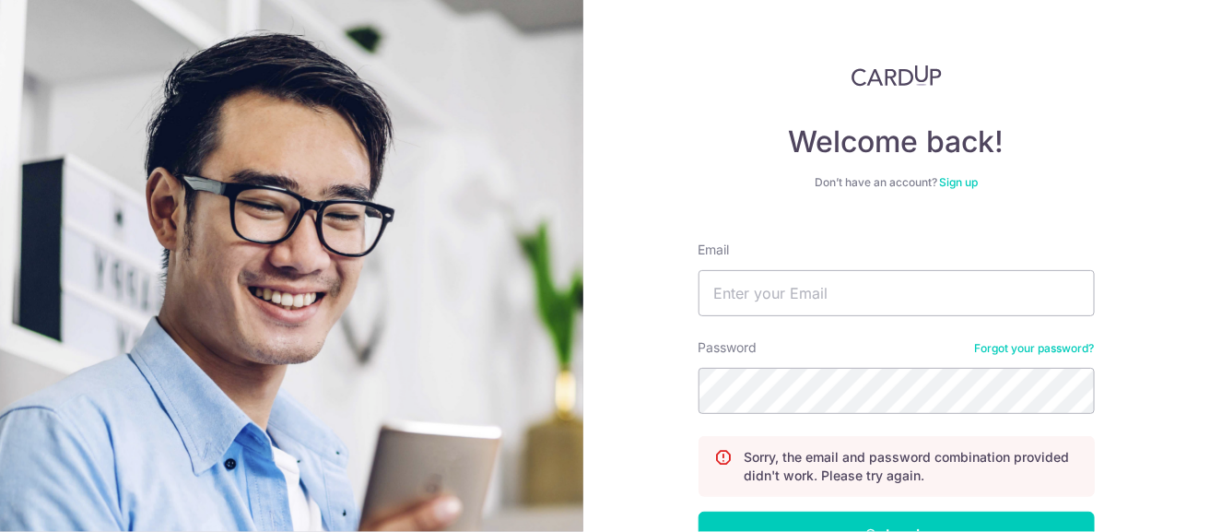
click at [1039, 346] on link "Forgot your password?" at bounding box center [1035, 348] width 120 height 15
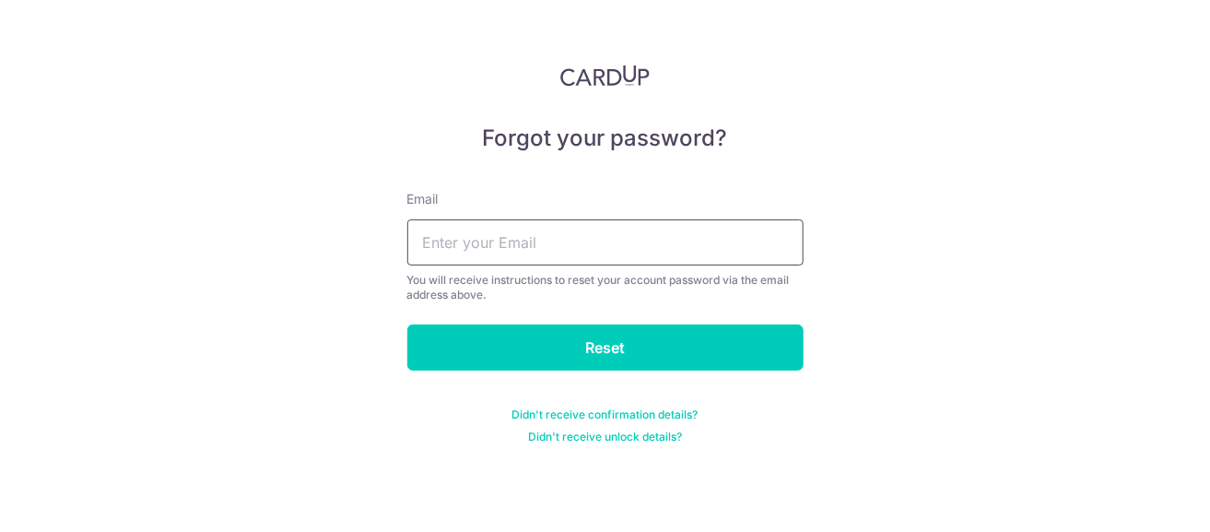
click at [708, 235] on input "text" at bounding box center [605, 242] width 396 height 46
type input "[EMAIL_ADDRESS][DOMAIN_NAME]"
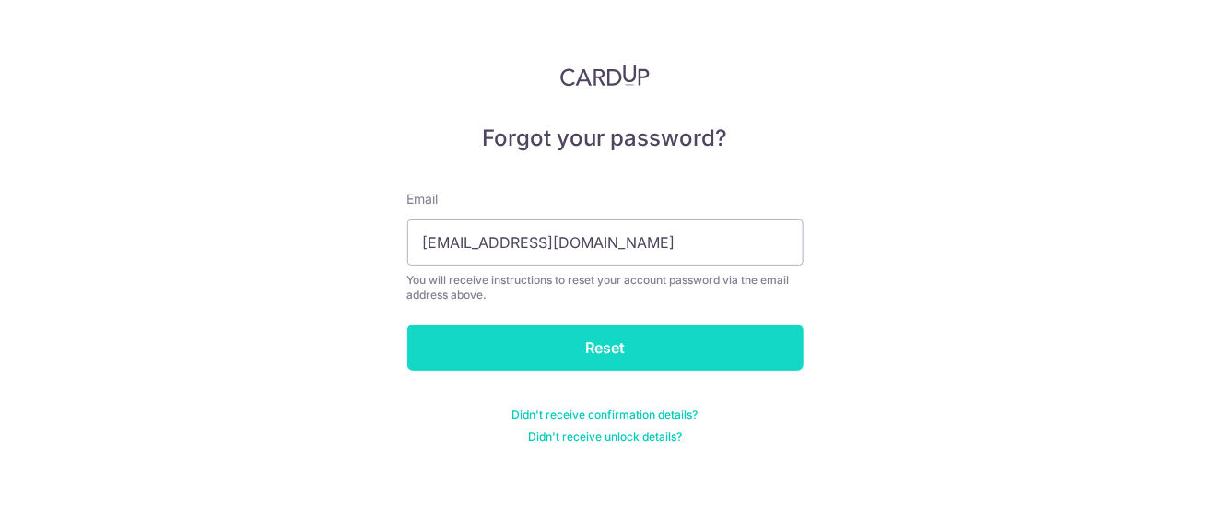
click at [553, 349] on input "Reset" at bounding box center [605, 347] width 396 height 46
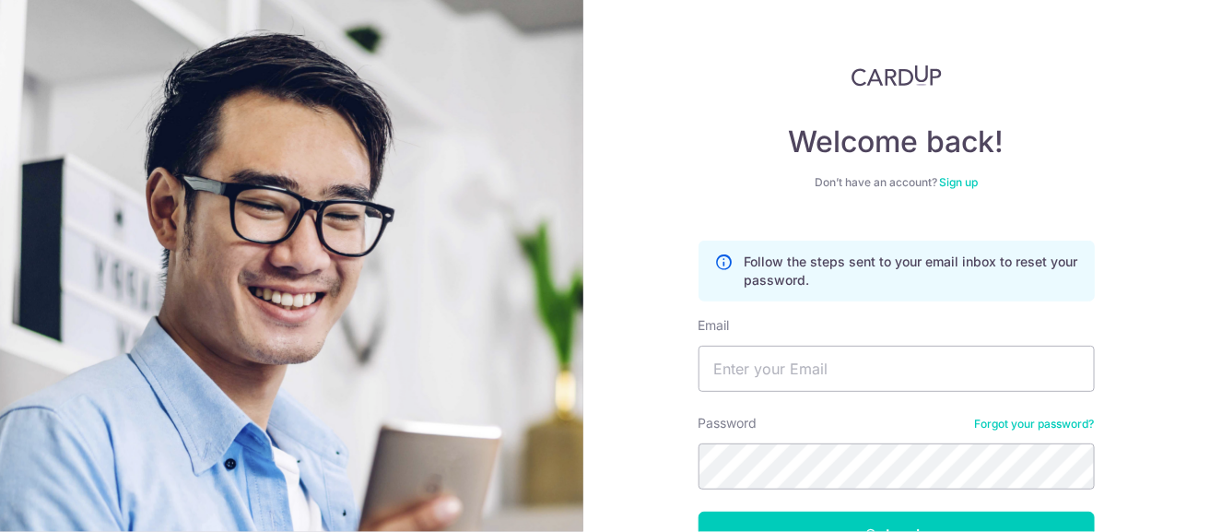
click at [1144, 167] on div "Welcome back! Don’t have an account? Sign up Follow the steps sent to your emai…" at bounding box center [896, 266] width 627 height 532
click at [804, 379] on input "Email" at bounding box center [896, 369] width 396 height 46
type input "[EMAIL_ADDRESS][DOMAIN_NAME]"
click at [921, 370] on input "[EMAIL_ADDRESS][DOMAIN_NAME]" at bounding box center [896, 369] width 396 height 46
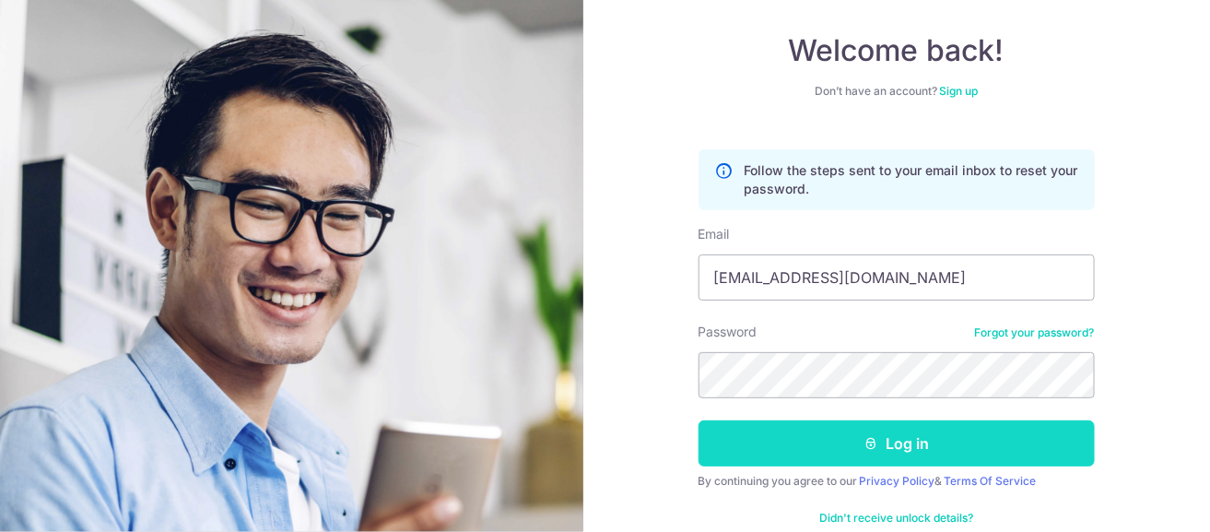
click at [893, 448] on button "Log in" at bounding box center [896, 443] width 396 height 46
